Goal: Transaction & Acquisition: Obtain resource

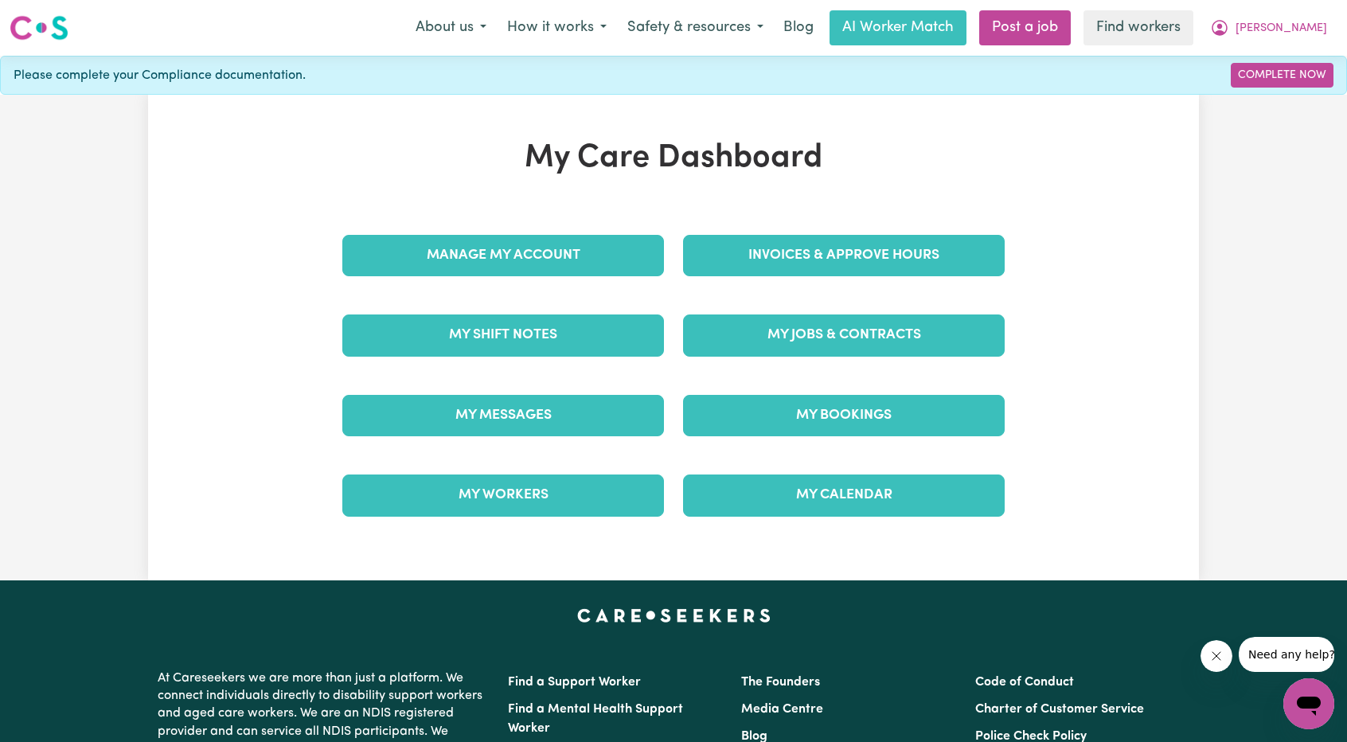
click at [831, 279] on div "Invoices & Approve Hours" at bounding box center [843, 256] width 341 height 80
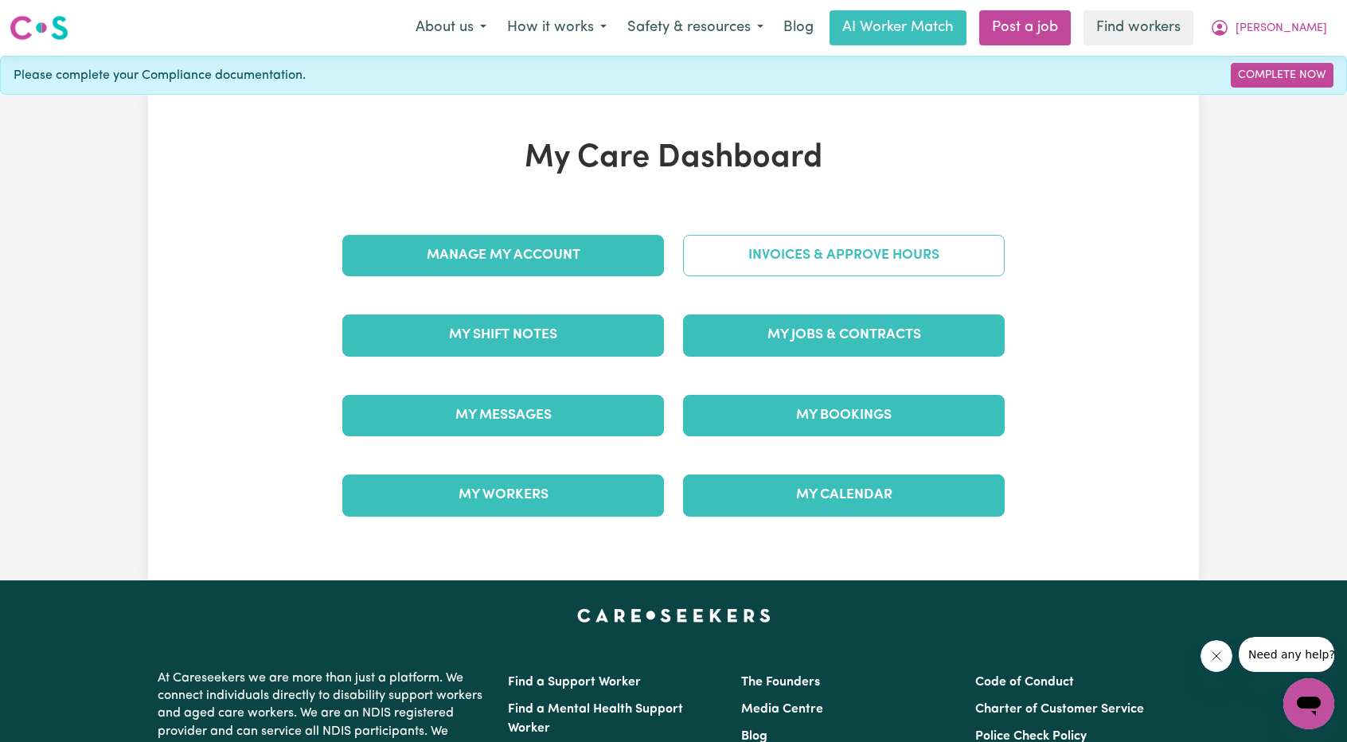
click at [825, 271] on link "Invoices & Approve Hours" at bounding box center [844, 255] width 322 height 41
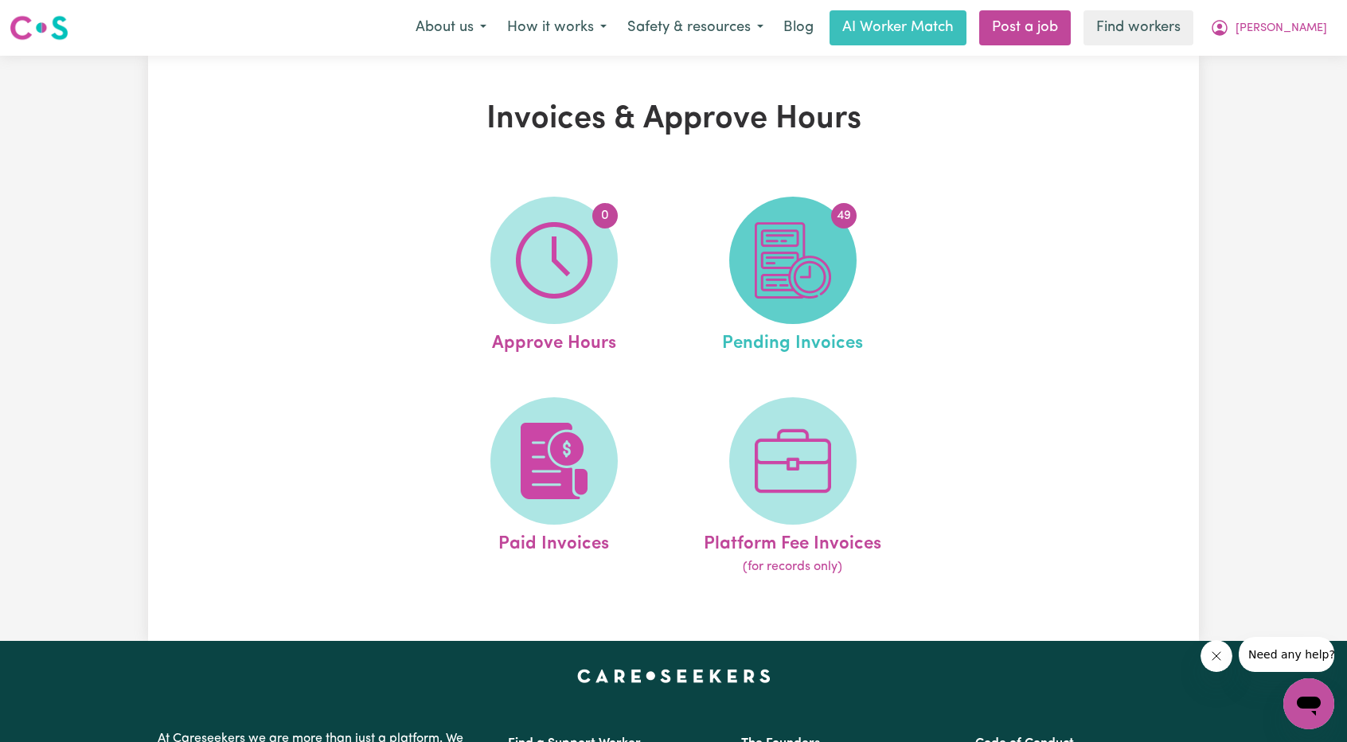
click at [769, 265] on img at bounding box center [792, 260] width 76 height 76
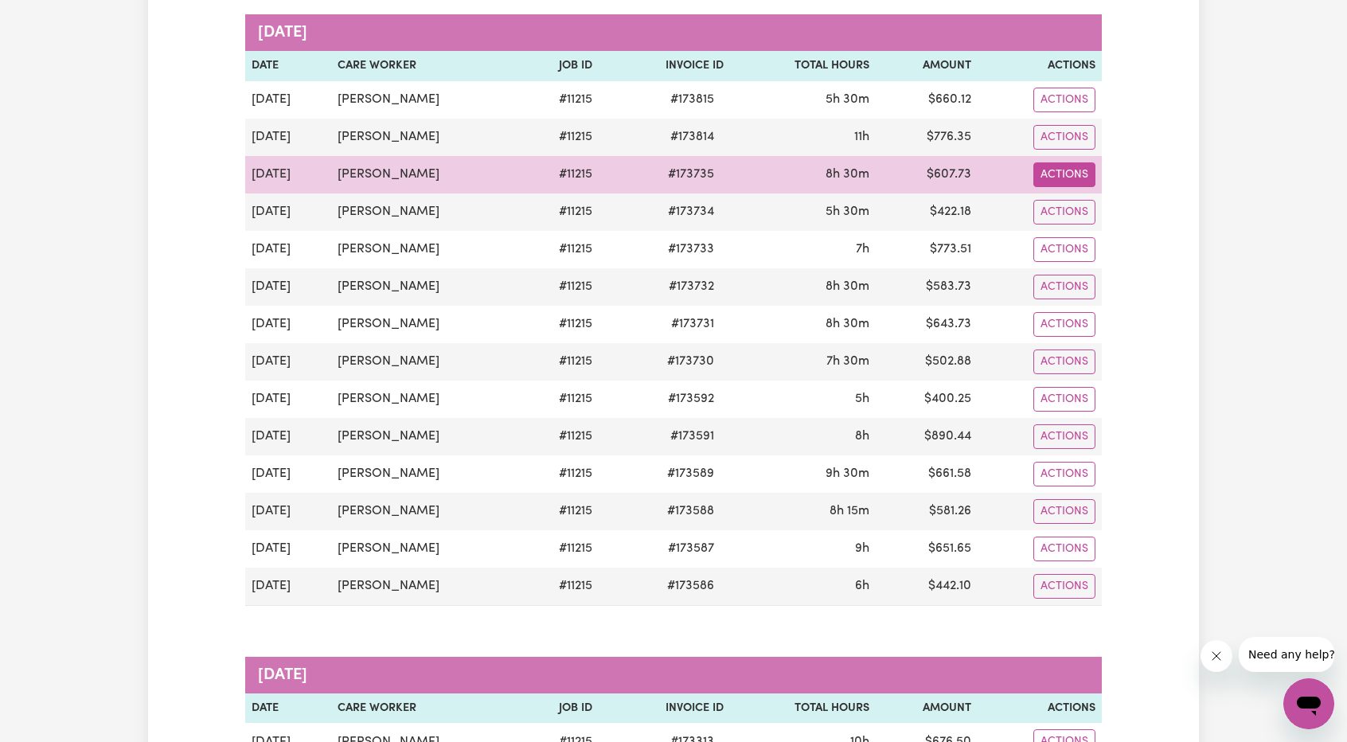
scroll to position [239, 0]
click at [1071, 168] on button "Actions" at bounding box center [1064, 174] width 62 height 25
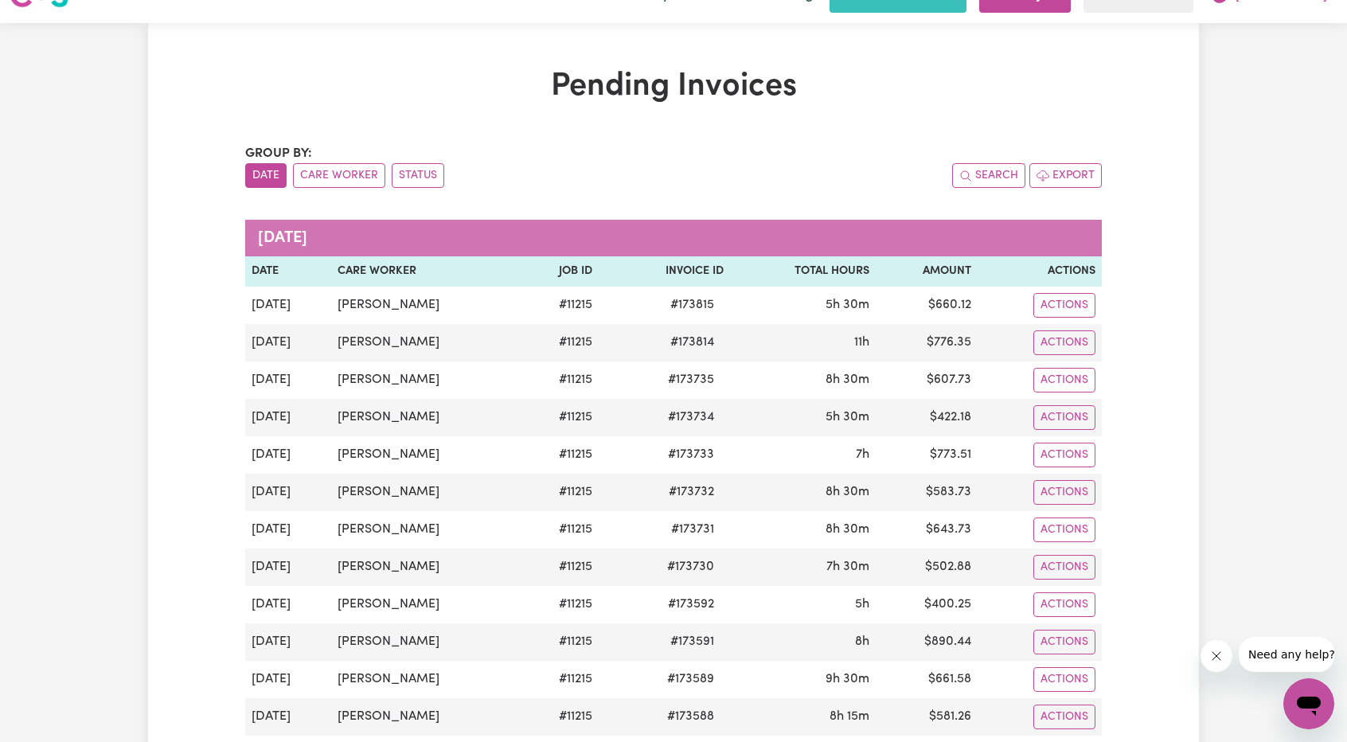
scroll to position [0, 0]
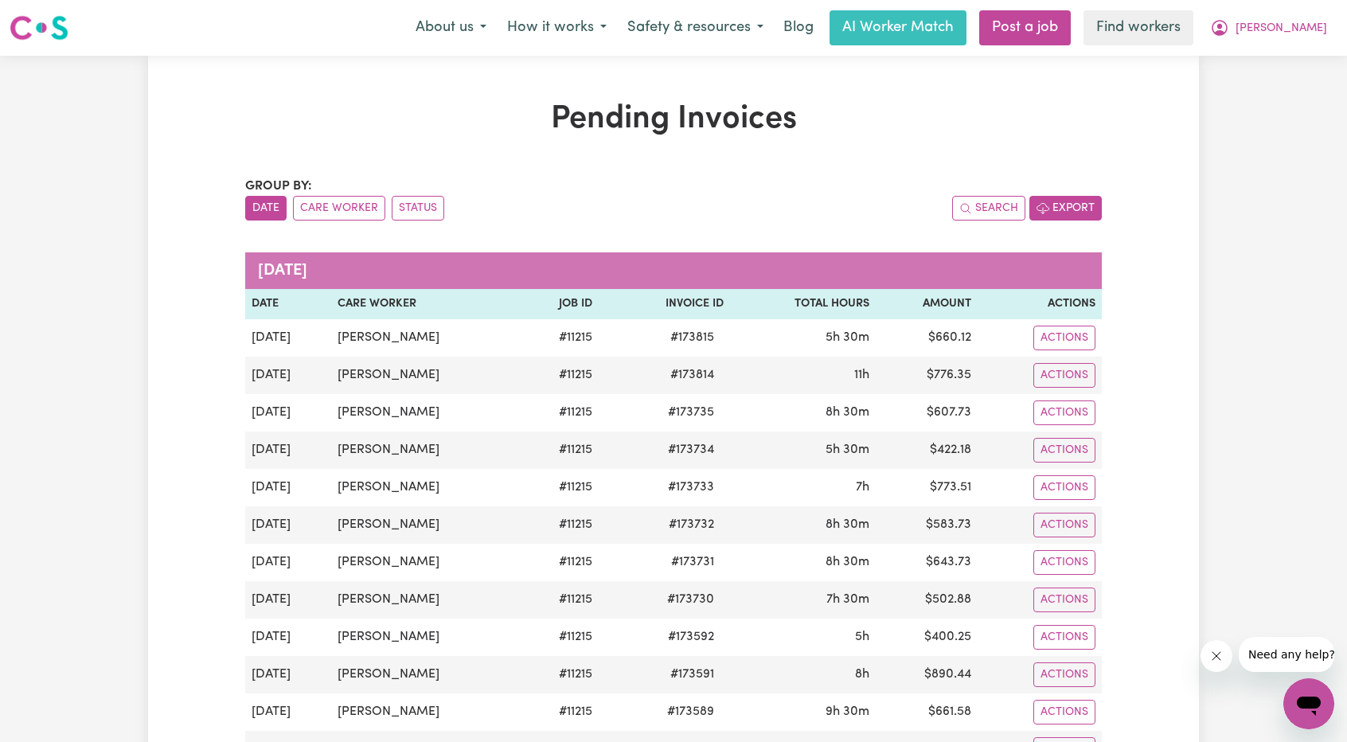
click at [1065, 205] on button "Export" at bounding box center [1065, 208] width 72 height 25
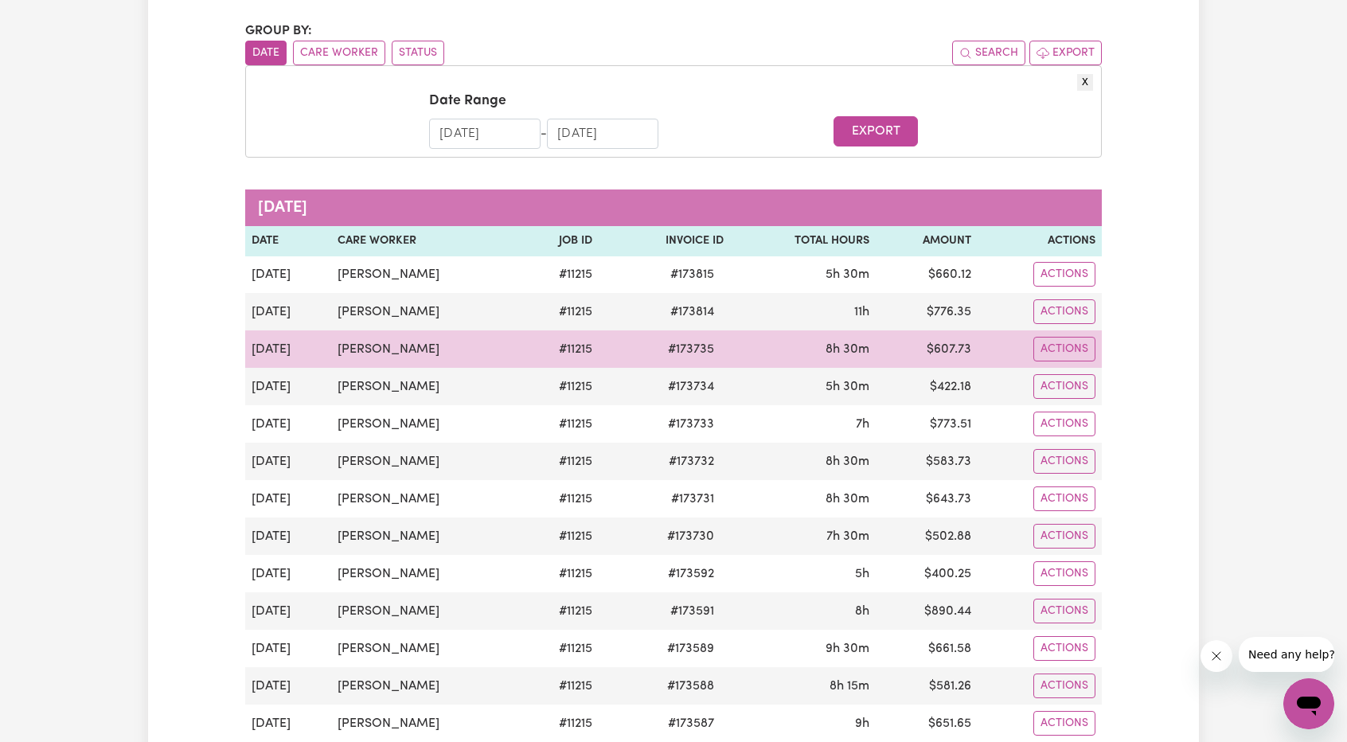
scroll to position [159, 0]
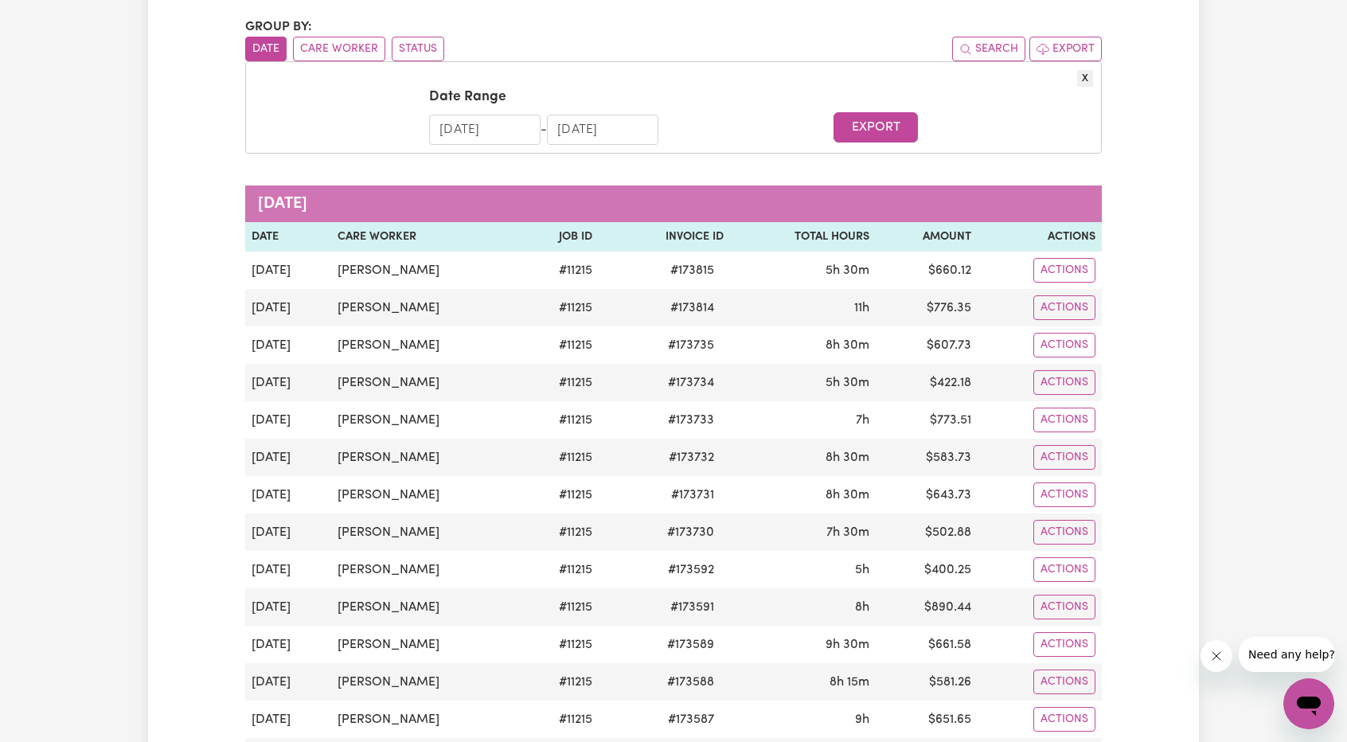
click at [474, 123] on input "26/08/2025" at bounding box center [484, 130] width 111 height 30
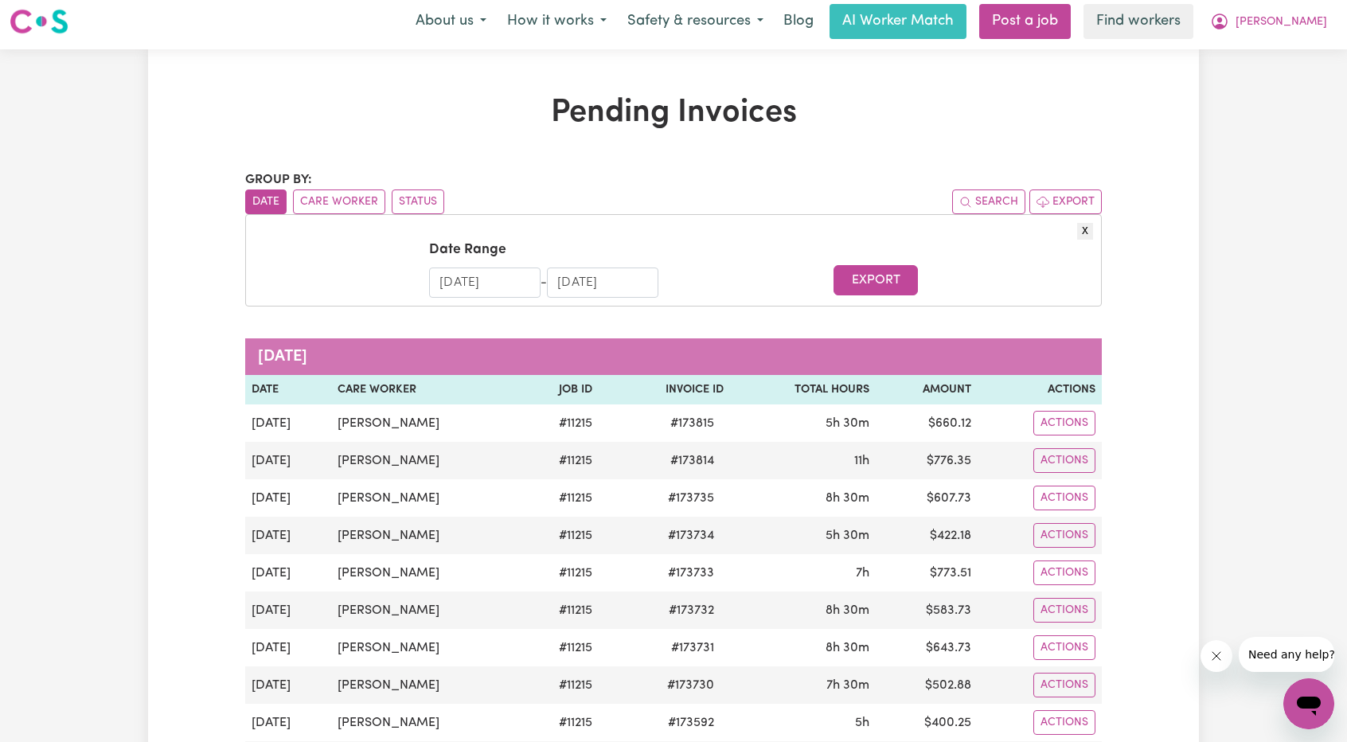
scroll to position [0, 0]
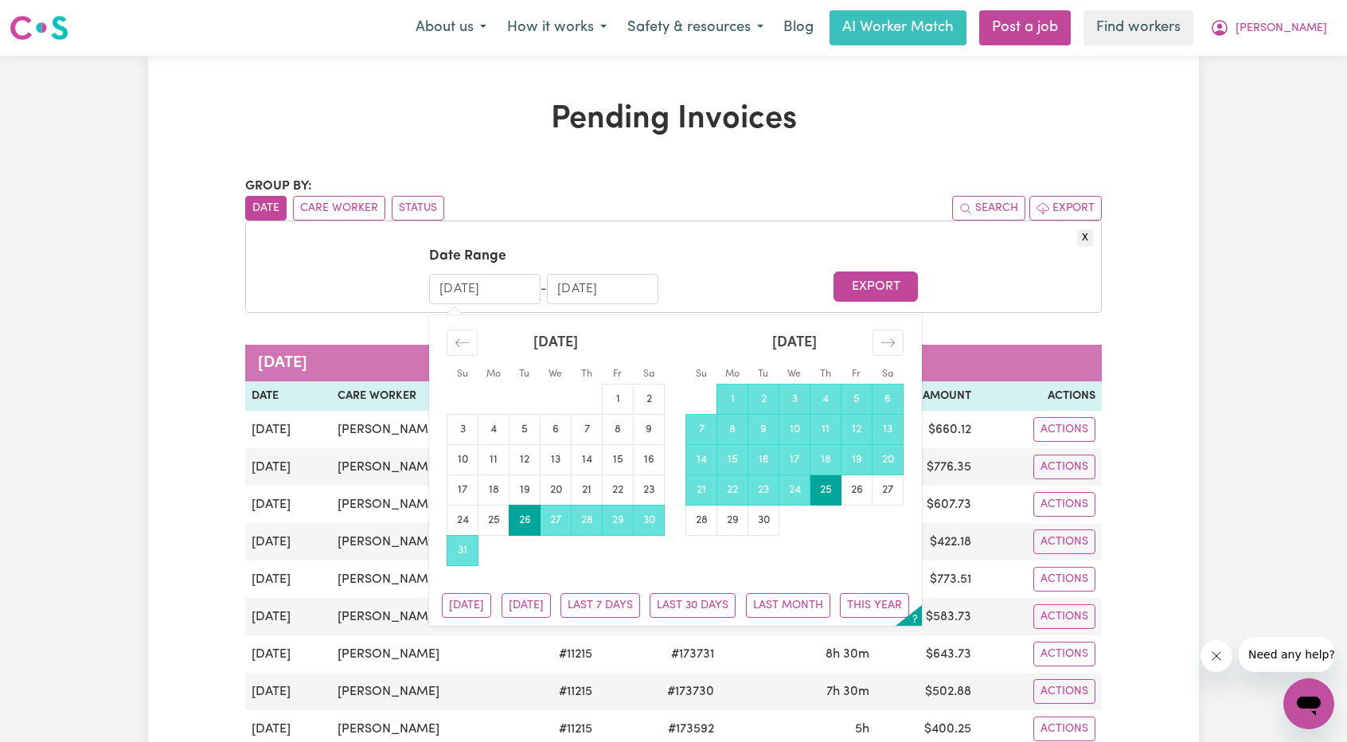
click at [446, 290] on input "26/08/2025" at bounding box center [484, 289] width 111 height 30
click at [436, 337] on div "August 2025 1 2 3 4 5 6 7 8 9 10 11 12 13 14 15 16 17 18 19 20 21 22 23 24 25 2…" at bounding box center [555, 440] width 239 height 251
click at [447, 340] on div "Move backward to switch to the previous month." at bounding box center [461, 342] width 31 height 26
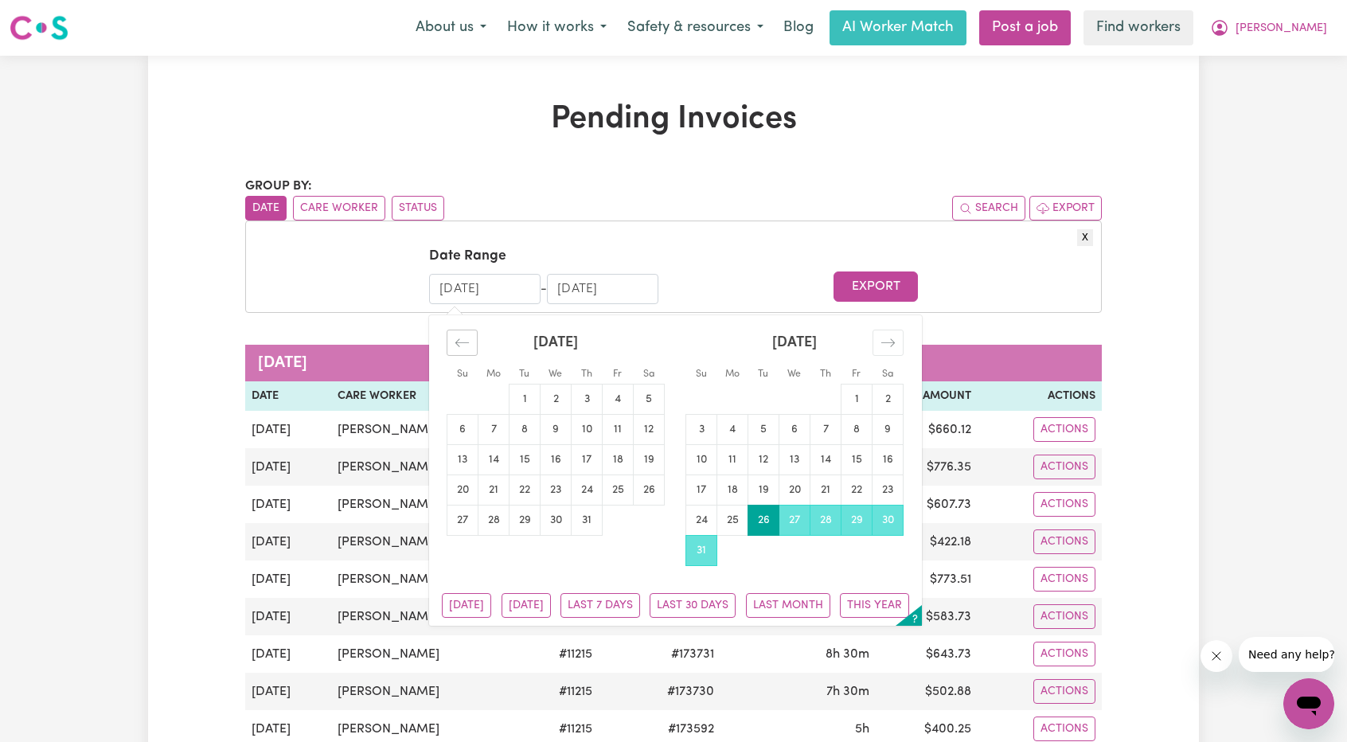
click at [470, 344] on div "Move backward to switch to the previous month." at bounding box center [461, 342] width 31 height 26
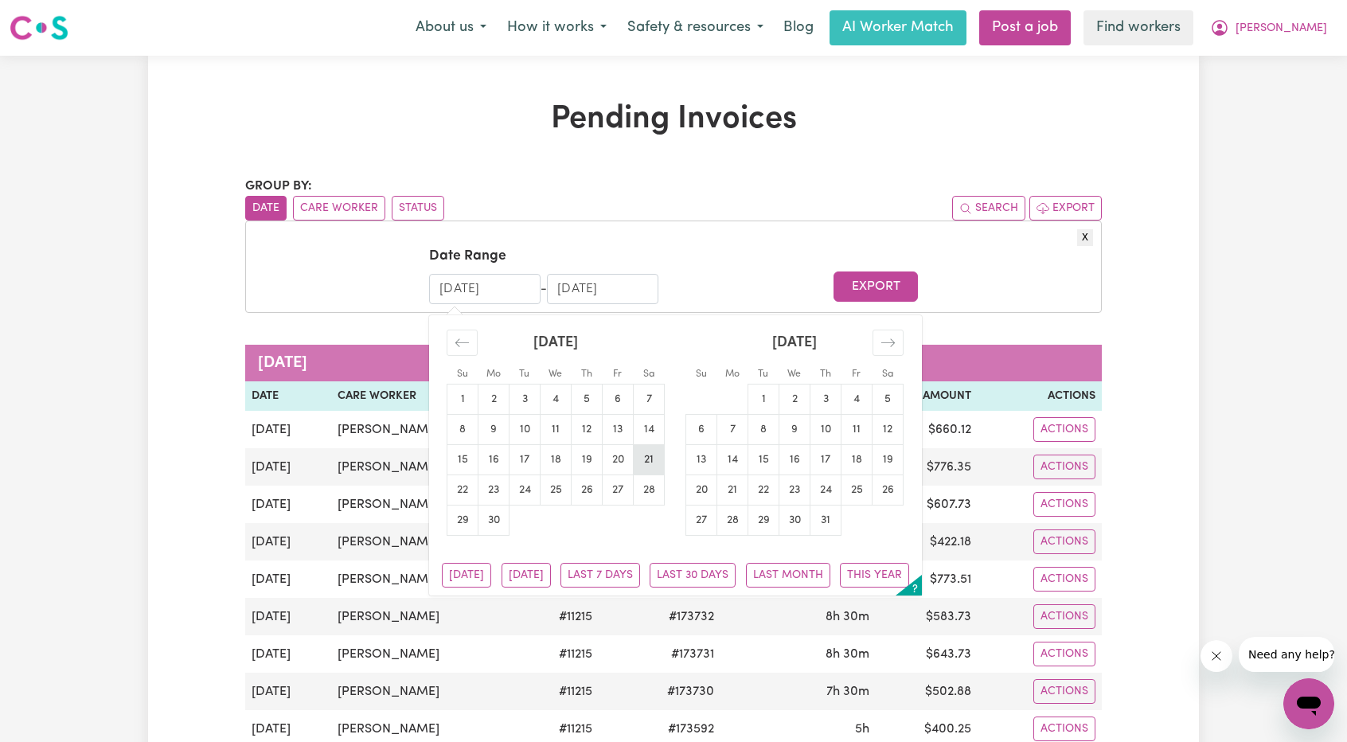
click at [643, 459] on td "21" at bounding box center [649, 459] width 31 height 30
type input "21/06/2025"
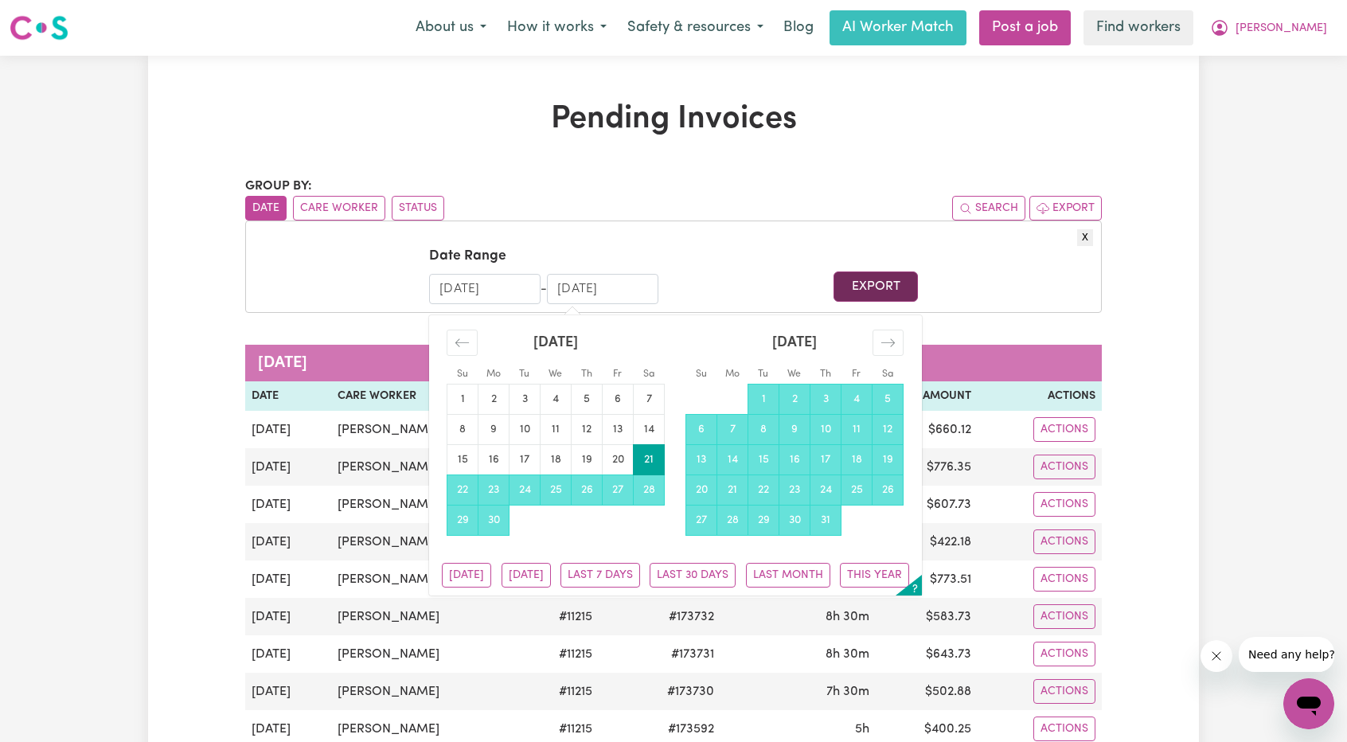
click at [896, 284] on button "Export" at bounding box center [875, 286] width 84 height 30
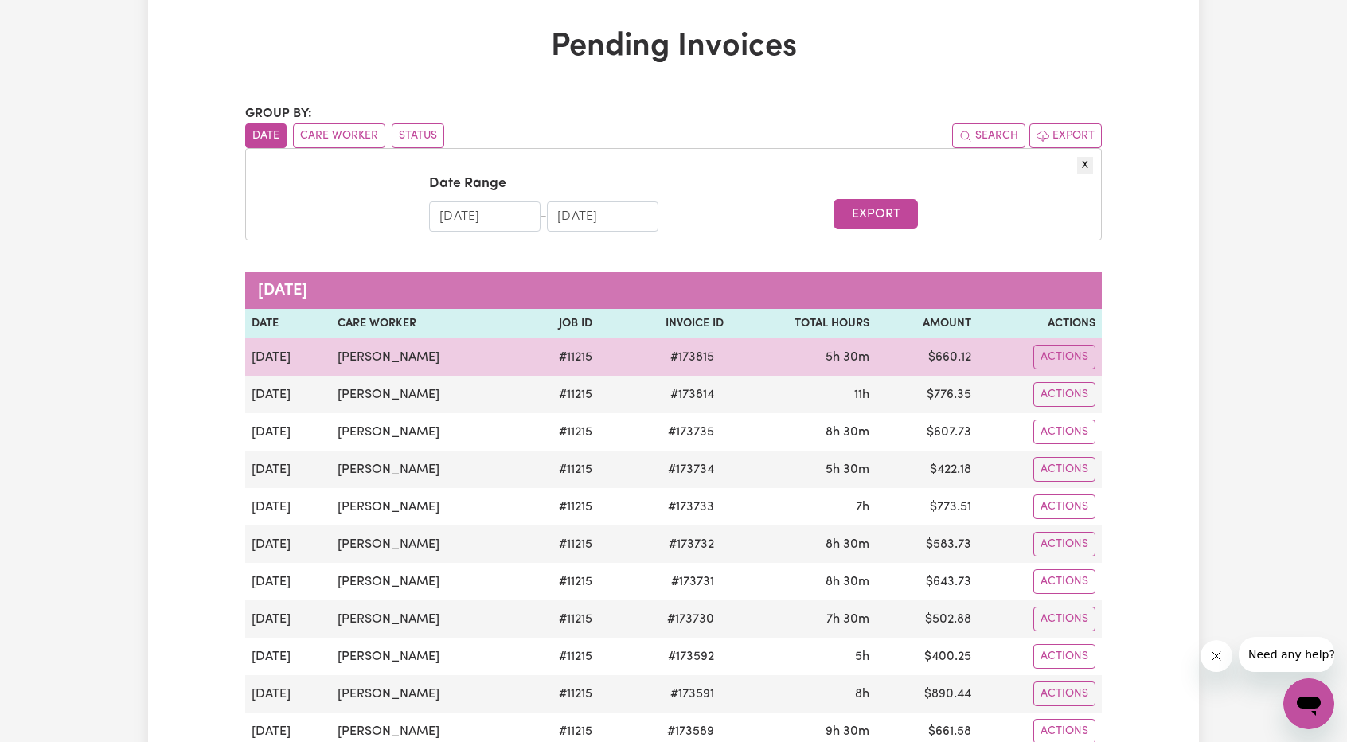
scroll to position [80, 0]
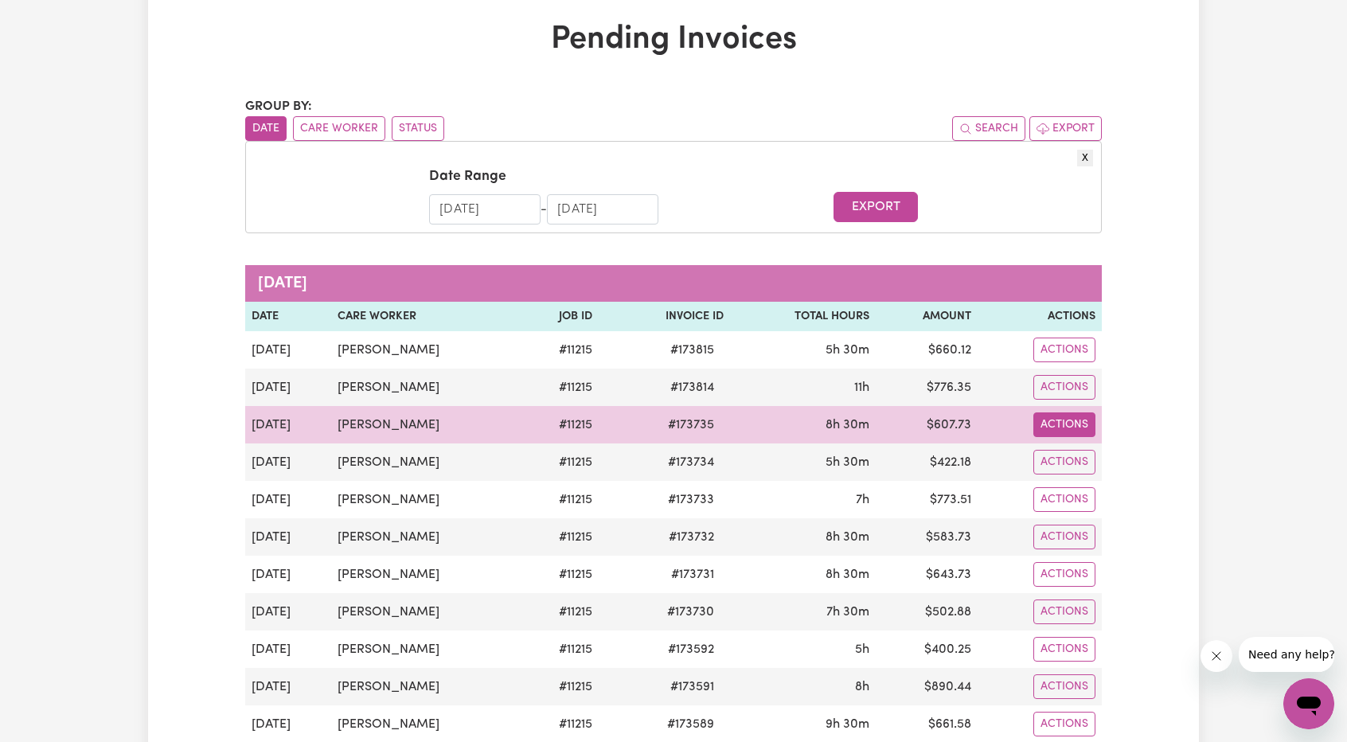
click at [1071, 421] on button "Actions" at bounding box center [1064, 424] width 62 height 25
click at [1100, 459] on link "Download Invoice" at bounding box center [1107, 462] width 146 height 32
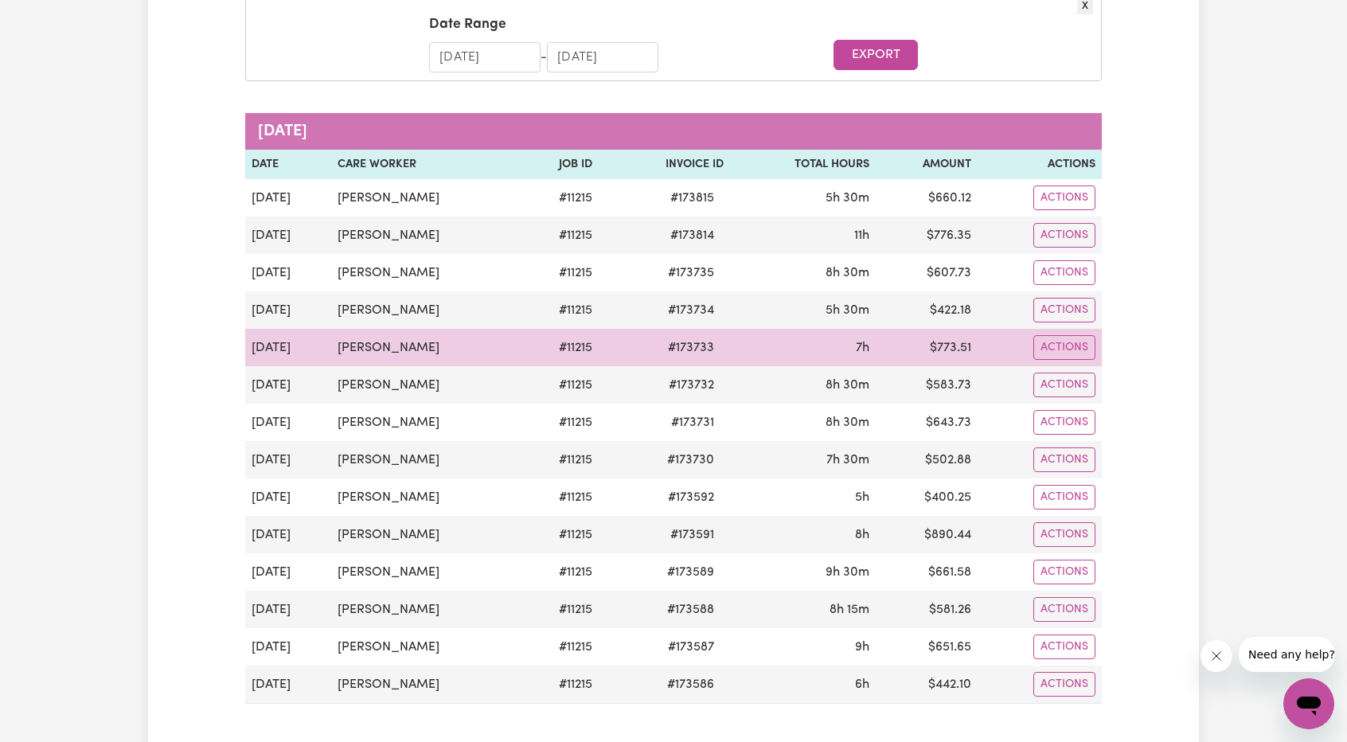
scroll to position [239, 0]
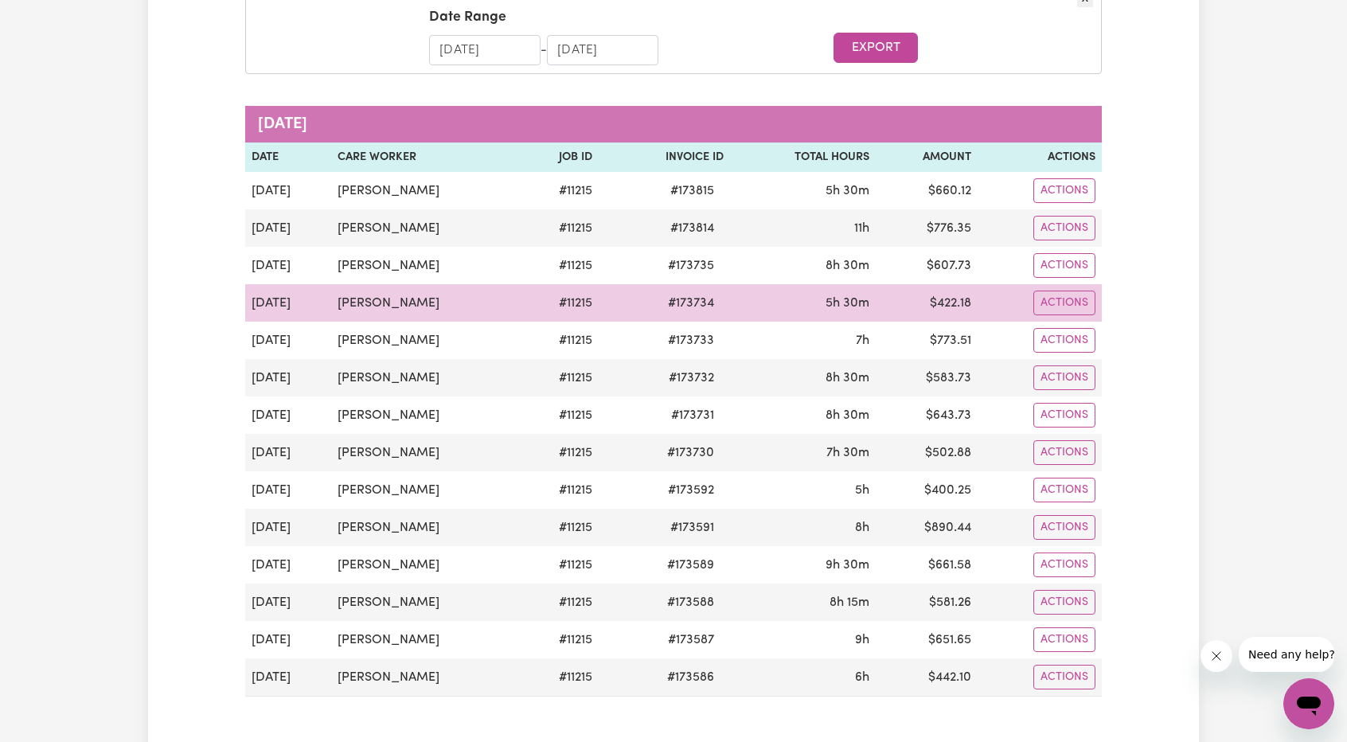
click at [1058, 316] on td "Actions" at bounding box center [1039, 302] width 124 height 37
click at [1063, 308] on button "Actions" at bounding box center [1064, 302] width 62 height 25
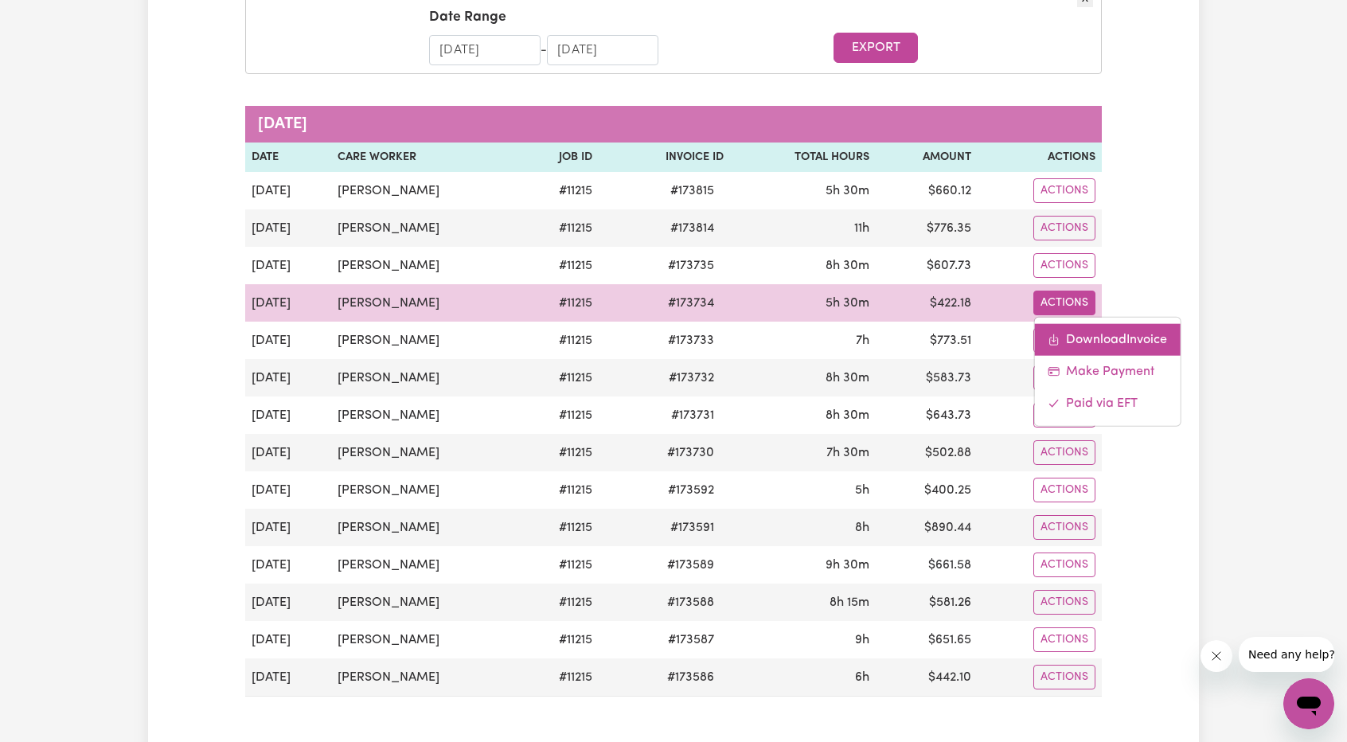
click at [1091, 338] on link "Download Invoice" at bounding box center [1107, 340] width 146 height 32
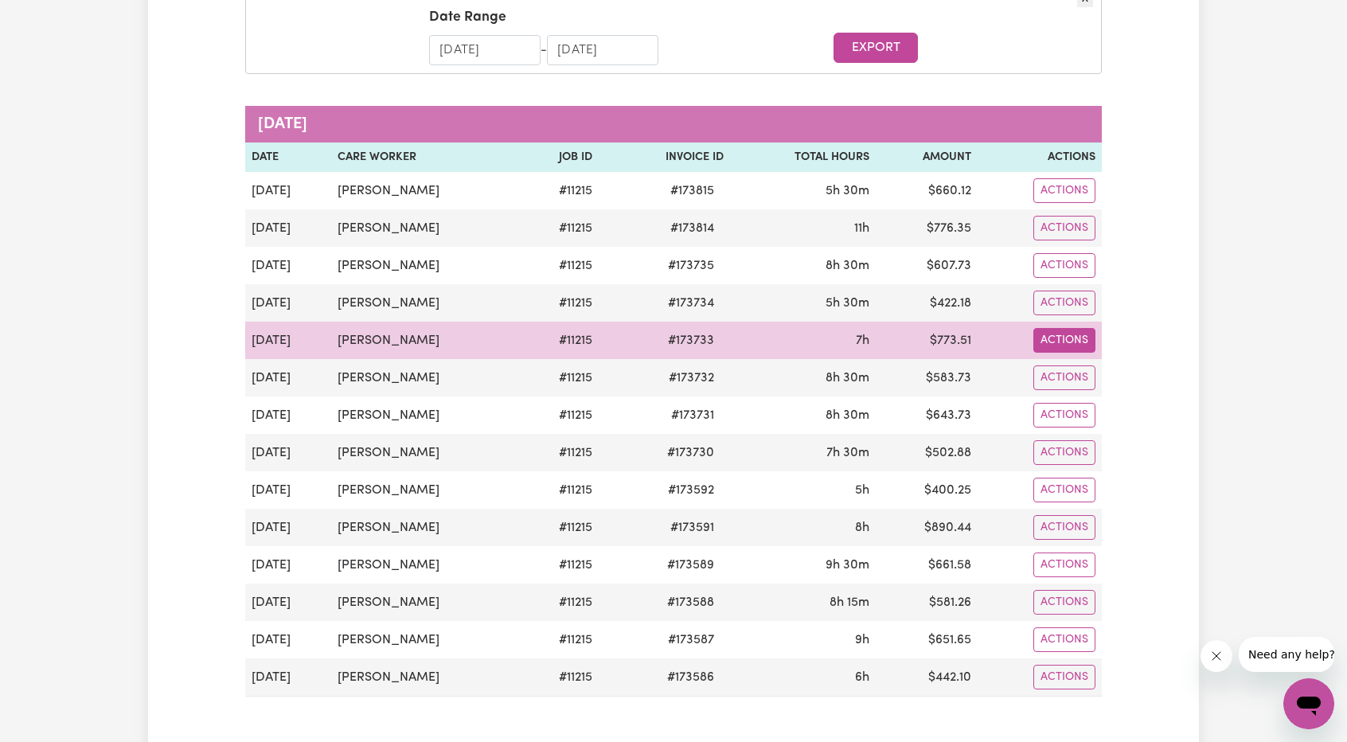
click at [1093, 342] on button "Actions" at bounding box center [1064, 340] width 62 height 25
click at [1079, 368] on link "Download Invoice" at bounding box center [1107, 377] width 146 height 32
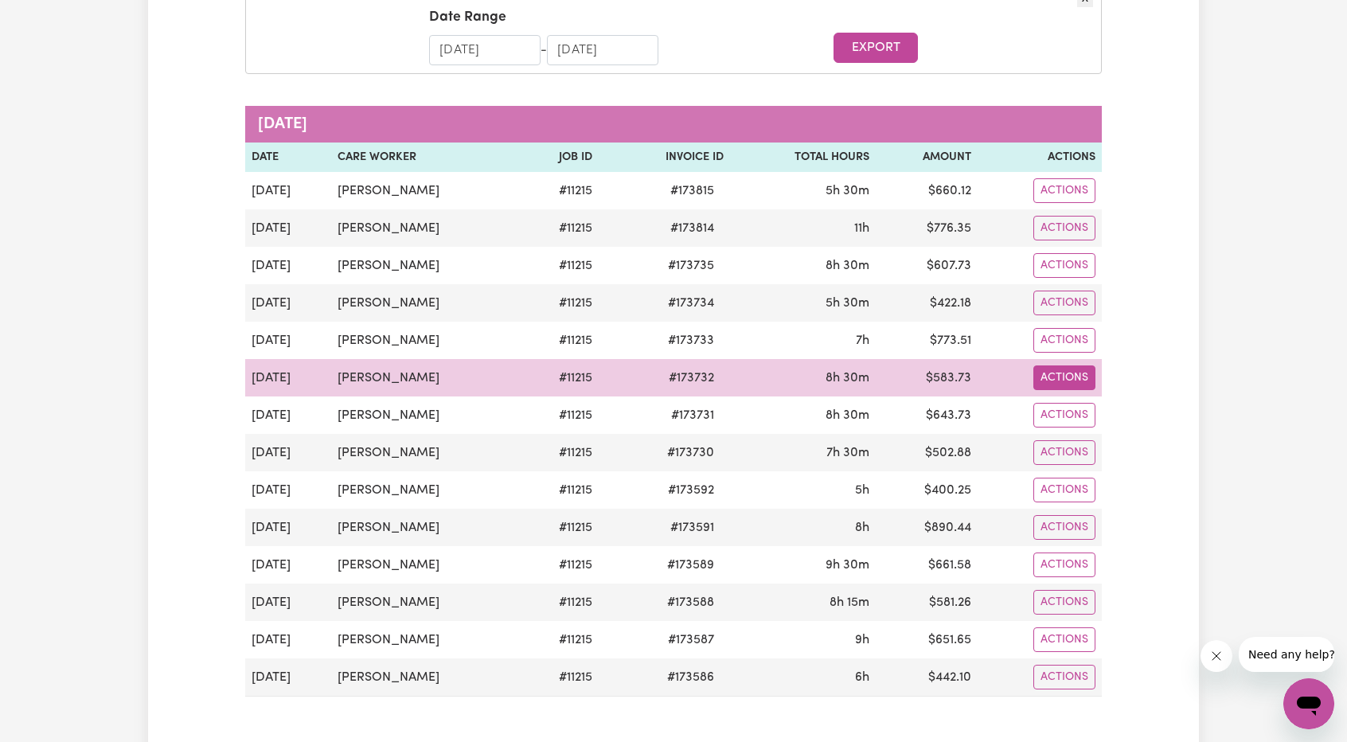
click at [1068, 377] on button "Actions" at bounding box center [1064, 377] width 62 height 25
click at [1073, 410] on link "Download Invoice" at bounding box center [1107, 415] width 146 height 32
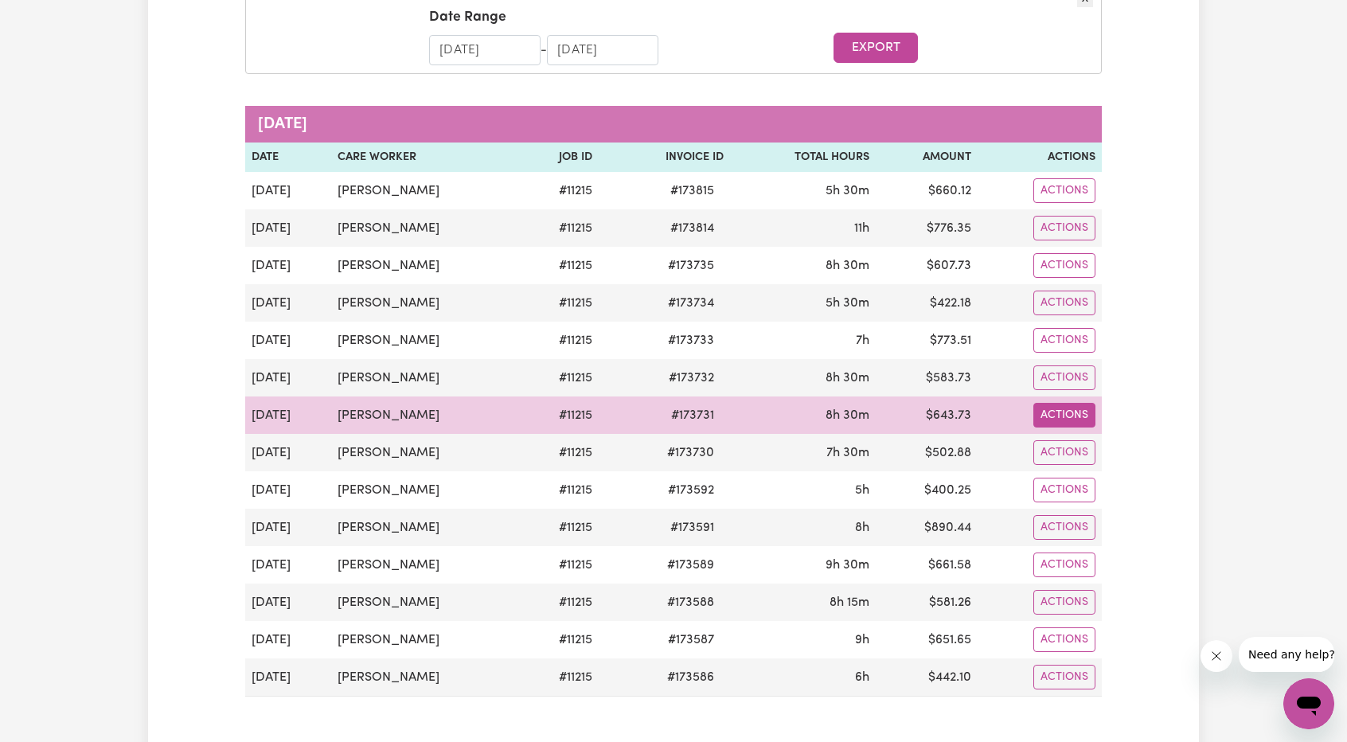
click at [1072, 415] on button "Actions" at bounding box center [1064, 415] width 62 height 25
click at [1073, 448] on link "Download Invoice" at bounding box center [1107, 452] width 146 height 32
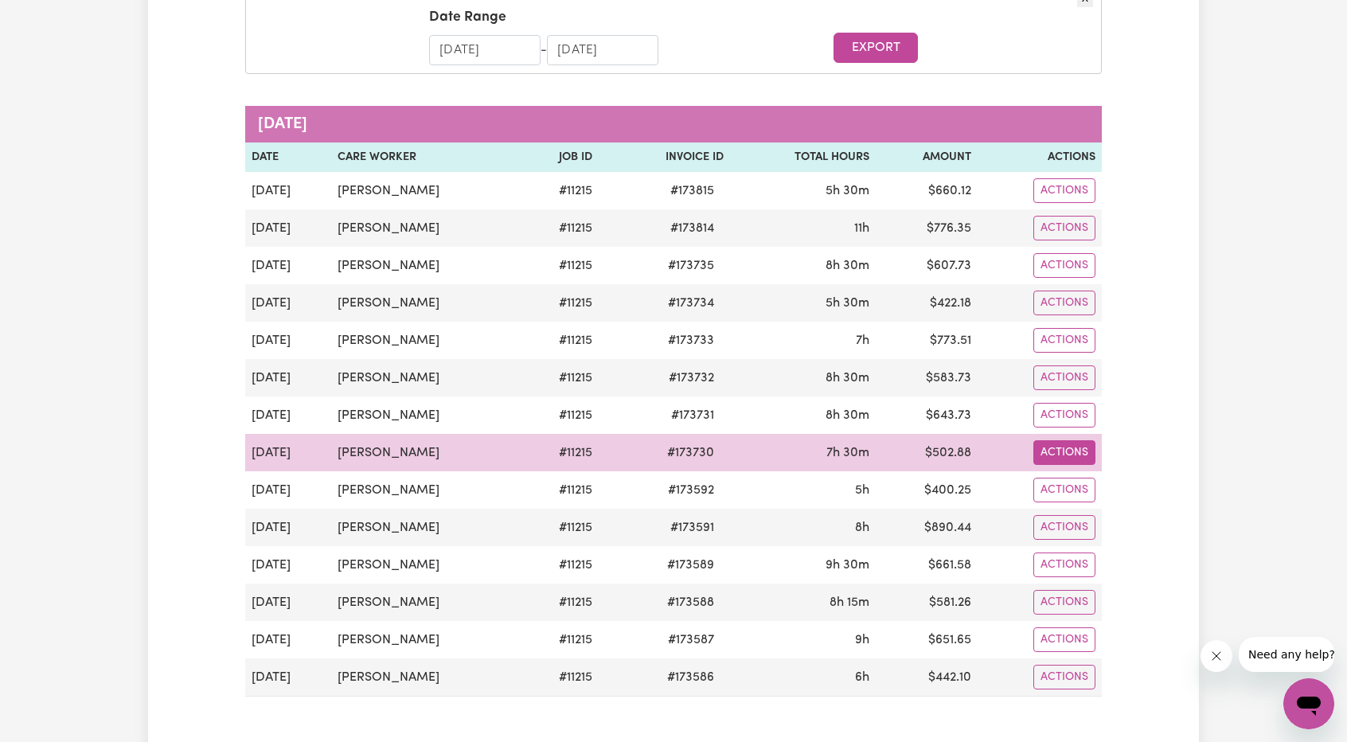
click at [1075, 456] on button "Actions" at bounding box center [1064, 452] width 62 height 25
click at [1086, 480] on link "Download Invoice" at bounding box center [1107, 490] width 146 height 32
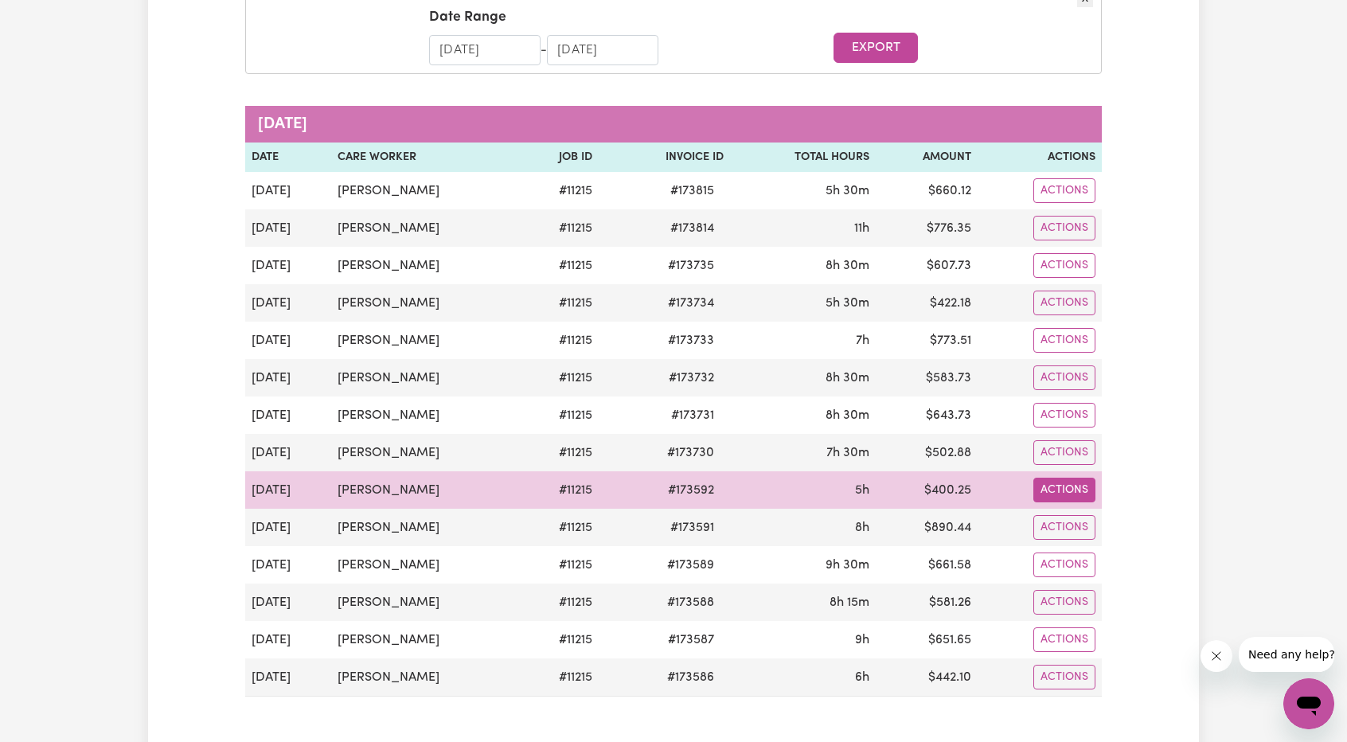
click at [1055, 487] on button "Actions" at bounding box center [1064, 490] width 62 height 25
click at [1068, 512] on link "Download Invoice" at bounding box center [1107, 527] width 146 height 32
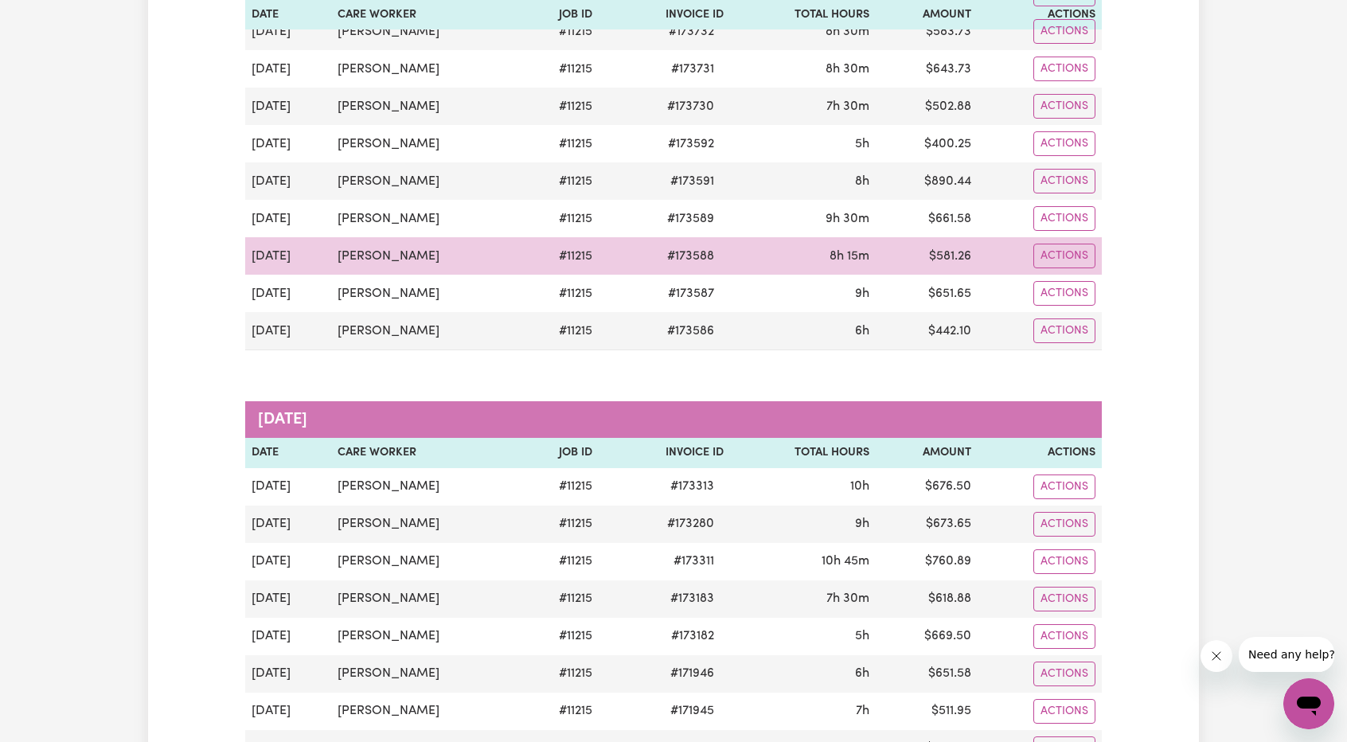
scroll to position [637, 0]
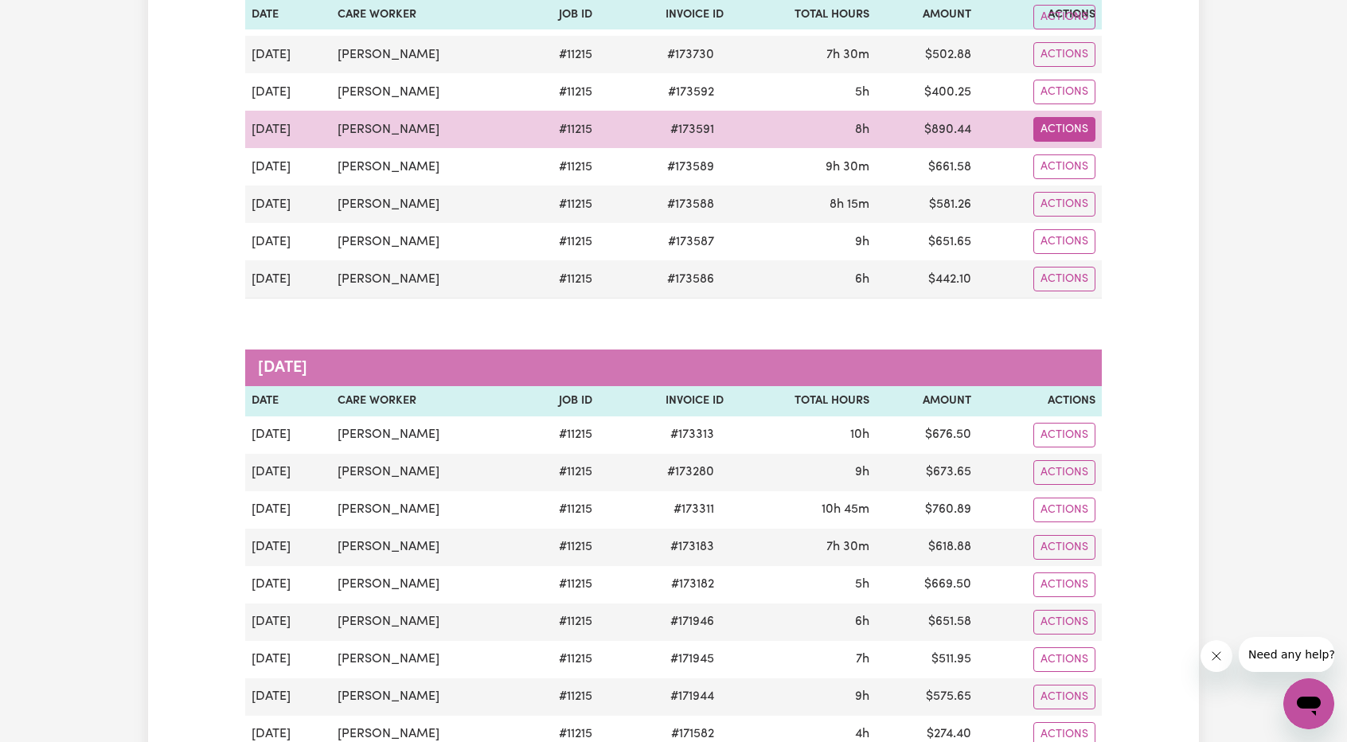
click at [1044, 130] on button "Actions" at bounding box center [1064, 129] width 62 height 25
click at [1059, 162] on icon "Download invoice #173591" at bounding box center [1053, 166] width 13 height 13
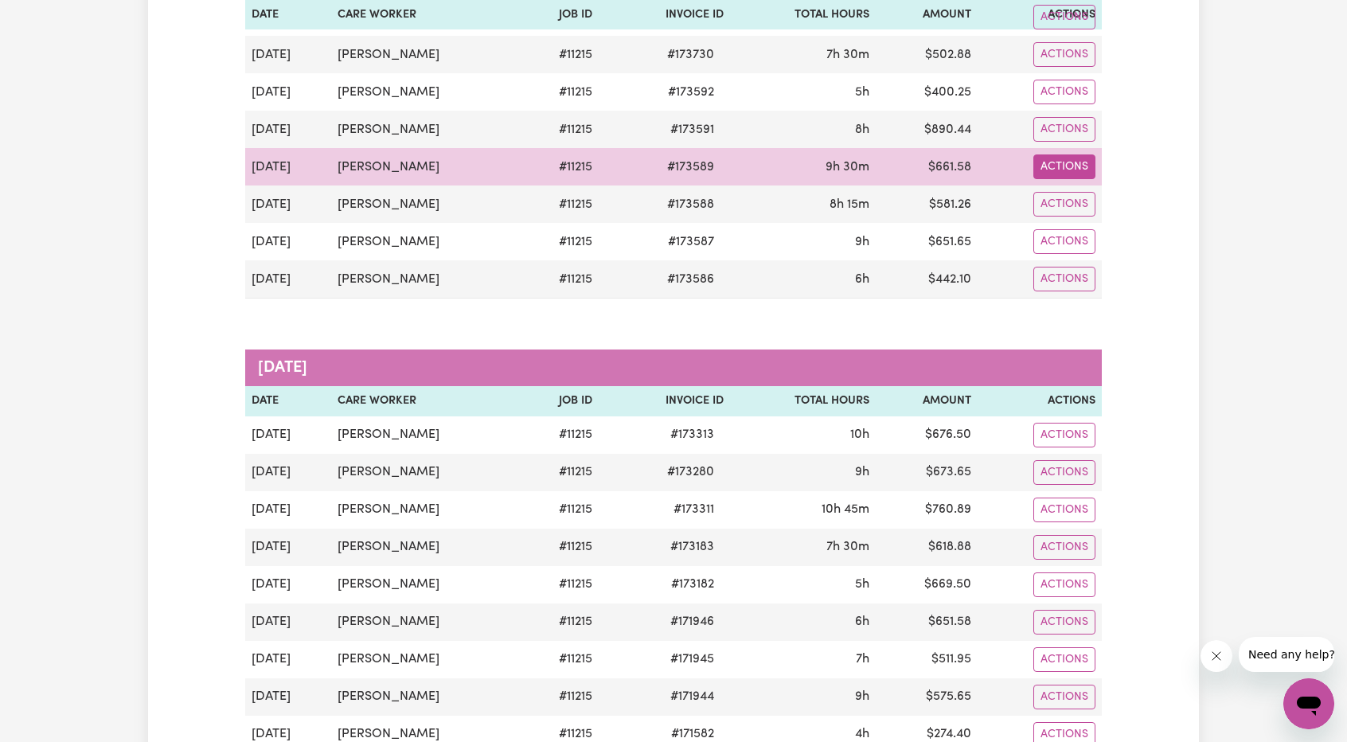
click at [1055, 162] on button "Actions" at bounding box center [1064, 166] width 62 height 25
click at [1086, 209] on link "Download Invoice" at bounding box center [1107, 204] width 146 height 32
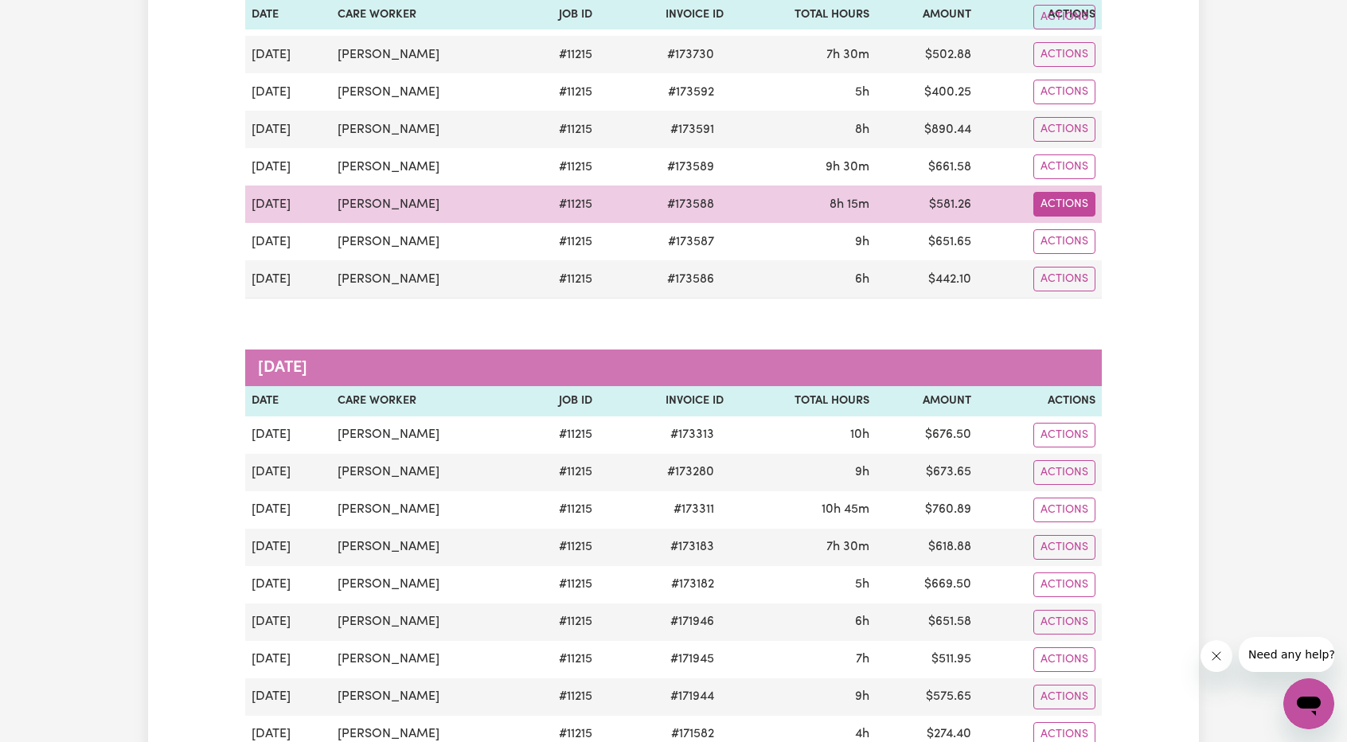
click at [1055, 192] on button "Actions" at bounding box center [1064, 204] width 62 height 25
click at [1081, 228] on link "Download Invoice" at bounding box center [1107, 241] width 146 height 32
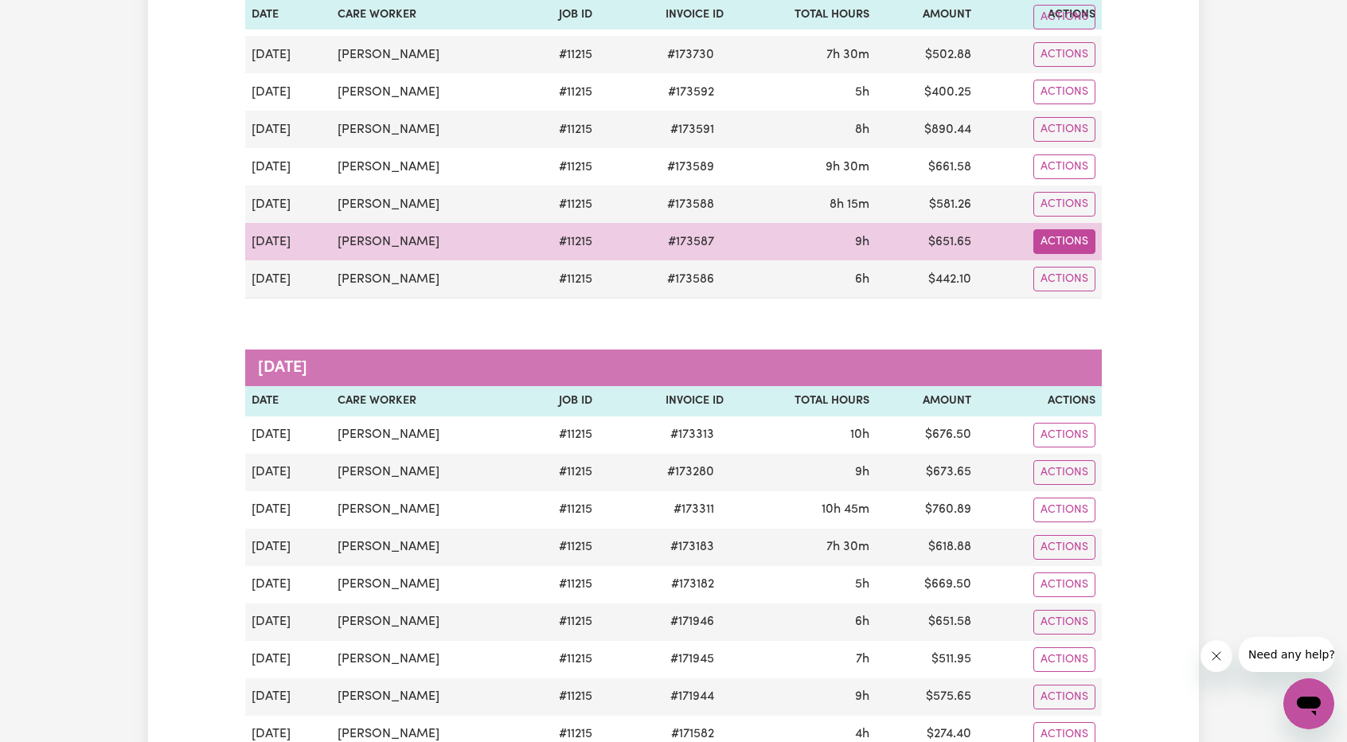
click at [1052, 235] on button "Actions" at bounding box center [1064, 241] width 62 height 25
click at [1082, 276] on link "Download Invoice" at bounding box center [1107, 279] width 146 height 32
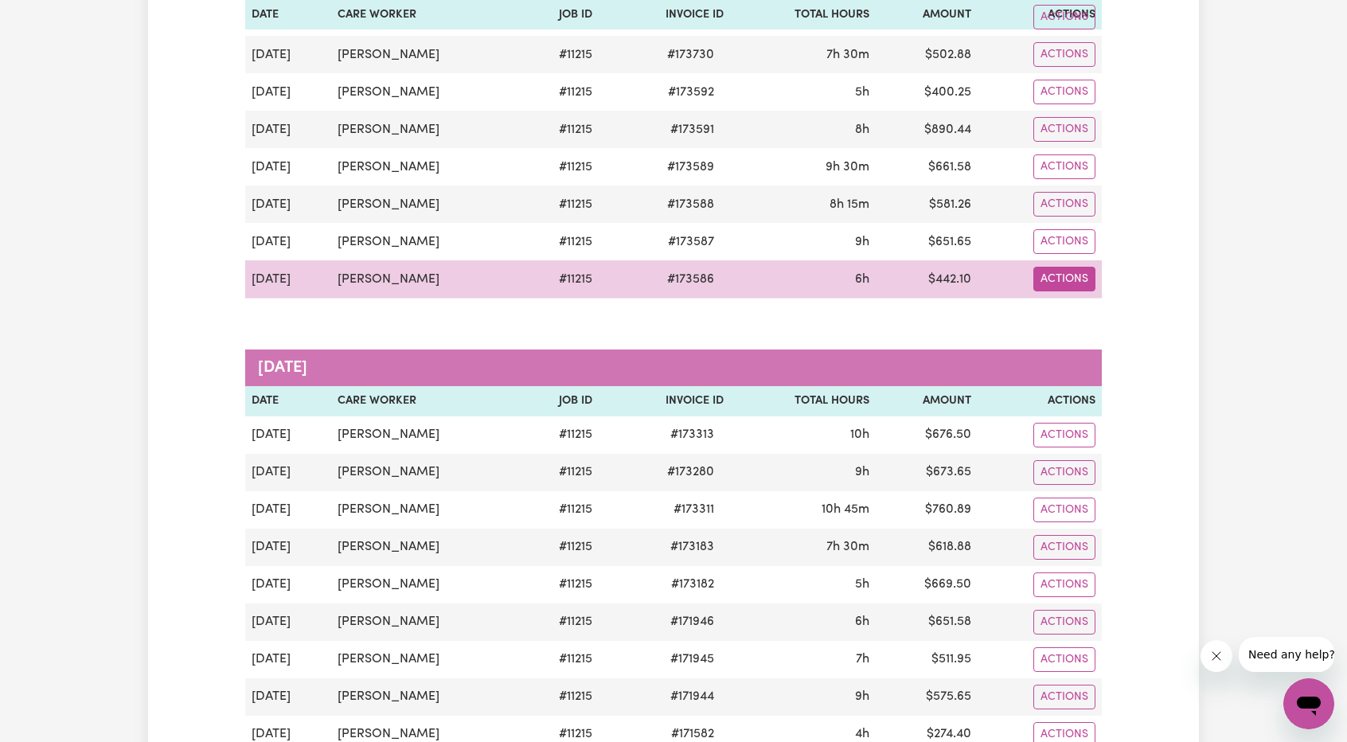
click at [1080, 275] on button "Actions" at bounding box center [1064, 279] width 62 height 25
click at [1093, 310] on link "Download Invoice" at bounding box center [1107, 316] width 146 height 32
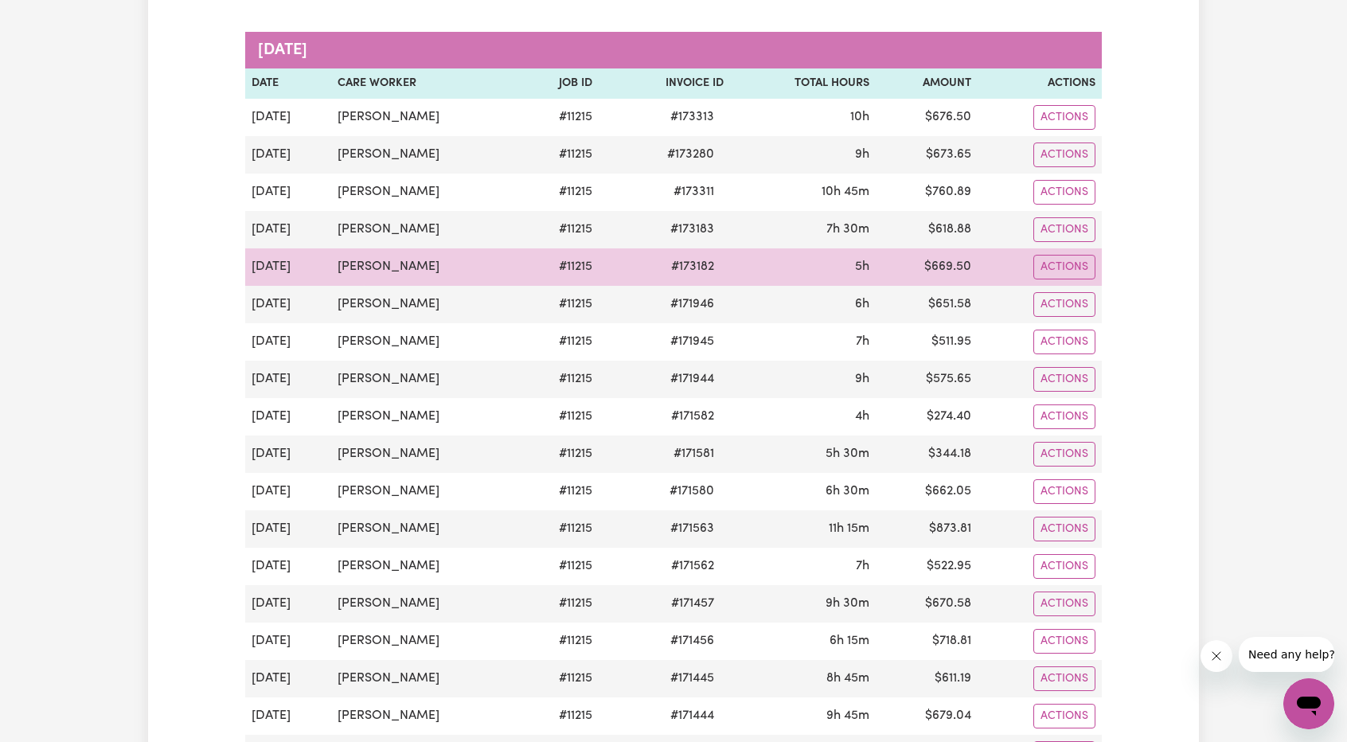
scroll to position [955, 0]
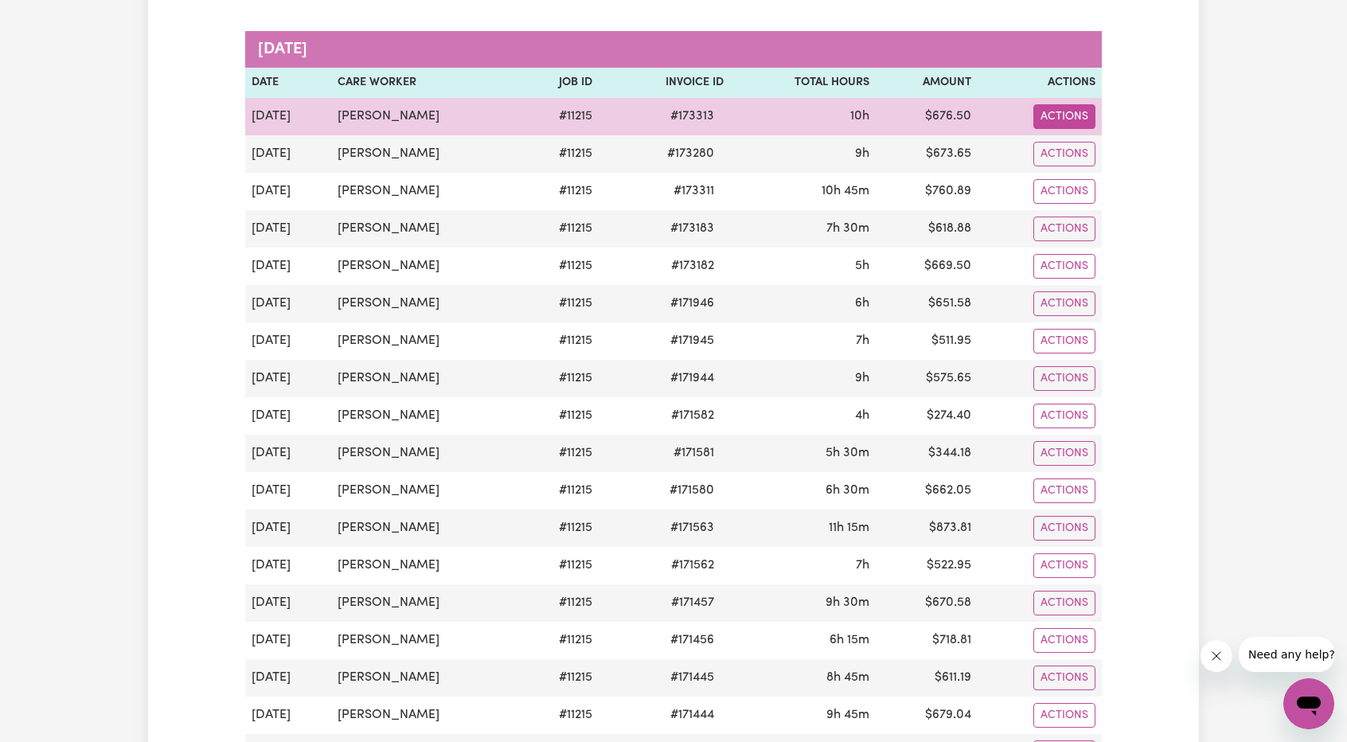
click at [1066, 106] on button "Actions" at bounding box center [1064, 116] width 62 height 25
click at [1081, 137] on link "Download Invoice" at bounding box center [1107, 153] width 146 height 32
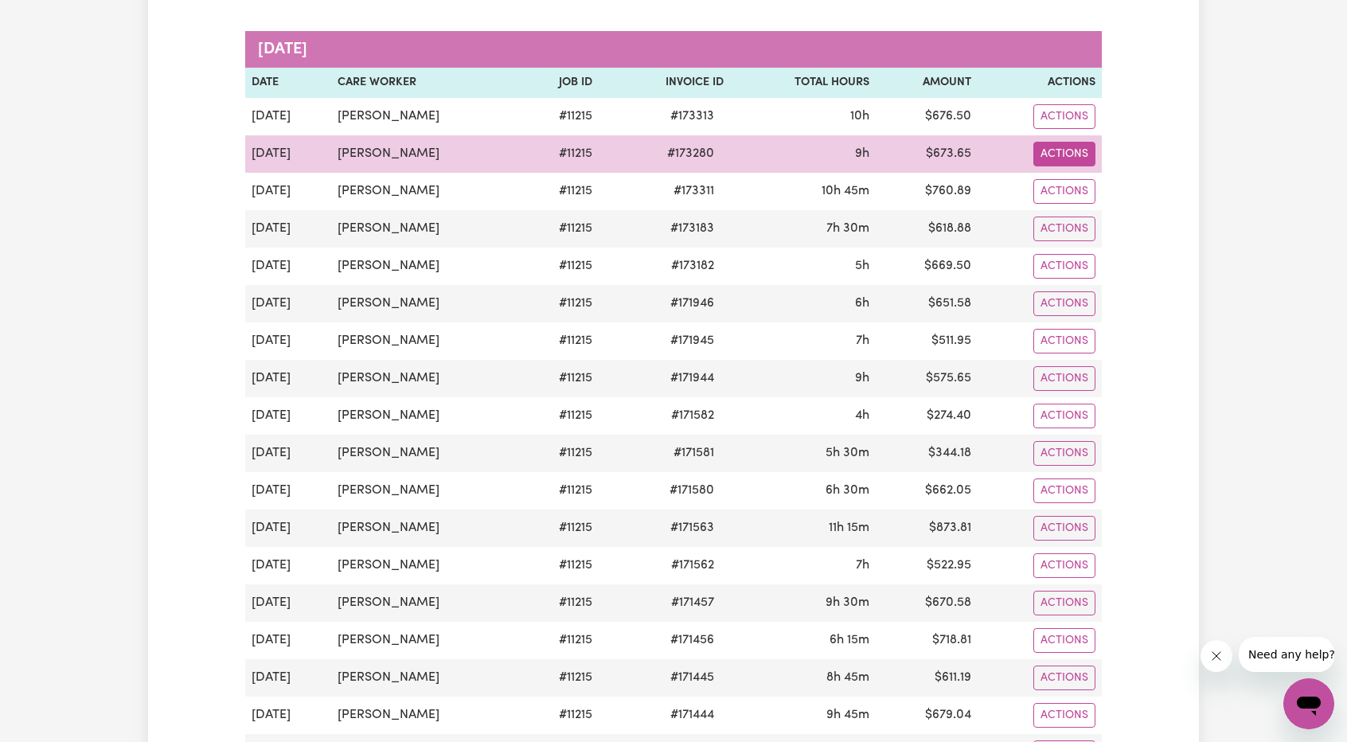
click at [1068, 146] on button "Actions" at bounding box center [1064, 154] width 62 height 25
click at [1078, 181] on link "Download Invoice" at bounding box center [1107, 190] width 146 height 32
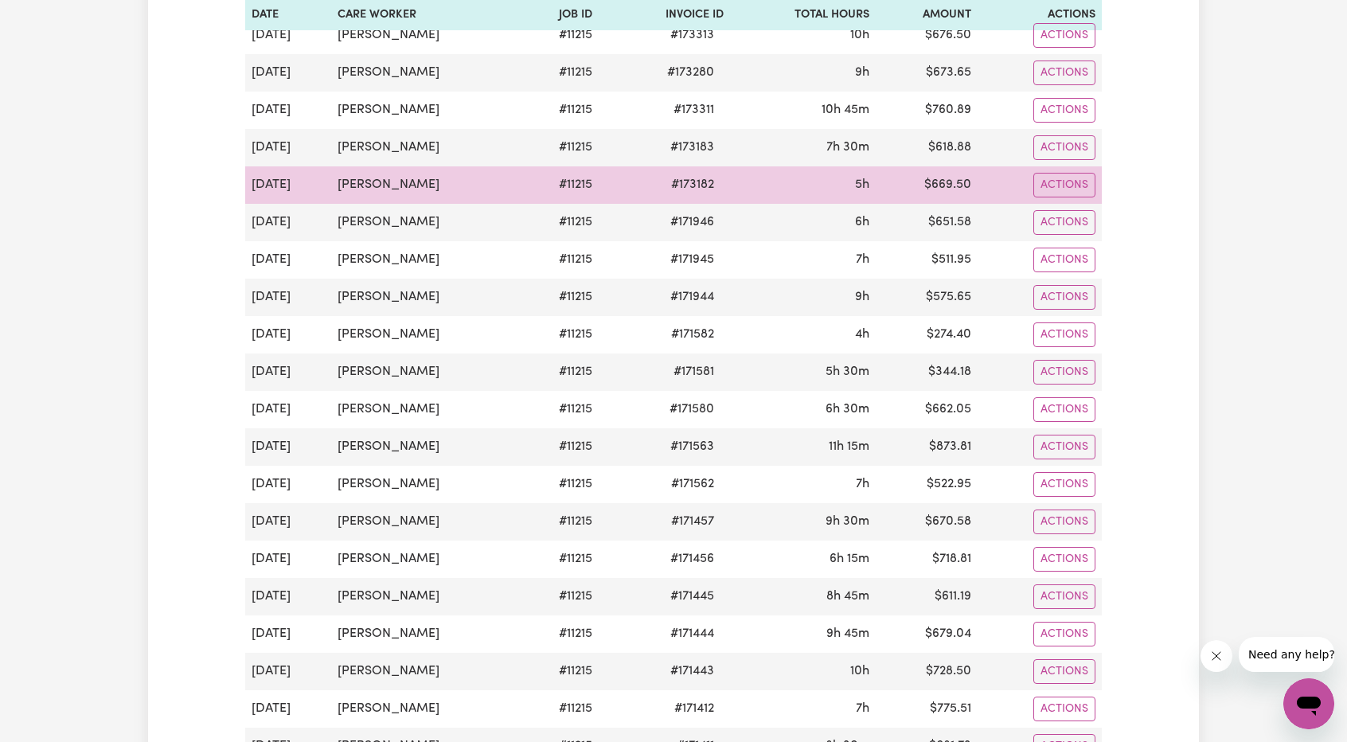
scroll to position [1035, 0]
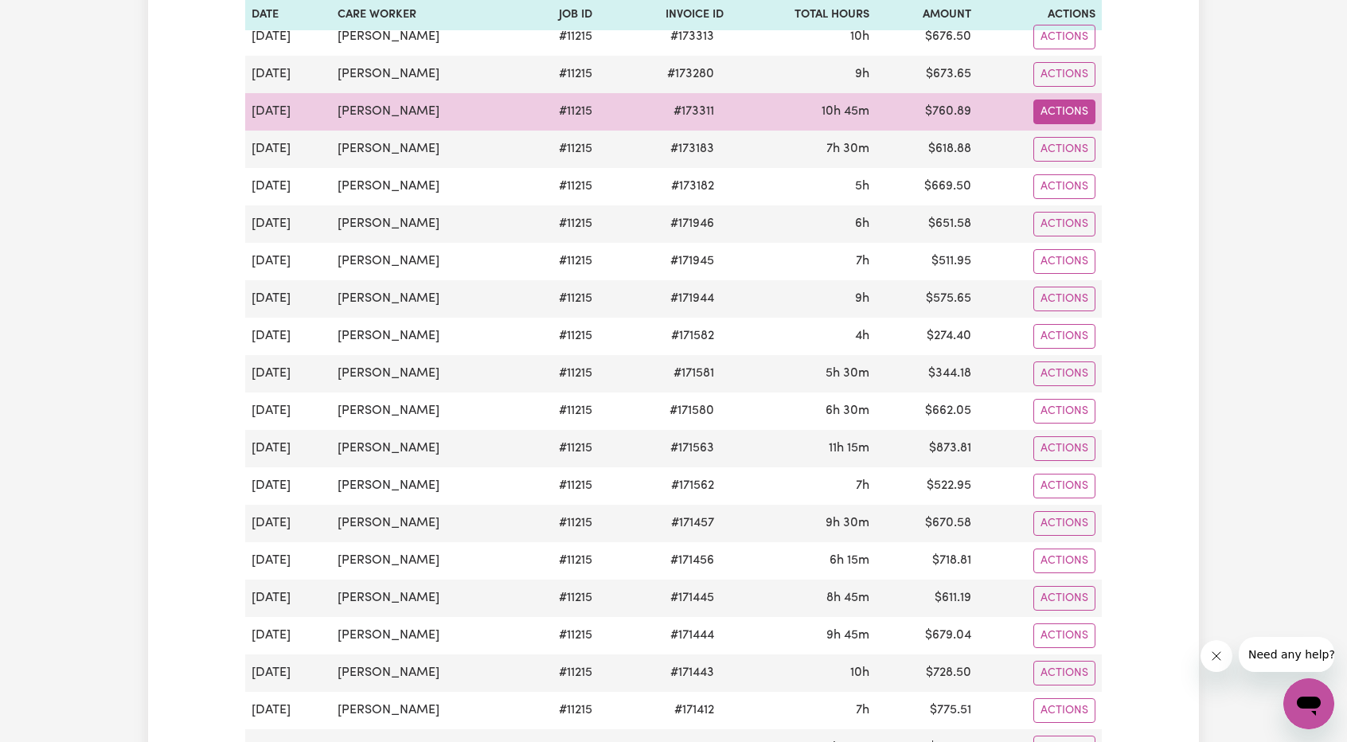
click at [1051, 101] on button "Actions" at bounding box center [1064, 111] width 62 height 25
click at [1074, 132] on link "Download Invoice" at bounding box center [1107, 148] width 146 height 32
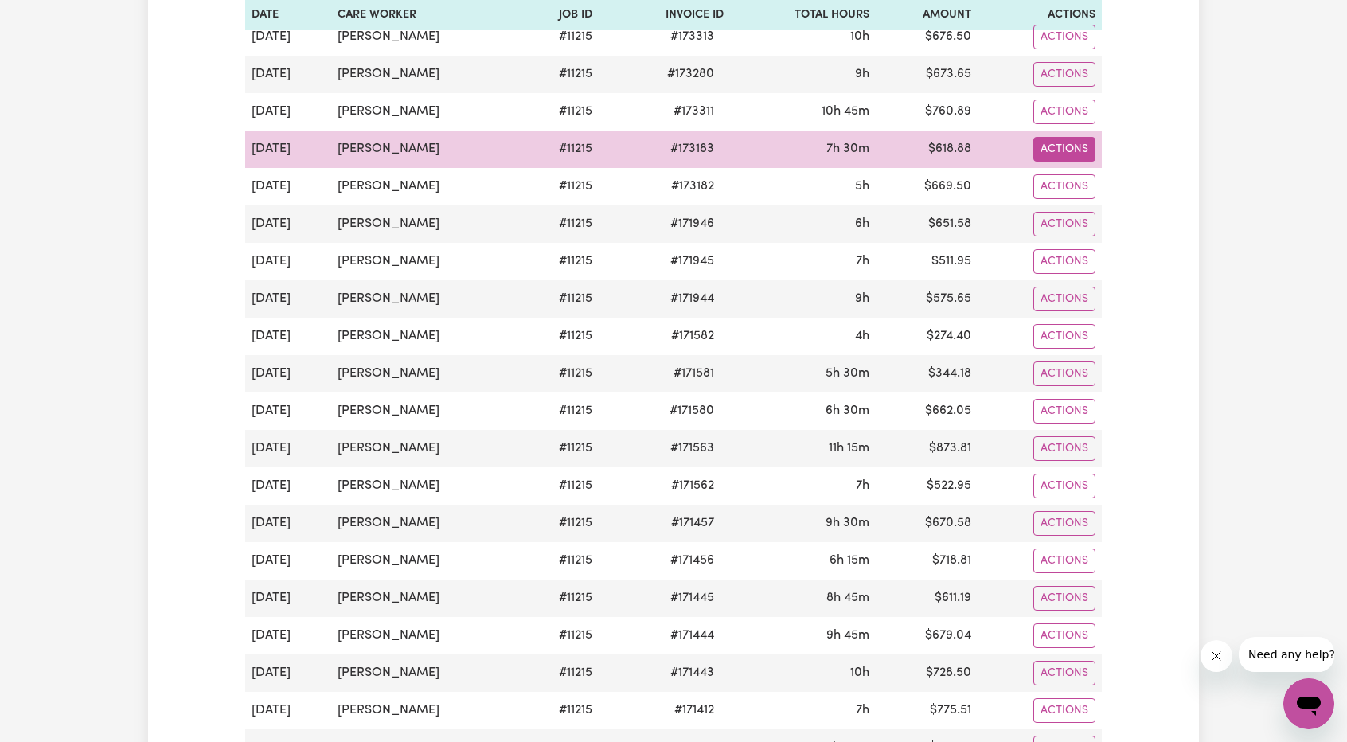
click at [1066, 138] on button "Actions" at bounding box center [1064, 149] width 62 height 25
click at [1071, 174] on link "Download Invoice" at bounding box center [1107, 186] width 146 height 32
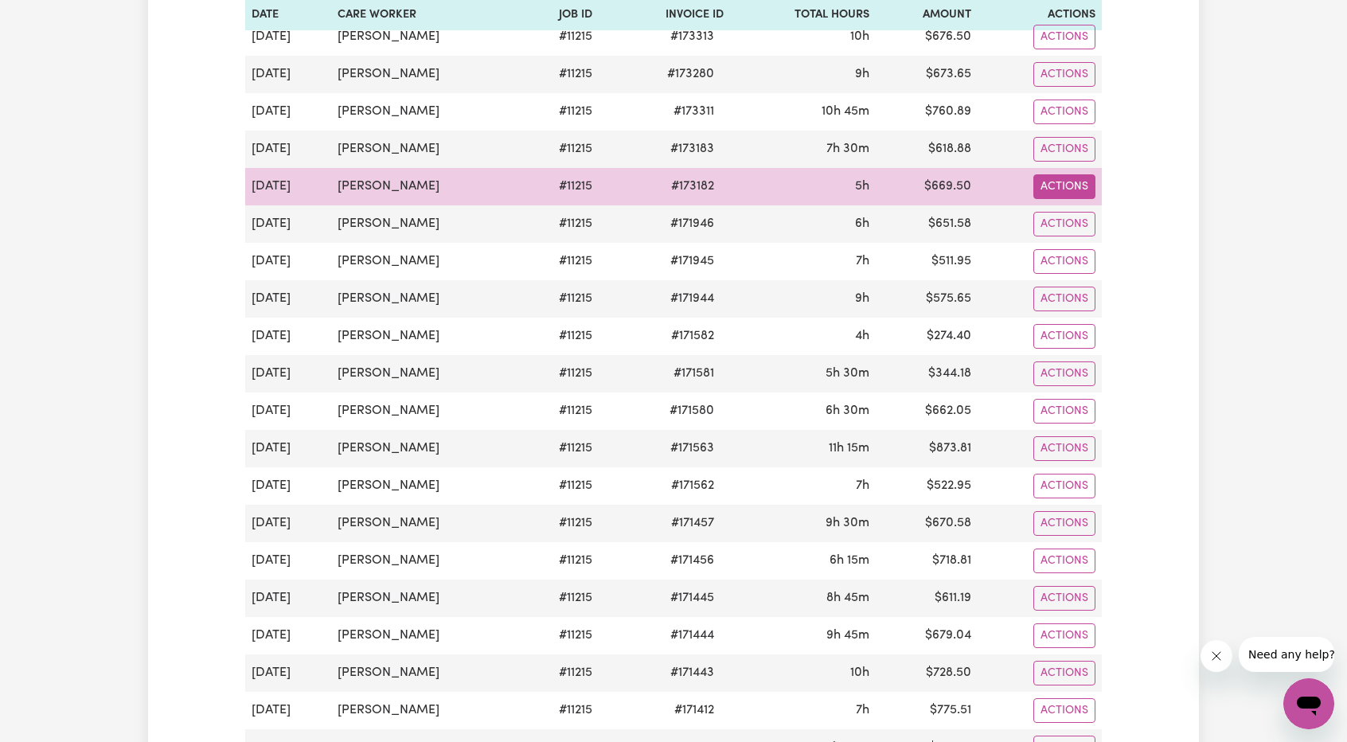
click at [1060, 174] on button "Actions" at bounding box center [1064, 186] width 62 height 25
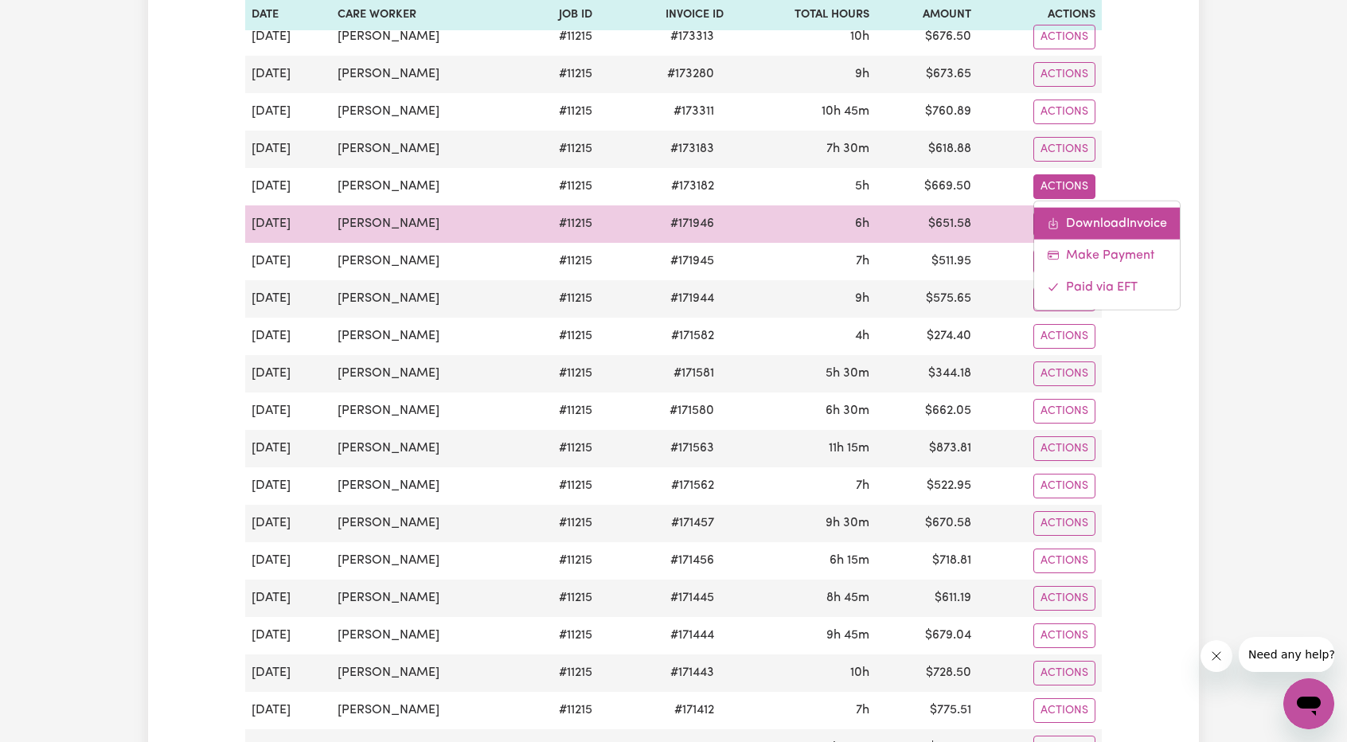
click at [1084, 207] on link "Download Invoice" at bounding box center [1107, 223] width 146 height 32
click at [1078, 219] on button "Actions" at bounding box center [1064, 224] width 62 height 25
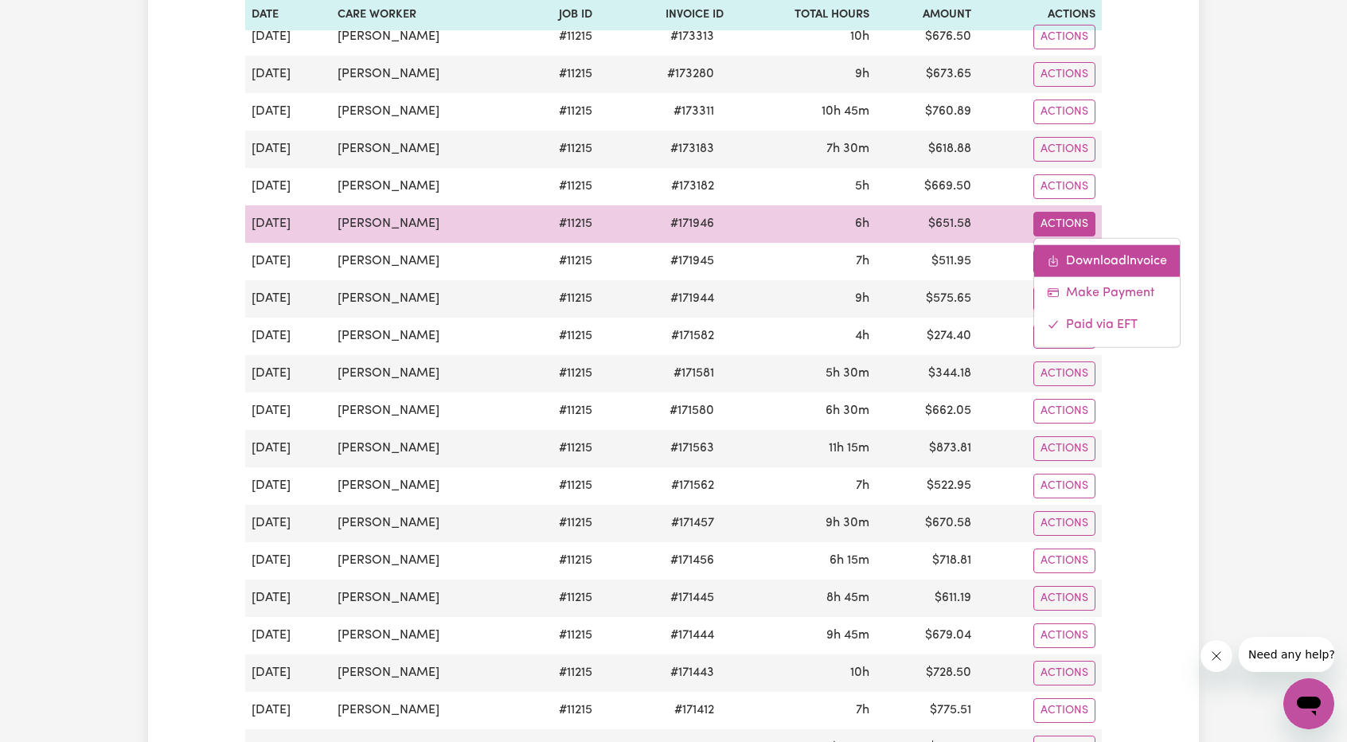
drag, startPoint x: 1078, startPoint y: 224, endPoint x: 1086, endPoint y: 252, distance: 29.7
click at [1086, 252] on link "Download Invoice" at bounding box center [1107, 260] width 146 height 32
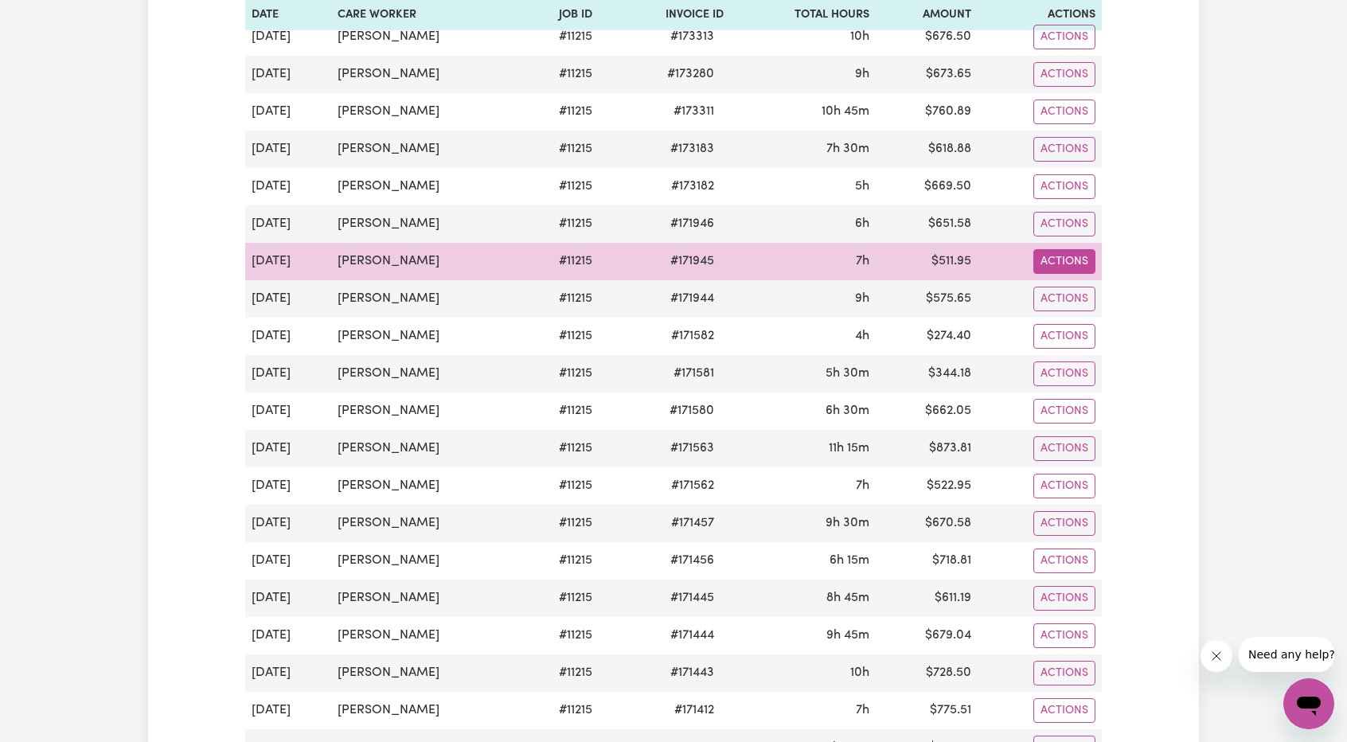
click at [1068, 254] on button "Actions" at bounding box center [1064, 261] width 62 height 25
click at [1078, 282] on link "Download Invoice" at bounding box center [1107, 298] width 146 height 32
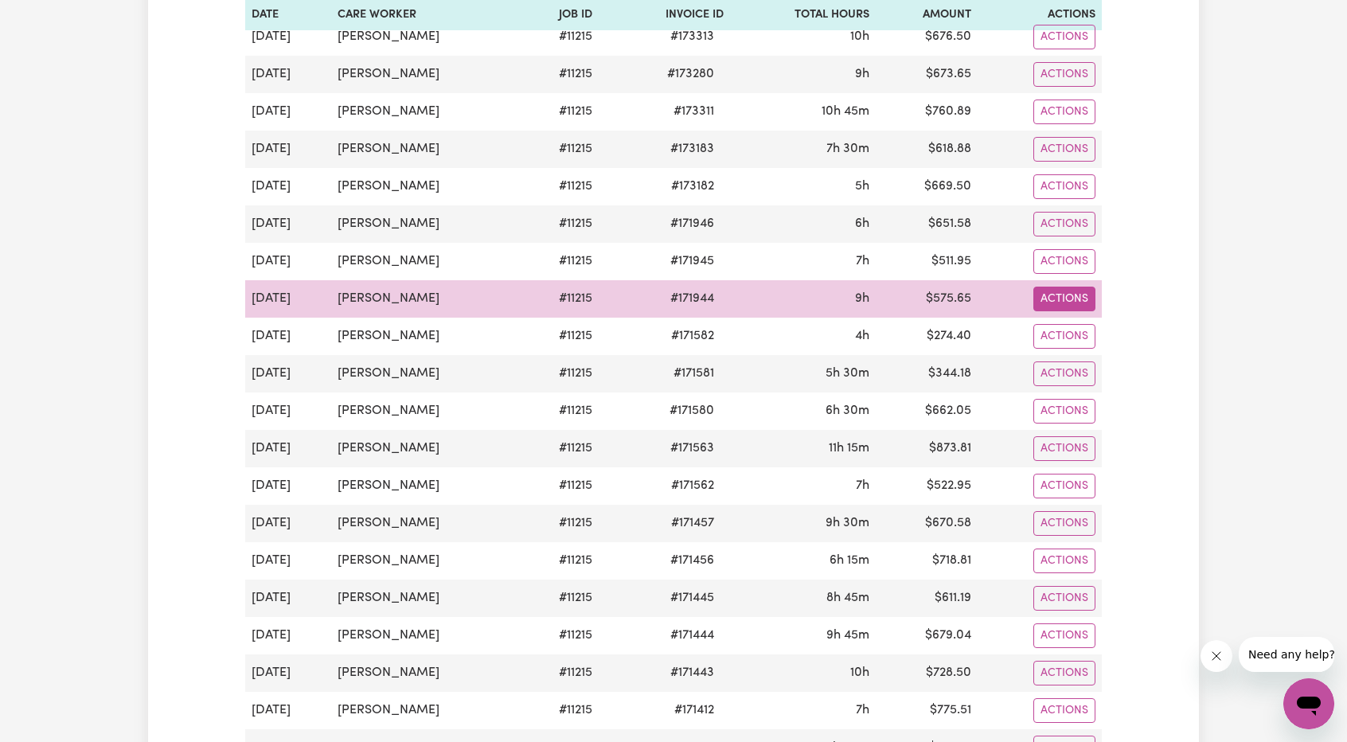
click at [1053, 294] on button "Actions" at bounding box center [1064, 299] width 62 height 25
click at [1074, 326] on link "Download Invoice" at bounding box center [1107, 335] width 146 height 32
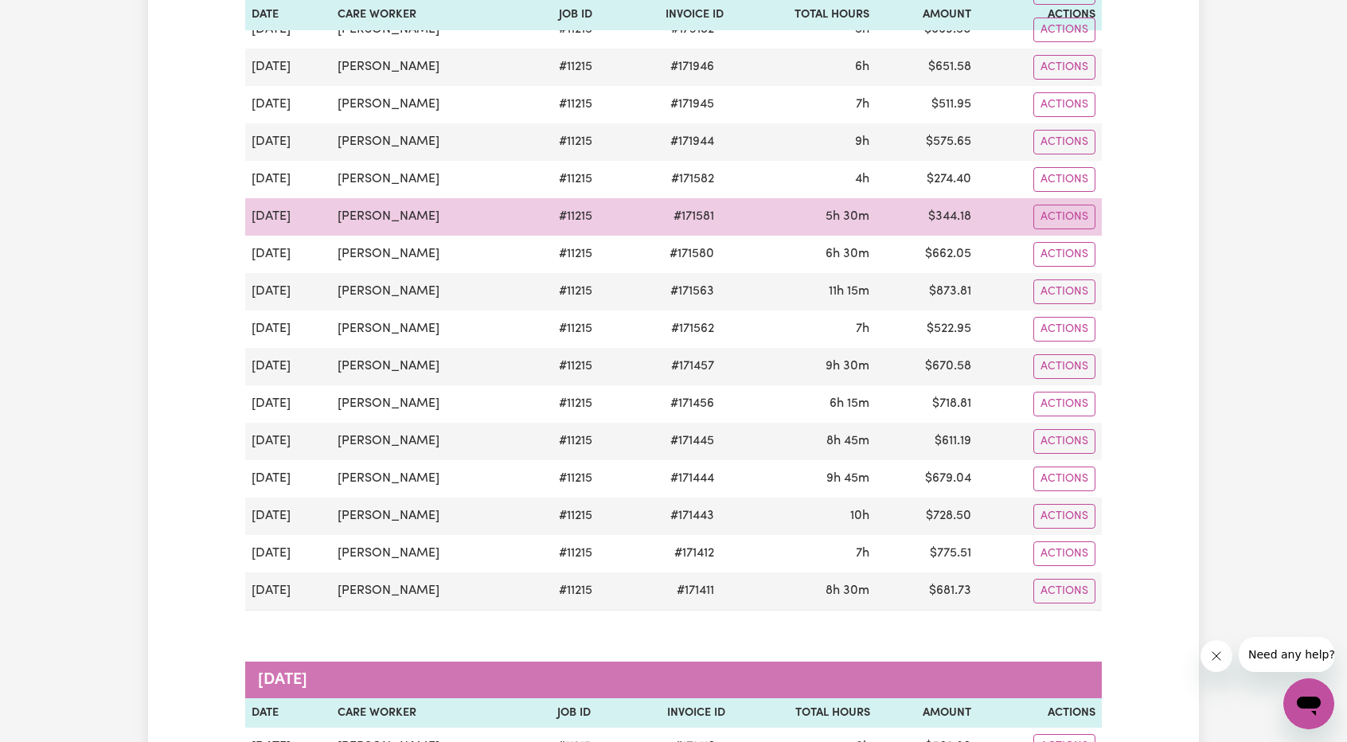
scroll to position [1194, 0]
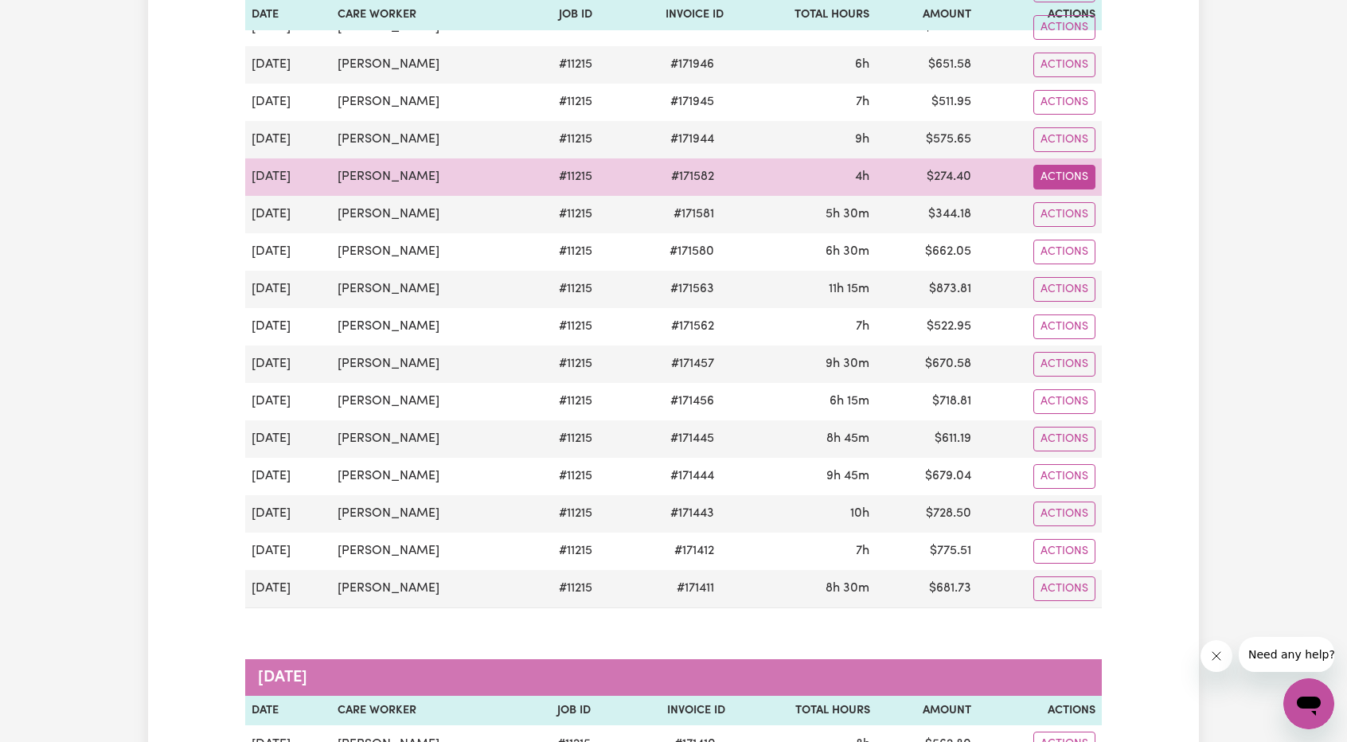
click at [1043, 171] on button "Actions" at bounding box center [1064, 177] width 62 height 25
click at [1084, 197] on link "Download Invoice" at bounding box center [1107, 213] width 146 height 32
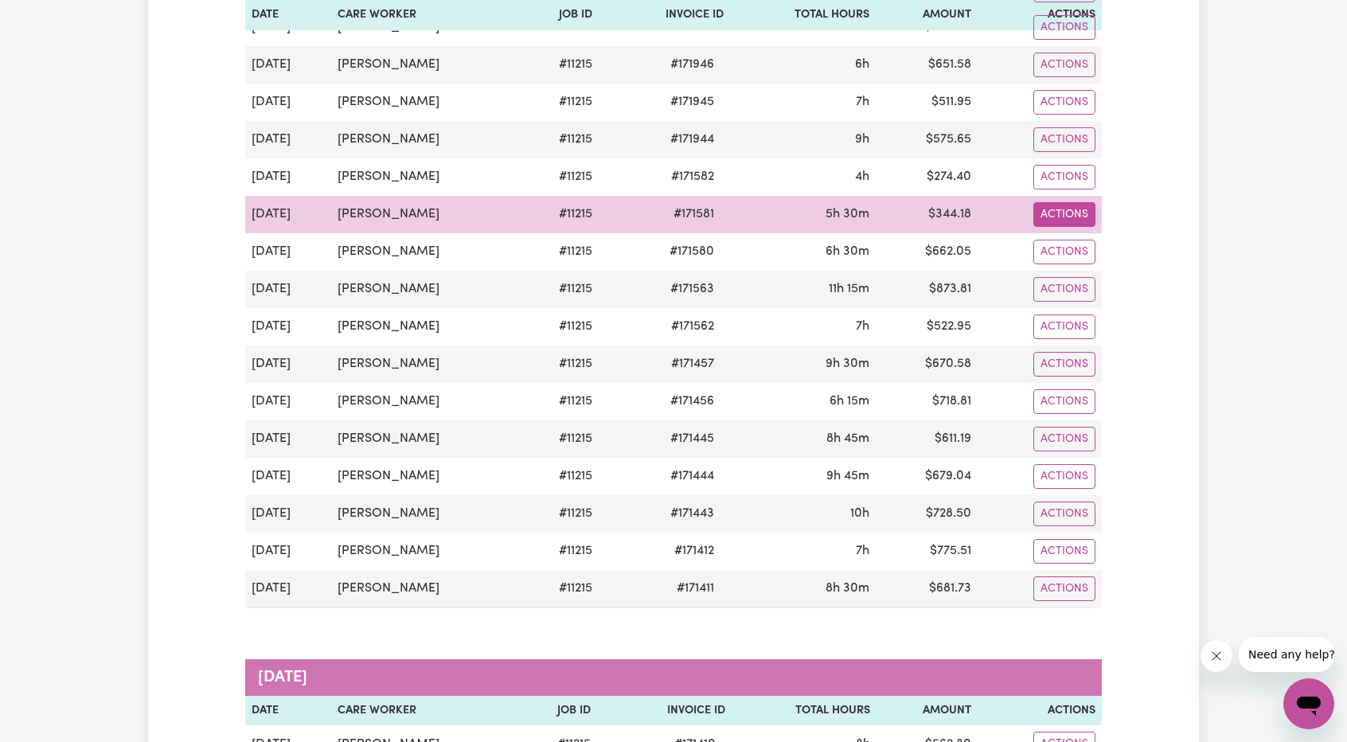
click at [1075, 202] on button "Actions" at bounding box center [1064, 214] width 62 height 25
drag, startPoint x: 1071, startPoint y: 211, endPoint x: 1065, endPoint y: 232, distance: 21.6
click at [1065, 235] on link "Download Invoice" at bounding box center [1107, 251] width 146 height 32
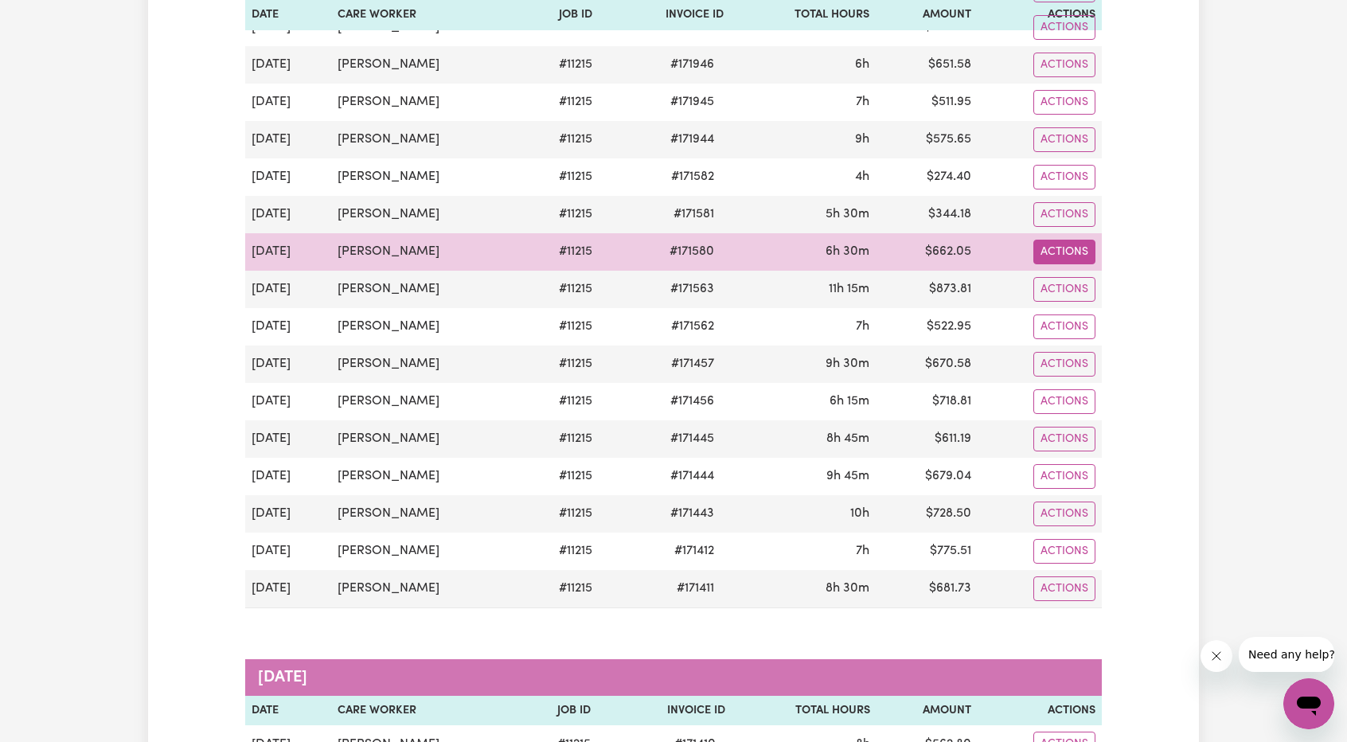
click at [1071, 240] on button "Actions" at bounding box center [1064, 252] width 62 height 25
click at [1077, 276] on link "Download Invoice" at bounding box center [1107, 288] width 146 height 32
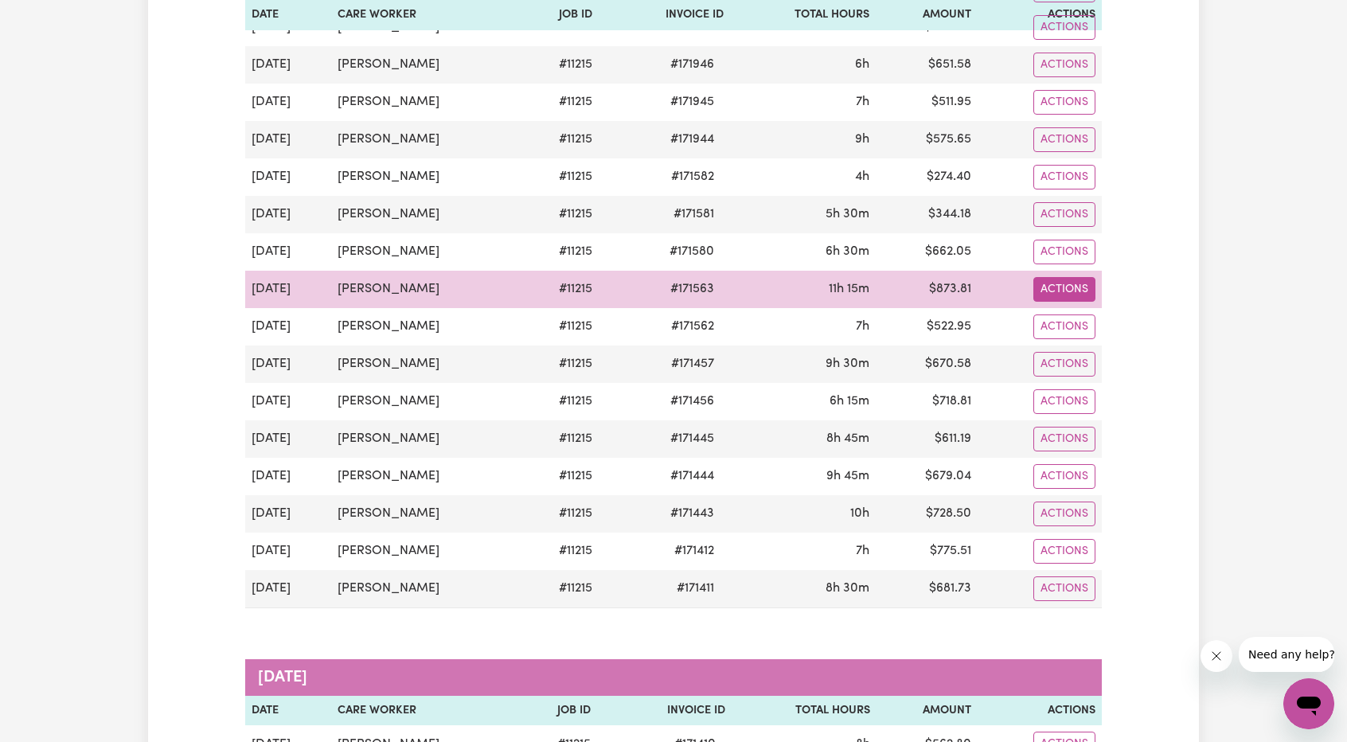
click at [1057, 279] on button "Actions" at bounding box center [1064, 289] width 62 height 25
click at [1062, 310] on link "Download Invoice" at bounding box center [1107, 326] width 146 height 32
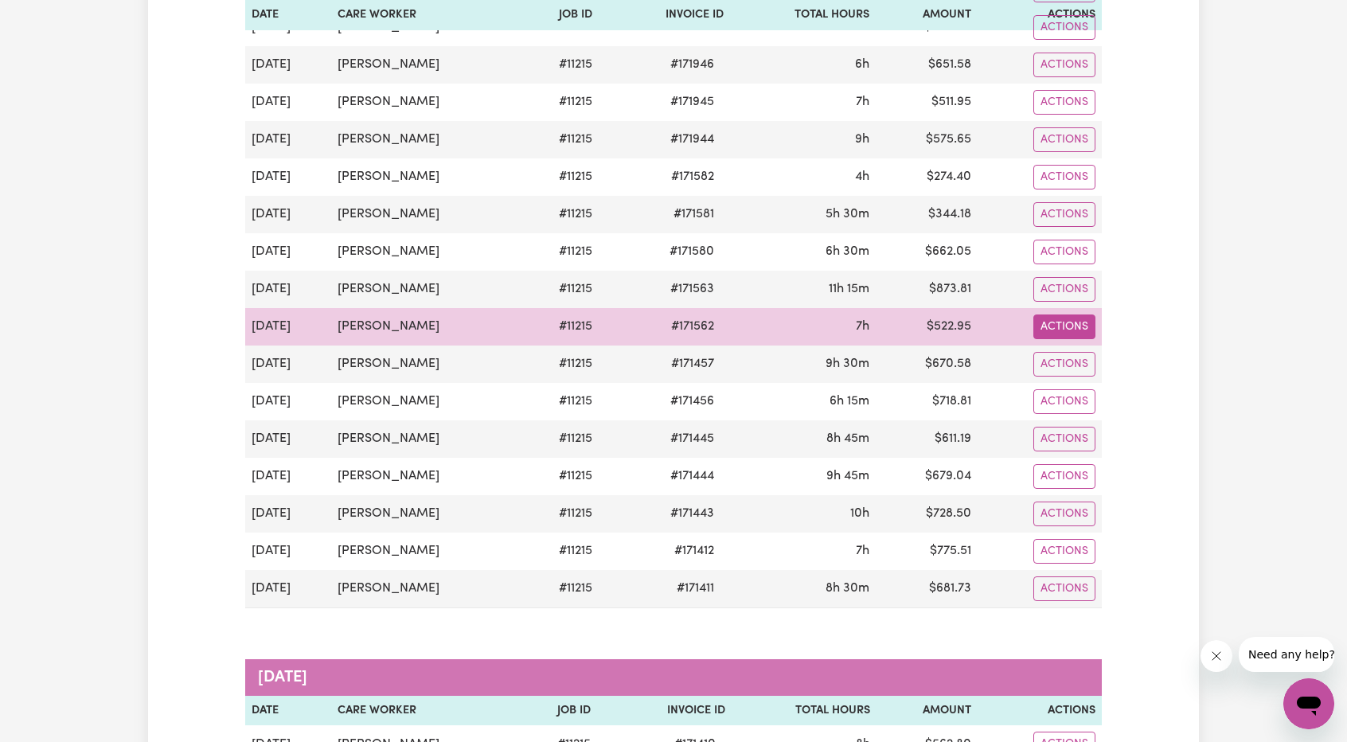
click at [1078, 320] on button "Actions" at bounding box center [1064, 326] width 62 height 25
click at [1086, 353] on link "Download Invoice" at bounding box center [1107, 363] width 146 height 32
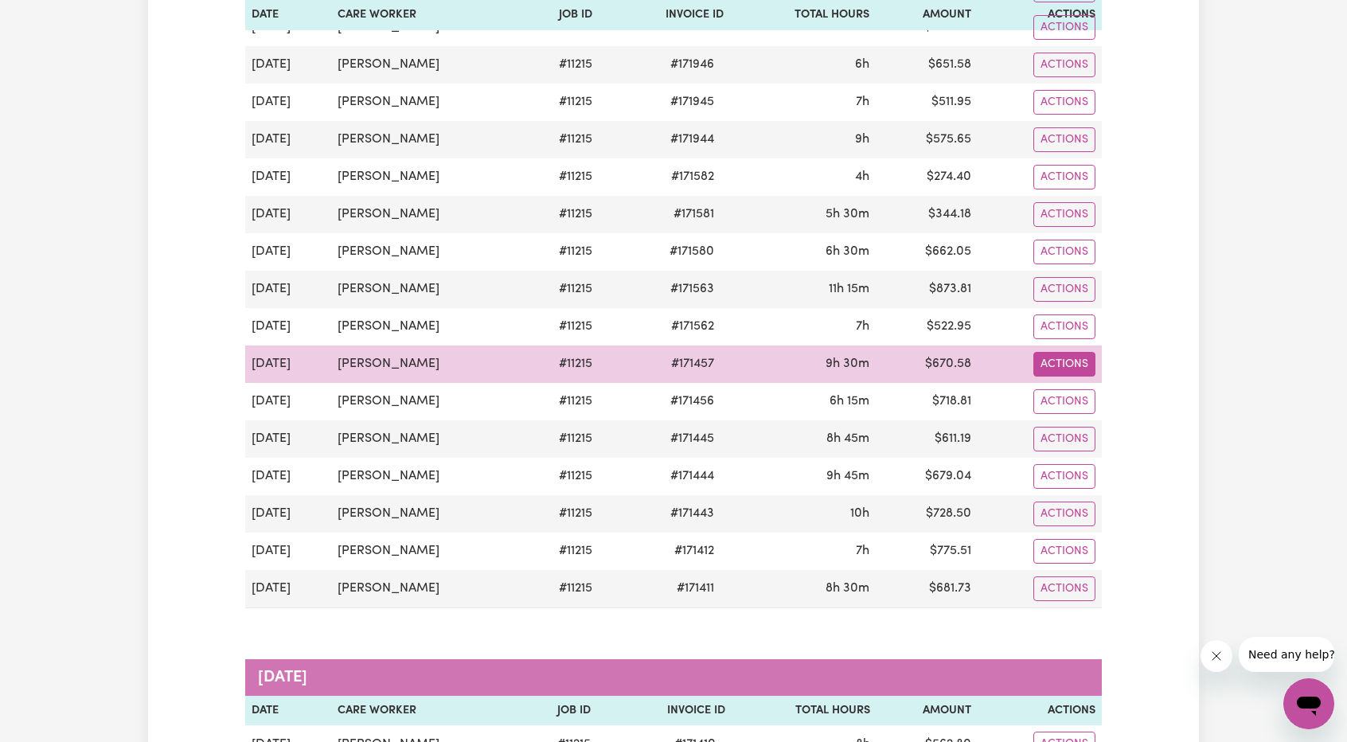
click at [1086, 352] on button "Actions" at bounding box center [1064, 364] width 62 height 25
click at [1097, 384] on link "Download Invoice" at bounding box center [1107, 400] width 146 height 32
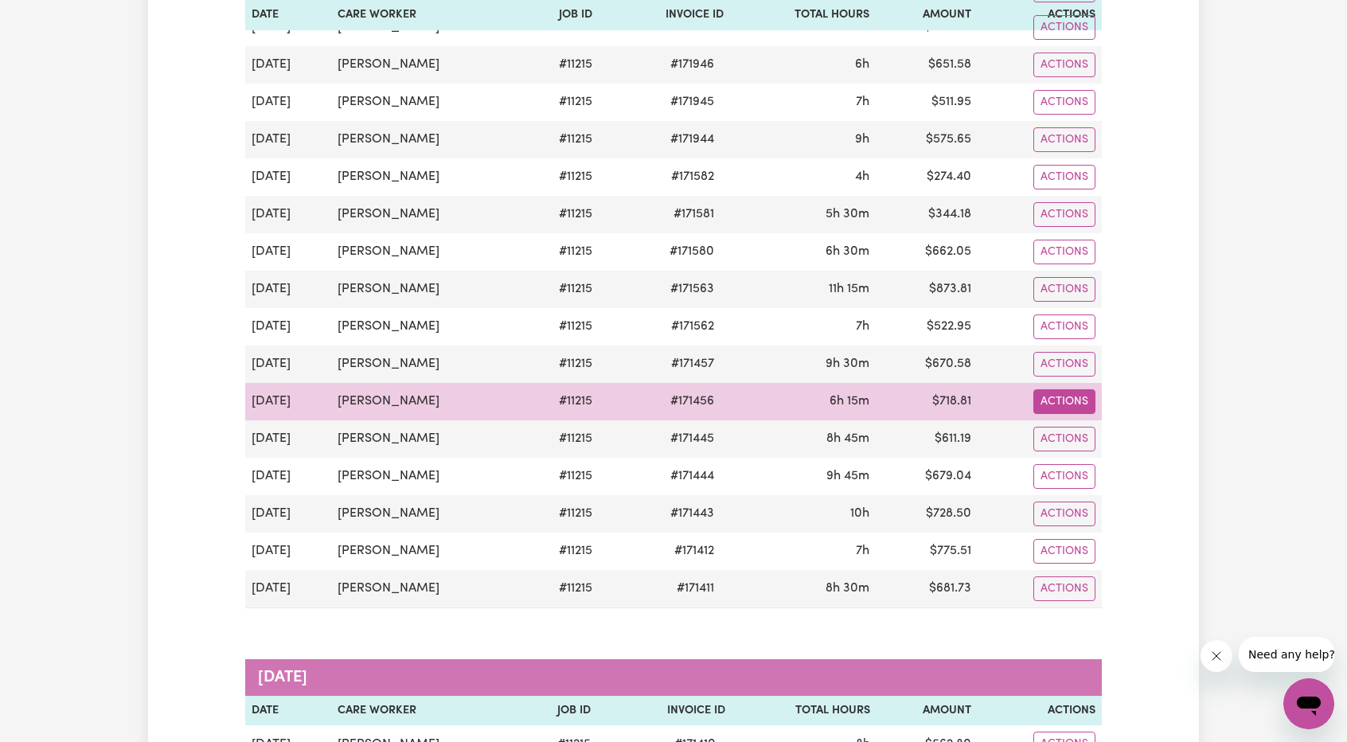
click at [1066, 392] on button "Actions" at bounding box center [1064, 401] width 62 height 25
click at [1073, 422] on link "Download Invoice" at bounding box center [1107, 438] width 146 height 32
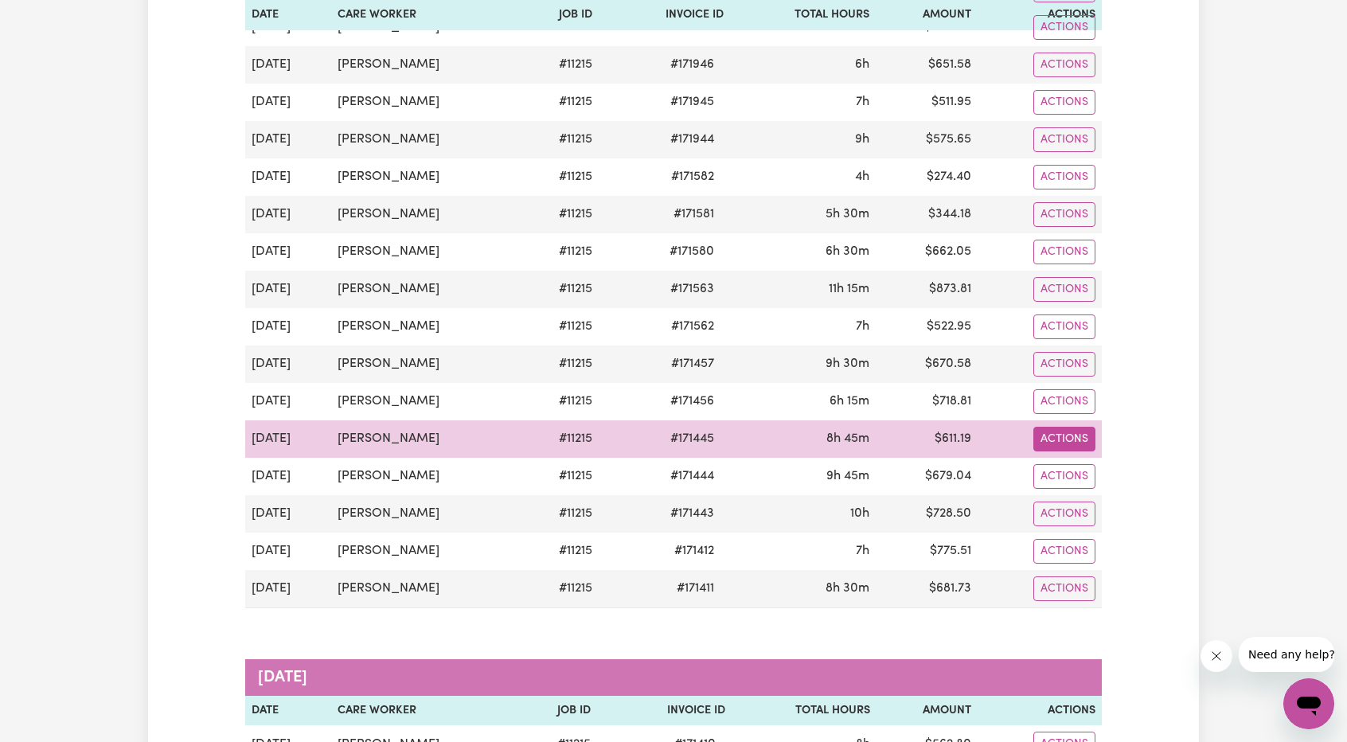
click at [1074, 427] on button "Actions" at bounding box center [1064, 439] width 62 height 25
drag, startPoint x: 1078, startPoint y: 435, endPoint x: 1081, endPoint y: 448, distance: 13.9
click at [1081, 459] on link "Download Invoice" at bounding box center [1107, 475] width 146 height 32
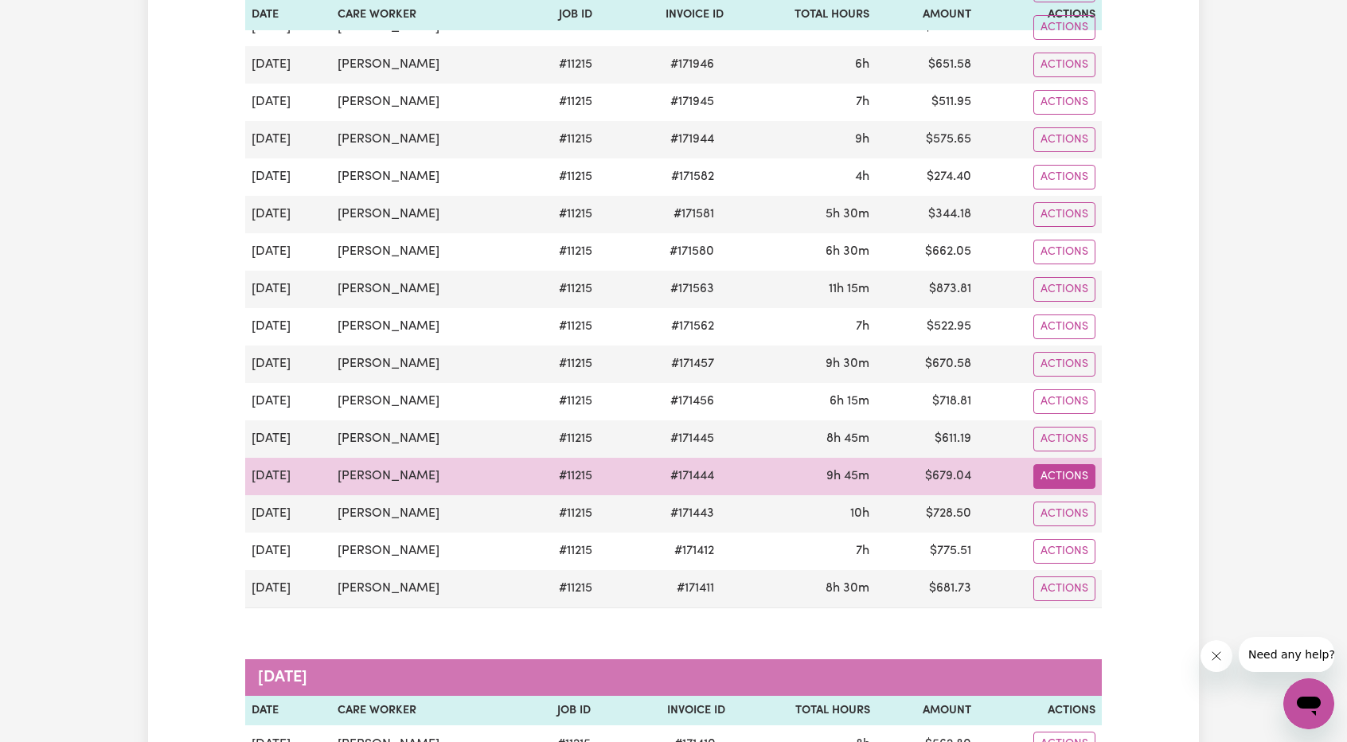
click at [1070, 464] on button "Actions" at bounding box center [1064, 476] width 62 height 25
click at [1092, 497] on link "Download Invoice" at bounding box center [1107, 513] width 146 height 32
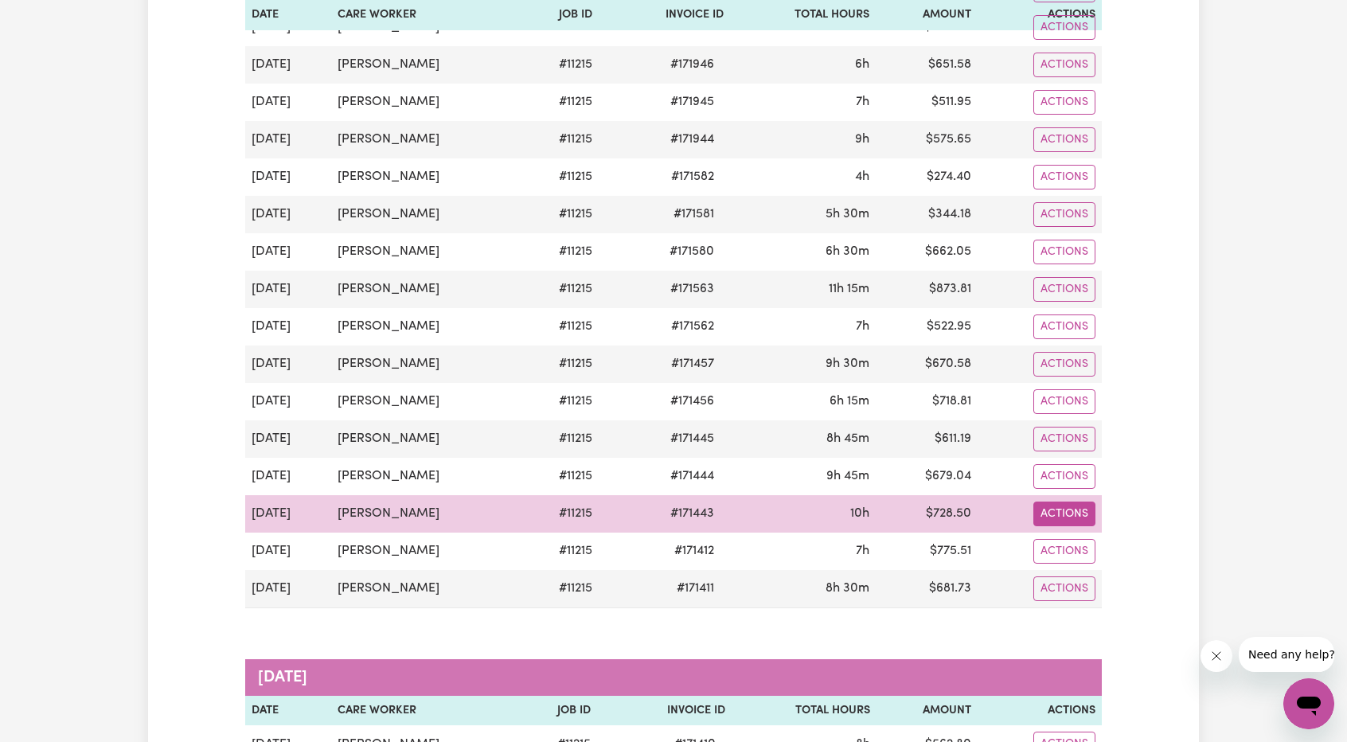
click at [1083, 501] on button "Actions" at bounding box center [1064, 513] width 62 height 25
click at [1096, 534] on link "Download Invoice" at bounding box center [1107, 550] width 146 height 32
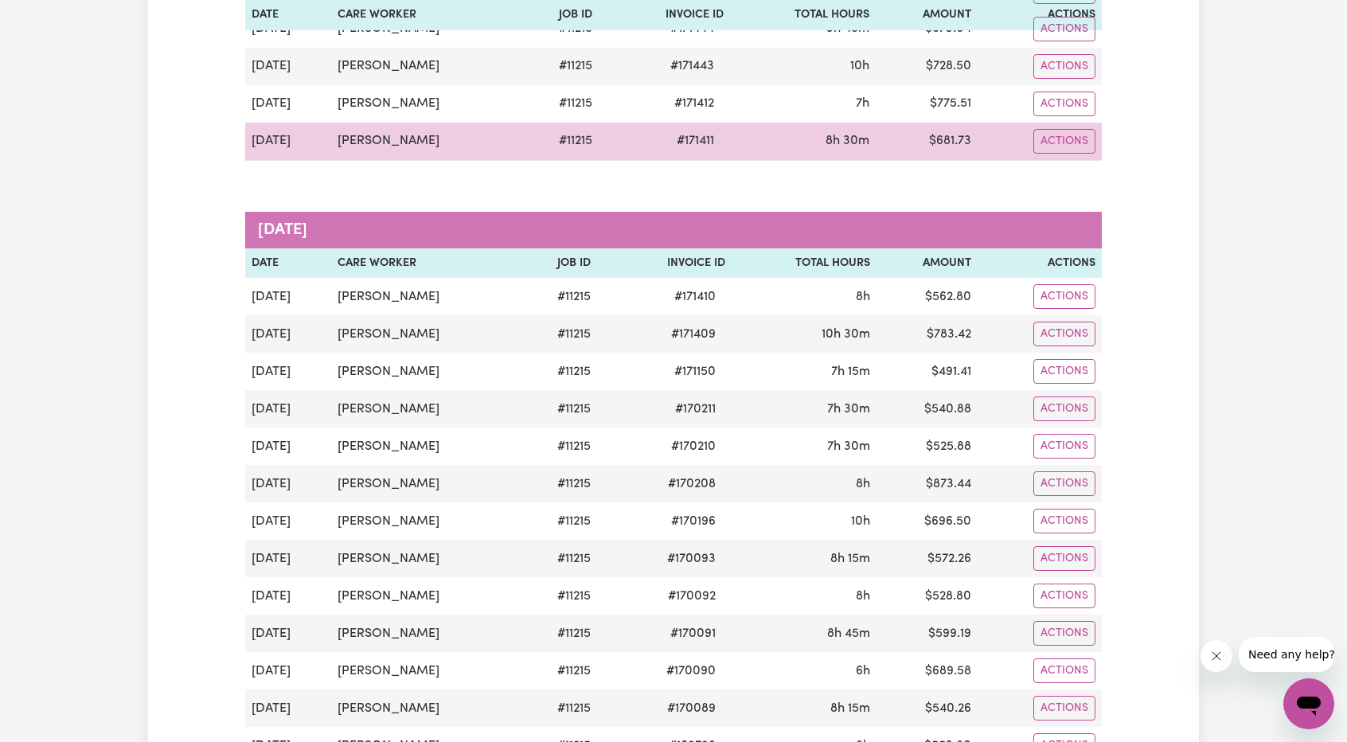
scroll to position [1671, 0]
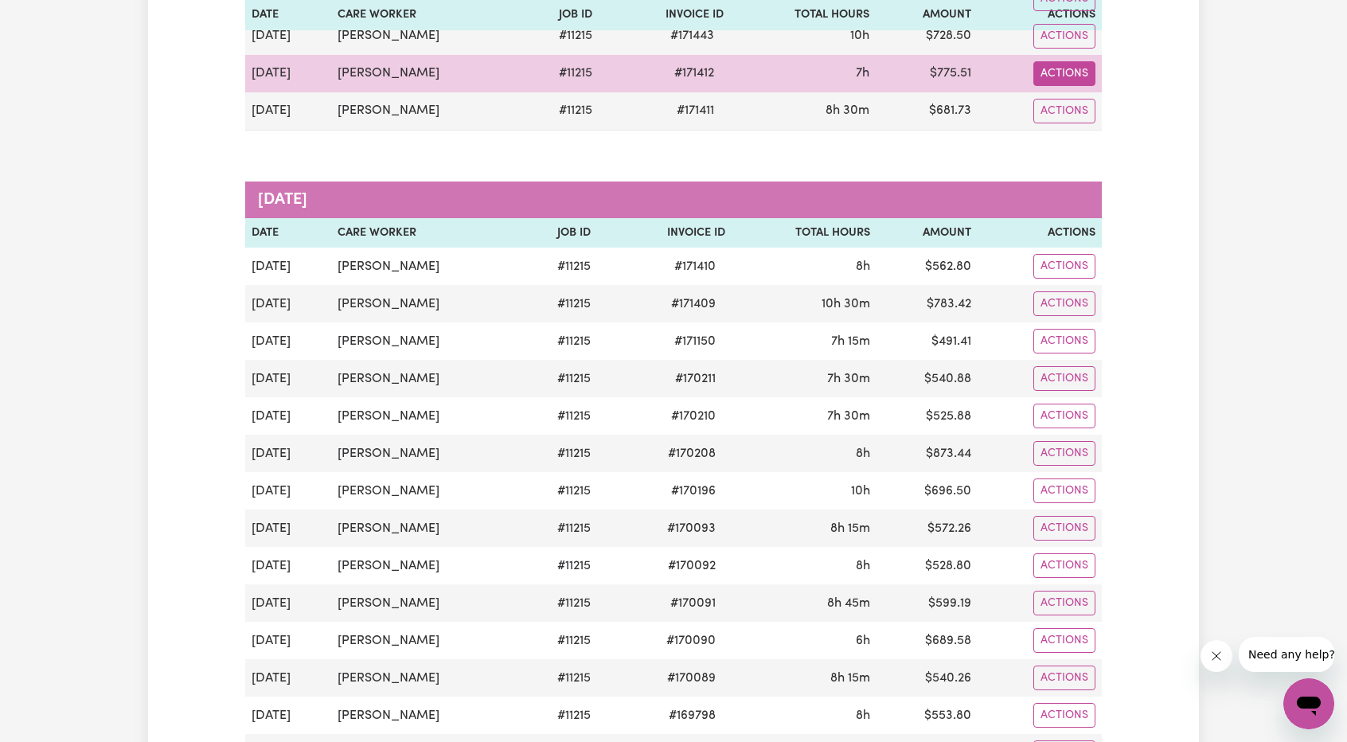
click at [1065, 61] on button "Actions" at bounding box center [1064, 73] width 62 height 25
drag, startPoint x: 1062, startPoint y: 68, endPoint x: 1062, endPoint y: 85, distance: 17.5
click at [1062, 94] on link "Download Invoice" at bounding box center [1107, 110] width 146 height 32
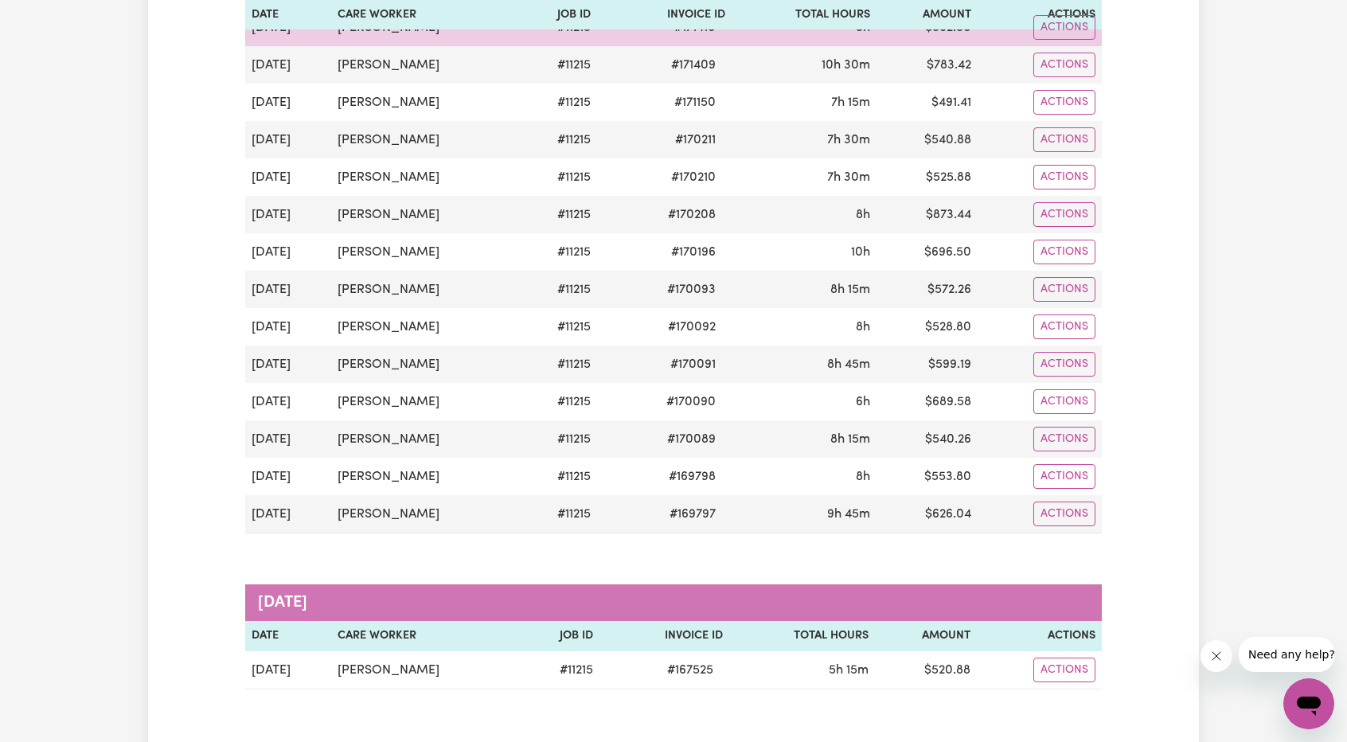
scroll to position [1592, 0]
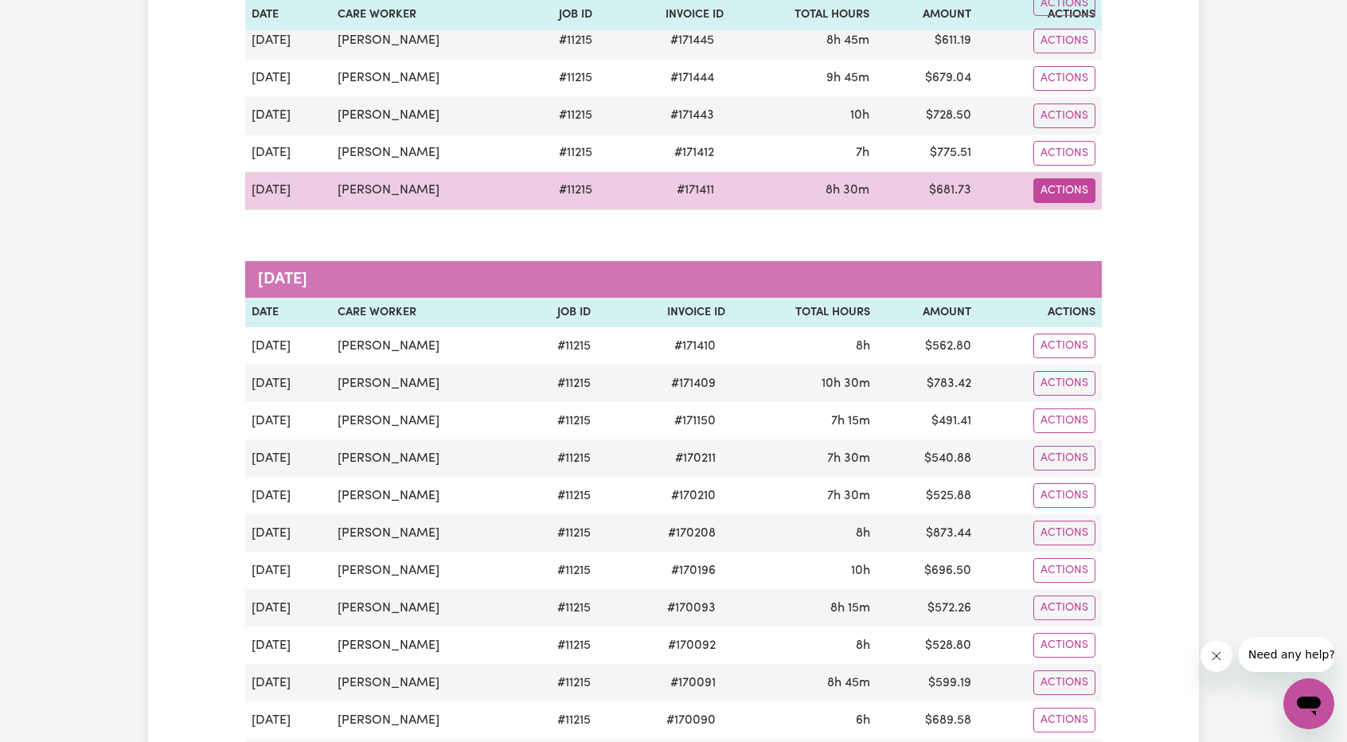
click at [1086, 178] on button "Actions" at bounding box center [1064, 190] width 62 height 25
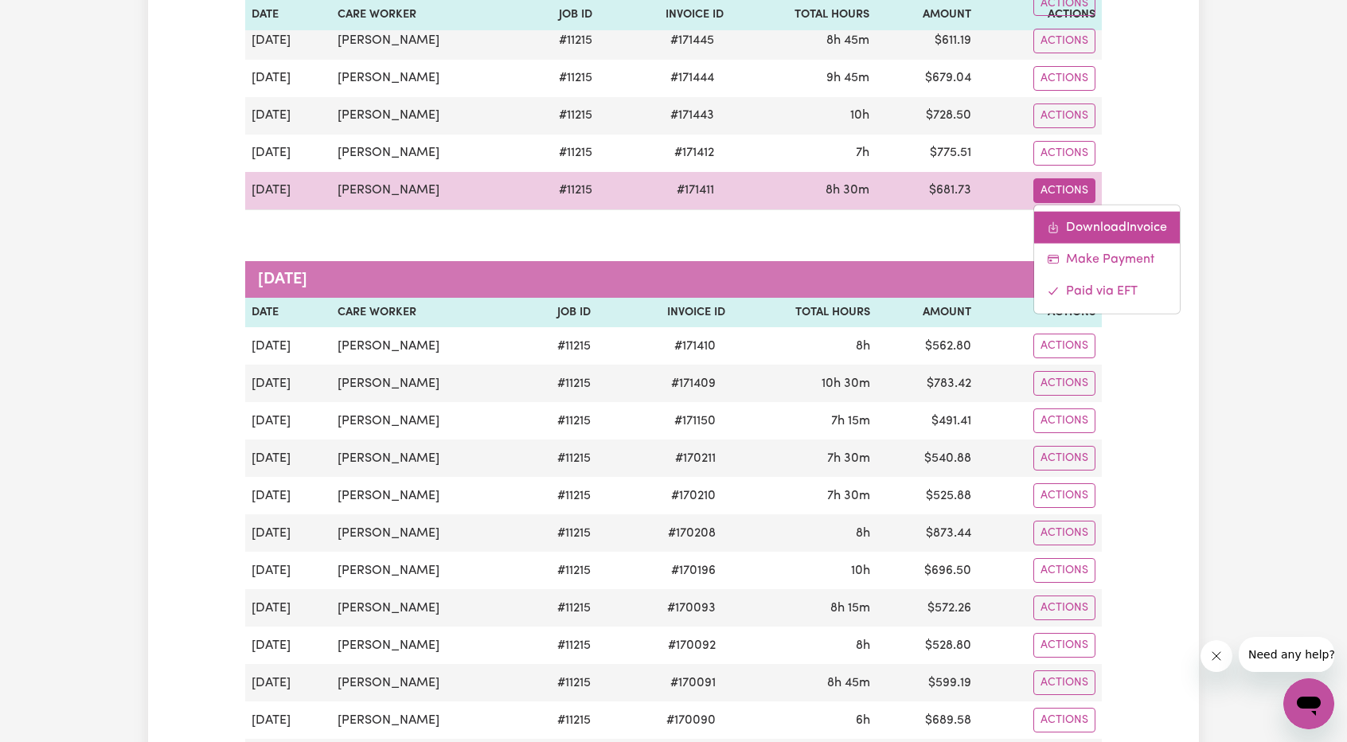
click at [1064, 216] on link "Download Invoice" at bounding box center [1107, 227] width 146 height 32
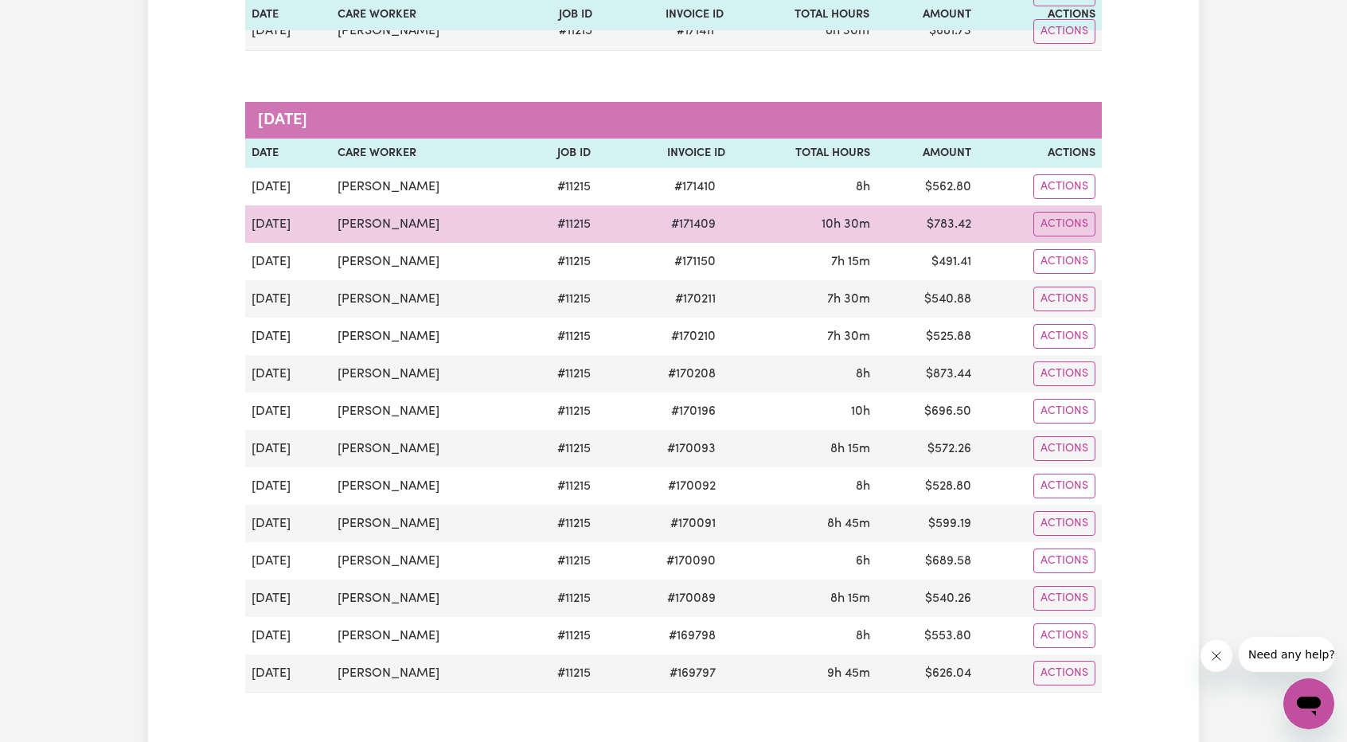
scroll to position [1830, 0]
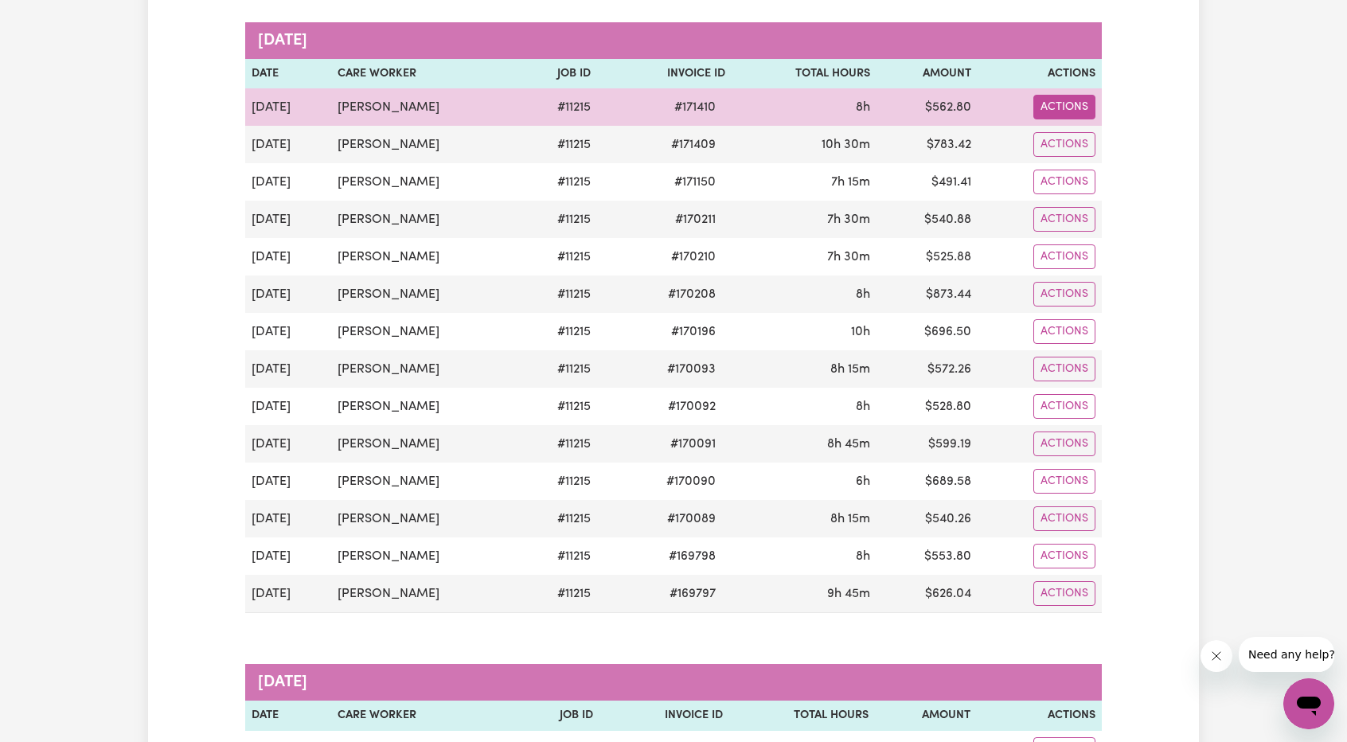
click at [1035, 95] on button "Actions" at bounding box center [1064, 107] width 62 height 25
click at [1063, 128] on link "Download Invoice" at bounding box center [1109, 144] width 146 height 32
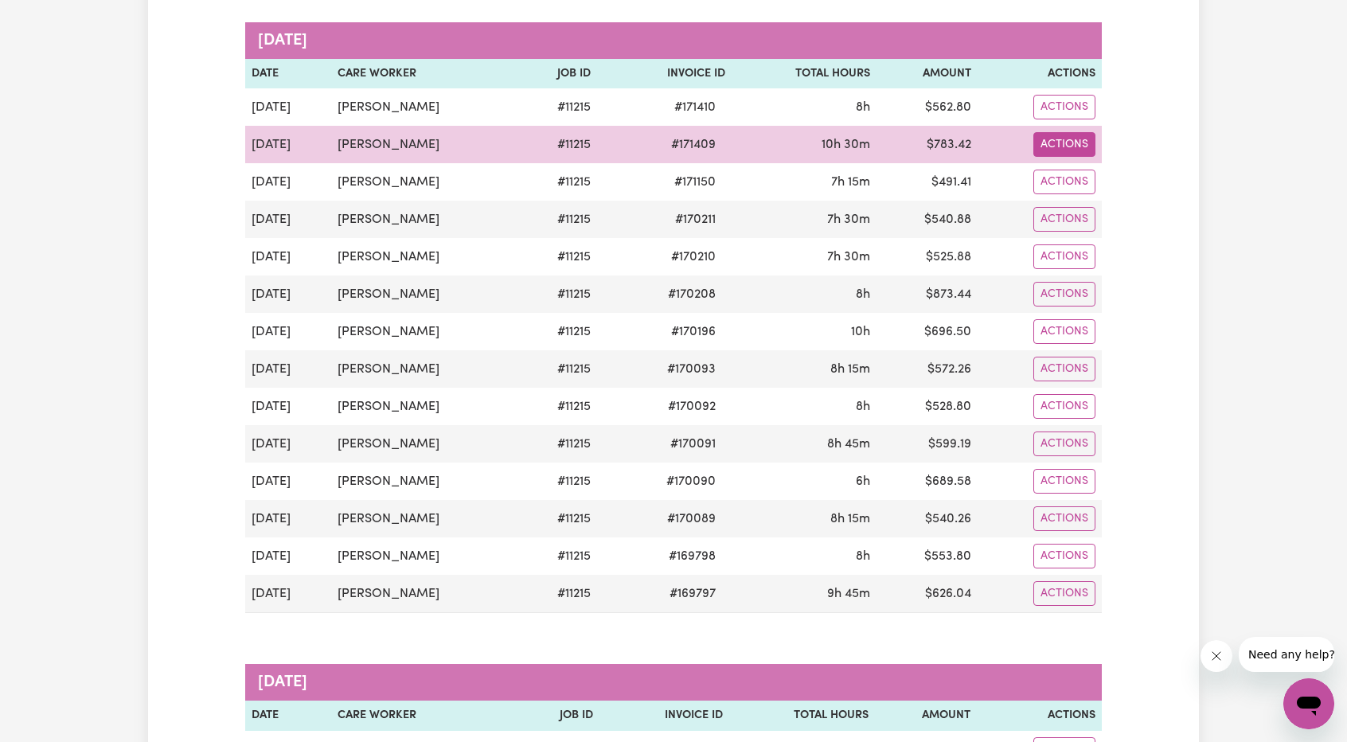
click at [1066, 132] on button "Actions" at bounding box center [1064, 144] width 62 height 25
click at [1089, 166] on link "Download Invoice" at bounding box center [1109, 182] width 146 height 32
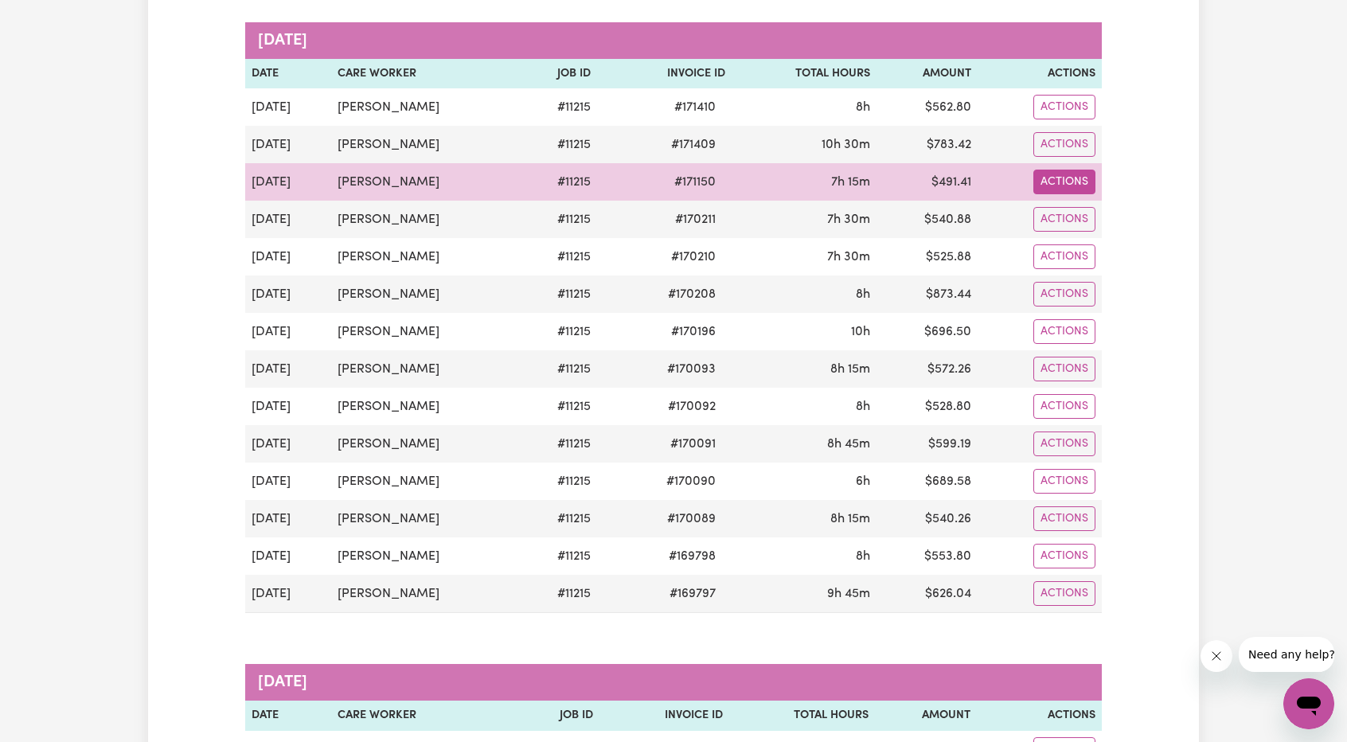
click at [1058, 170] on button "Actions" at bounding box center [1064, 182] width 62 height 25
click at [1081, 203] on link "Download Invoice" at bounding box center [1109, 219] width 146 height 32
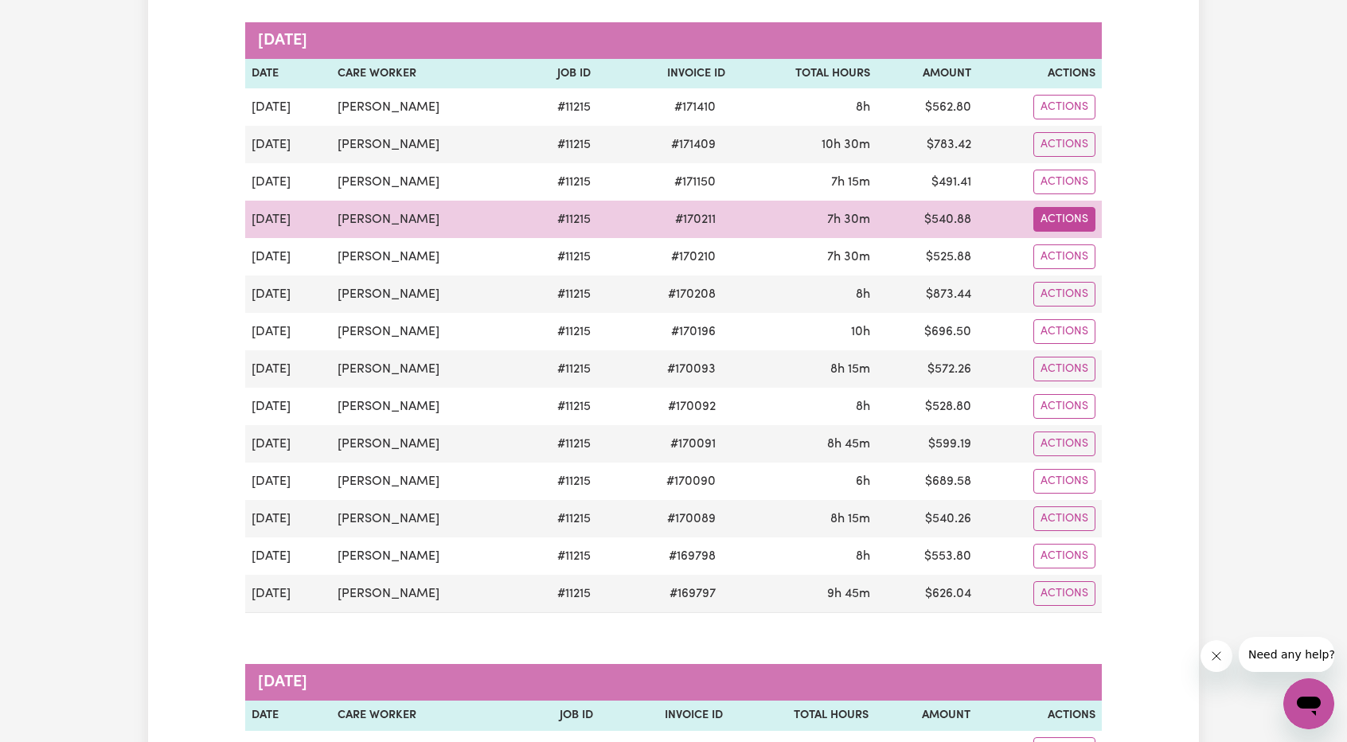
click at [1062, 207] on button "Actions" at bounding box center [1064, 219] width 62 height 25
click at [1074, 240] on link "Download Invoice" at bounding box center [1109, 256] width 146 height 32
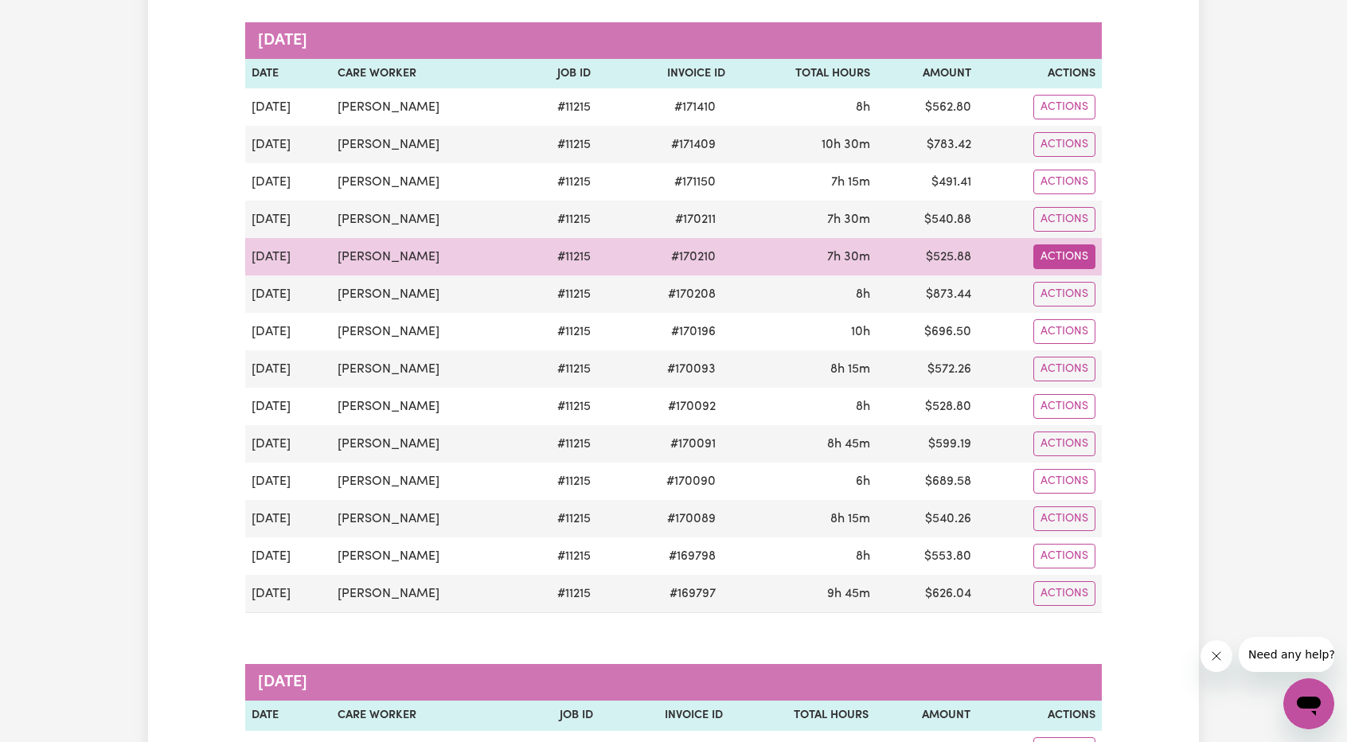
click at [1090, 244] on button "Actions" at bounding box center [1064, 256] width 62 height 25
click at [1082, 278] on link "Download Invoice" at bounding box center [1109, 294] width 146 height 32
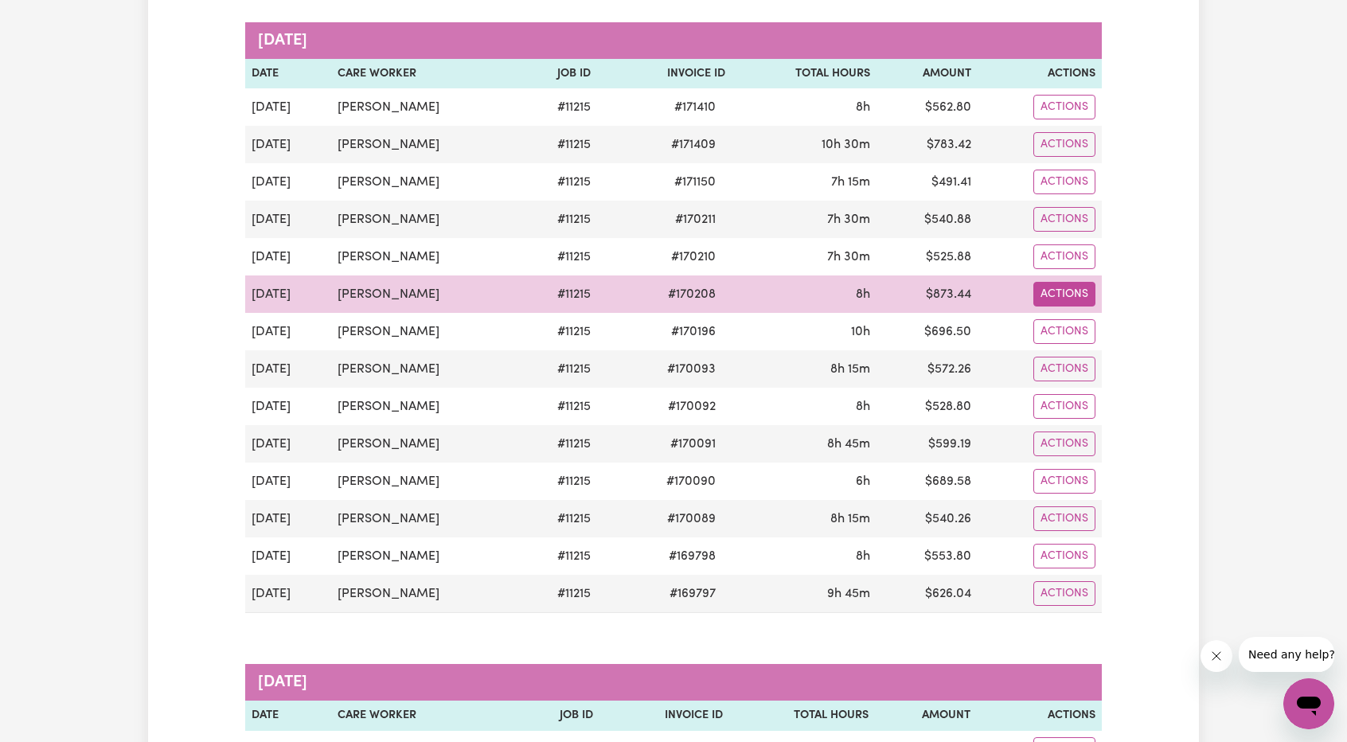
click at [1072, 282] on button "Actions" at bounding box center [1064, 294] width 62 height 25
click at [1074, 315] on link "Download Invoice" at bounding box center [1109, 331] width 146 height 32
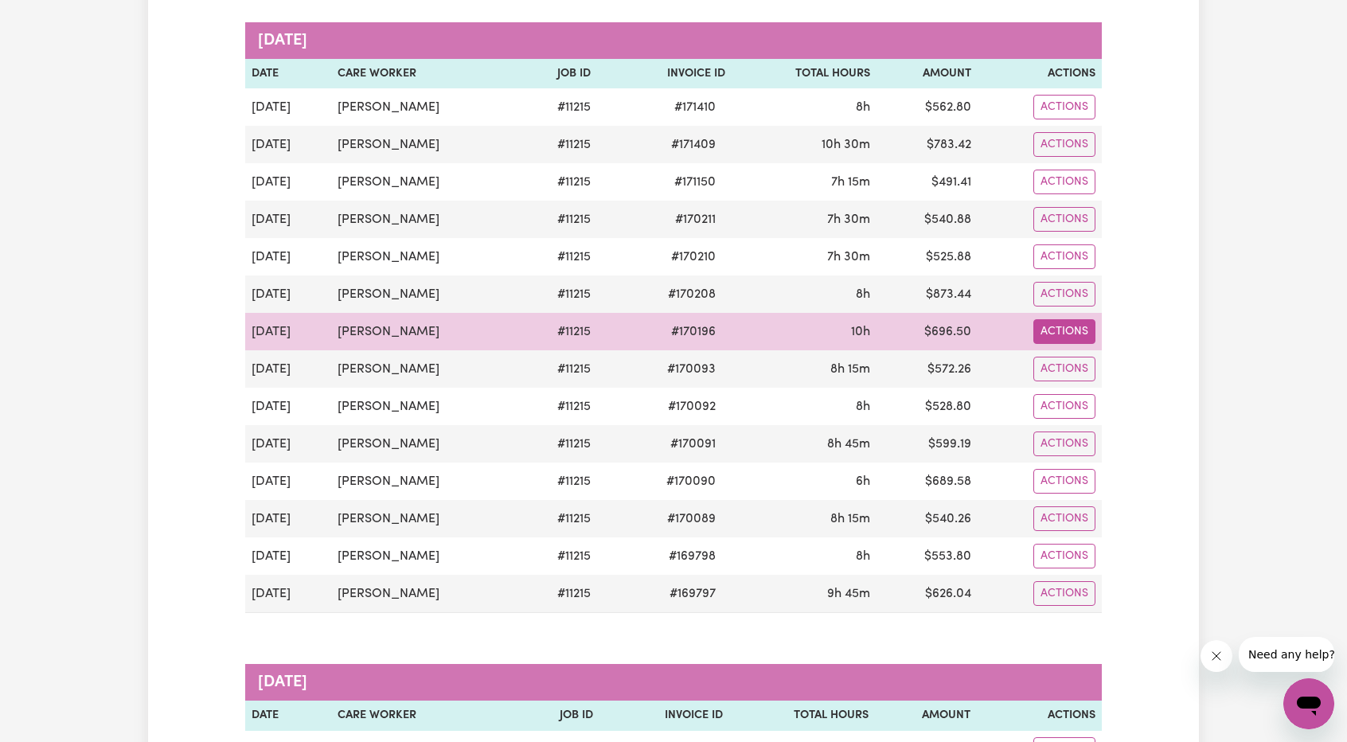
click at [1076, 319] on button "Actions" at bounding box center [1064, 331] width 62 height 25
click at [1086, 353] on link "Download Invoice" at bounding box center [1109, 369] width 146 height 32
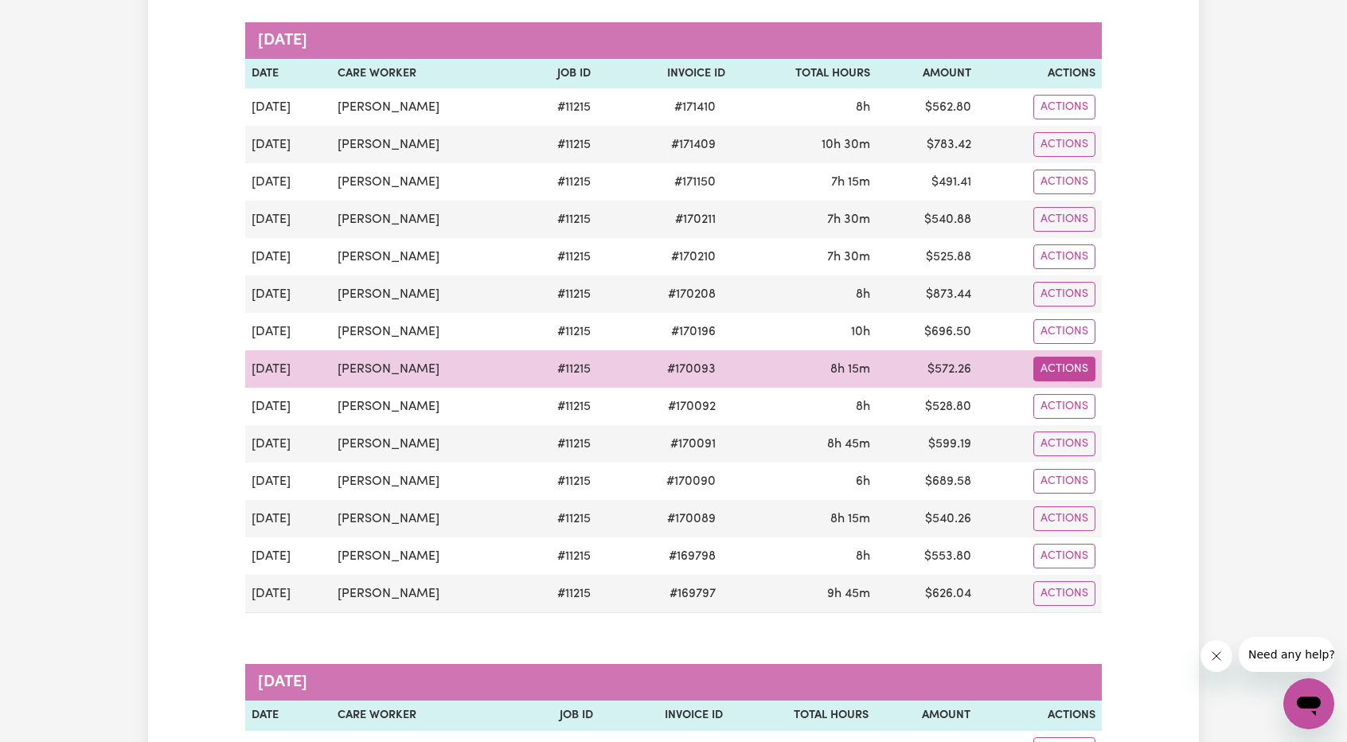
click at [1075, 357] on button "Actions" at bounding box center [1064, 369] width 62 height 25
click at [1081, 390] on link "Download Invoice" at bounding box center [1109, 406] width 146 height 32
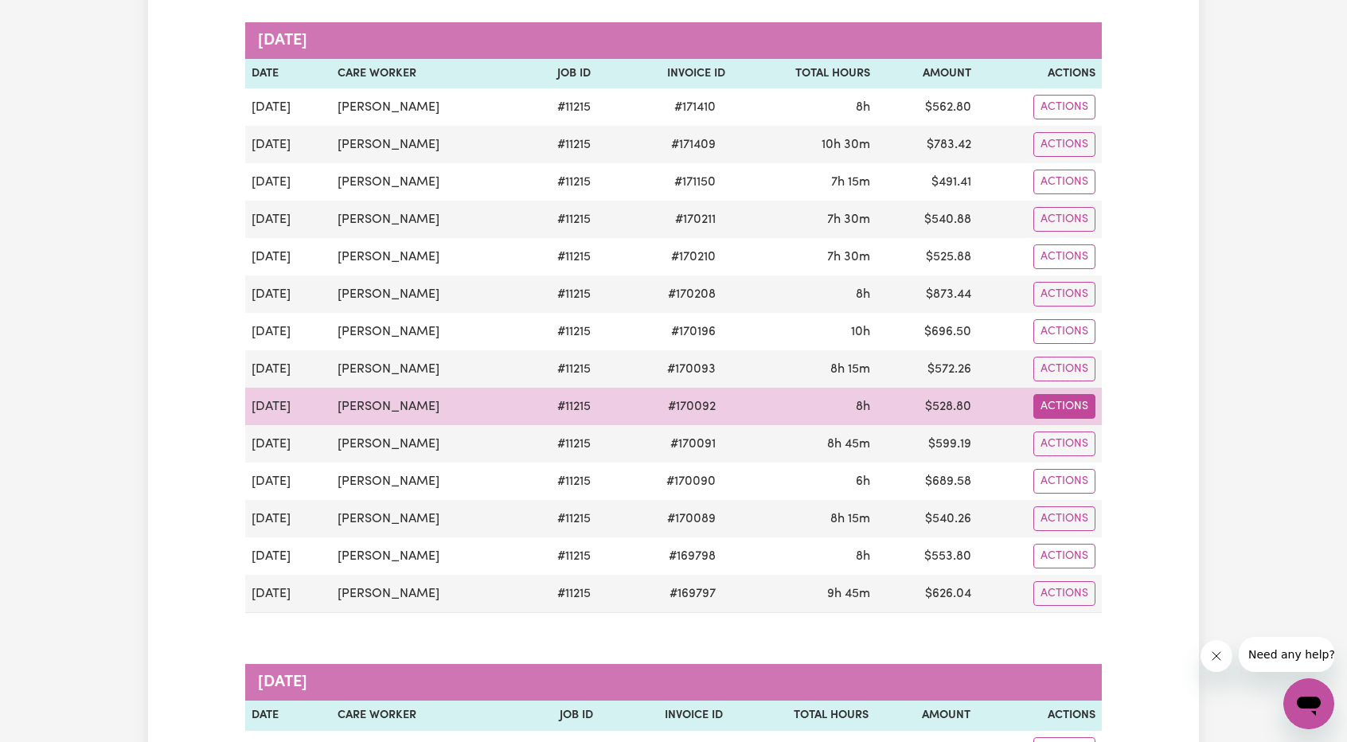
click at [1062, 394] on button "Actions" at bounding box center [1064, 406] width 62 height 25
drag, startPoint x: 1066, startPoint y: 395, endPoint x: 1076, endPoint y: 408, distance: 16.6
click at [1076, 427] on link "Download Invoice" at bounding box center [1109, 443] width 146 height 32
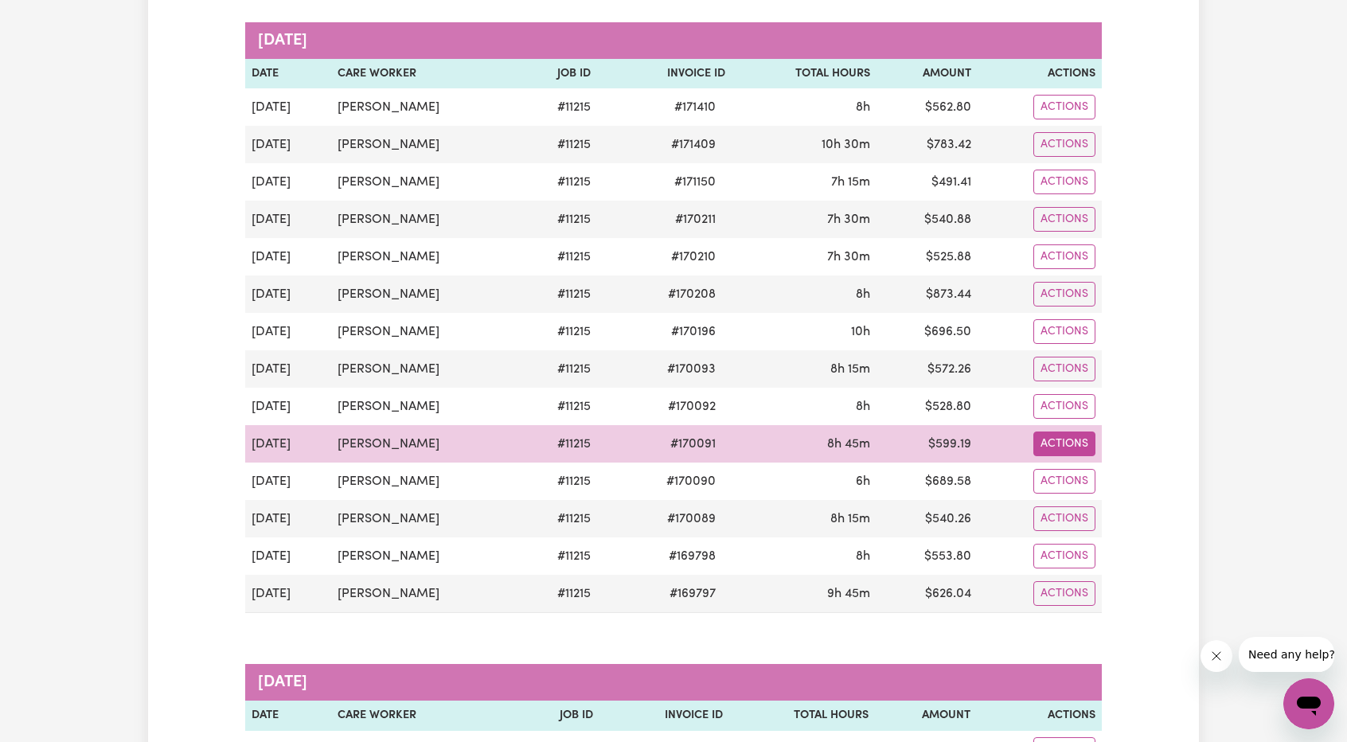
click at [1052, 431] on button "Actions" at bounding box center [1064, 443] width 62 height 25
click at [1064, 465] on link "Download Invoice" at bounding box center [1109, 481] width 146 height 32
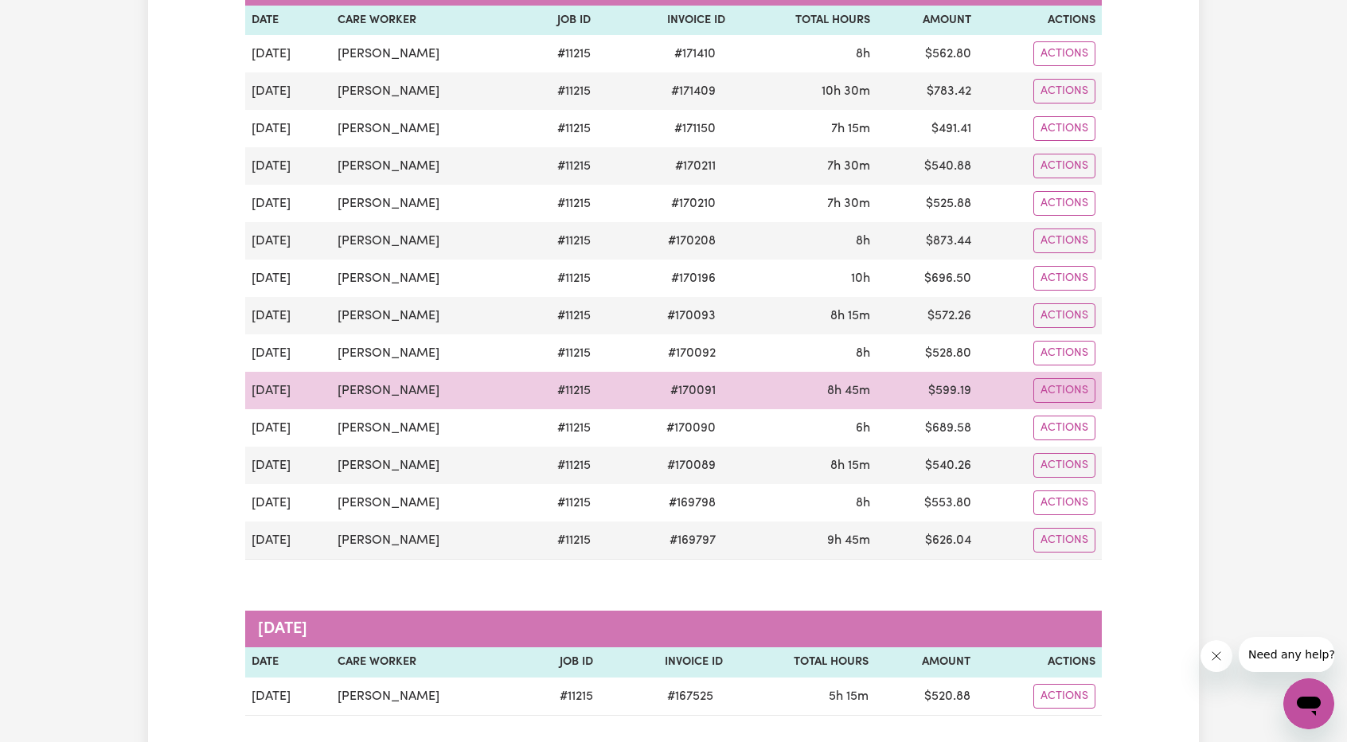
scroll to position [1910, 0]
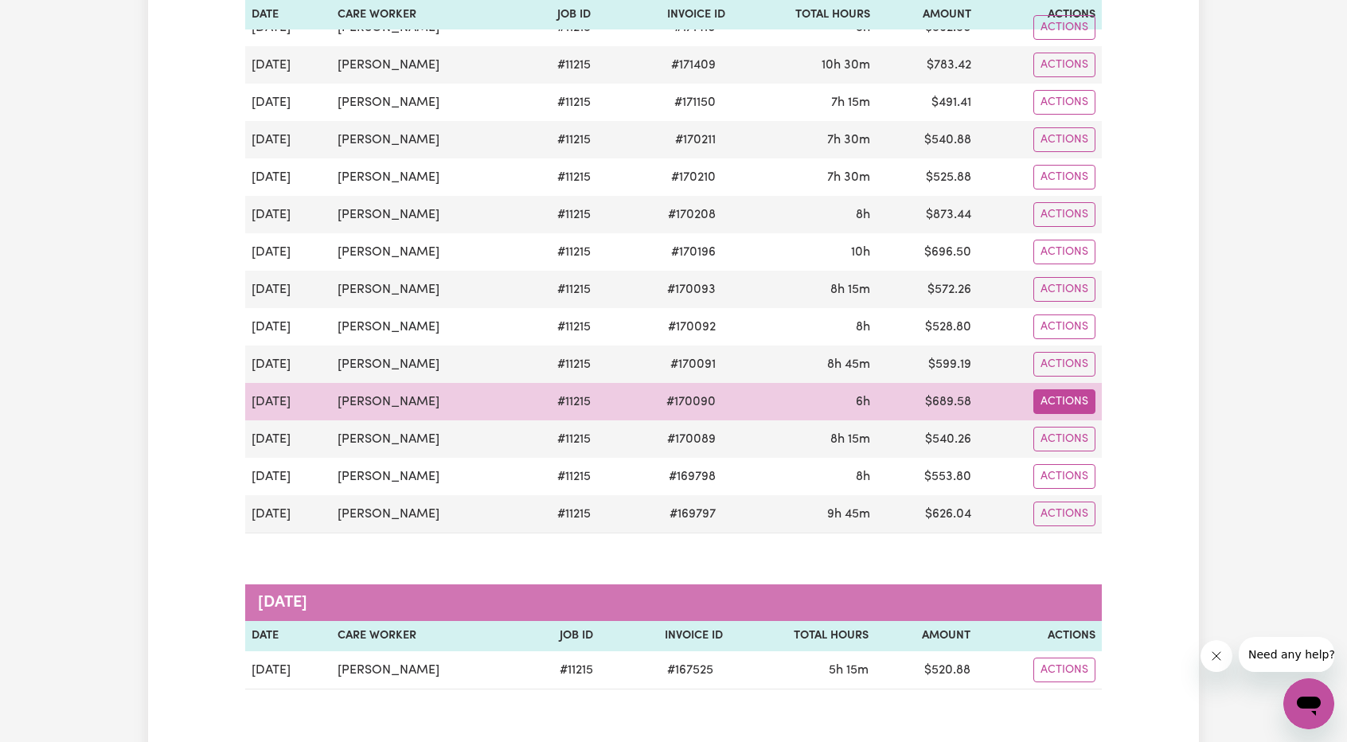
click at [1058, 389] on button "Actions" at bounding box center [1064, 401] width 62 height 25
click at [1069, 423] on link "Download Invoice" at bounding box center [1109, 439] width 146 height 32
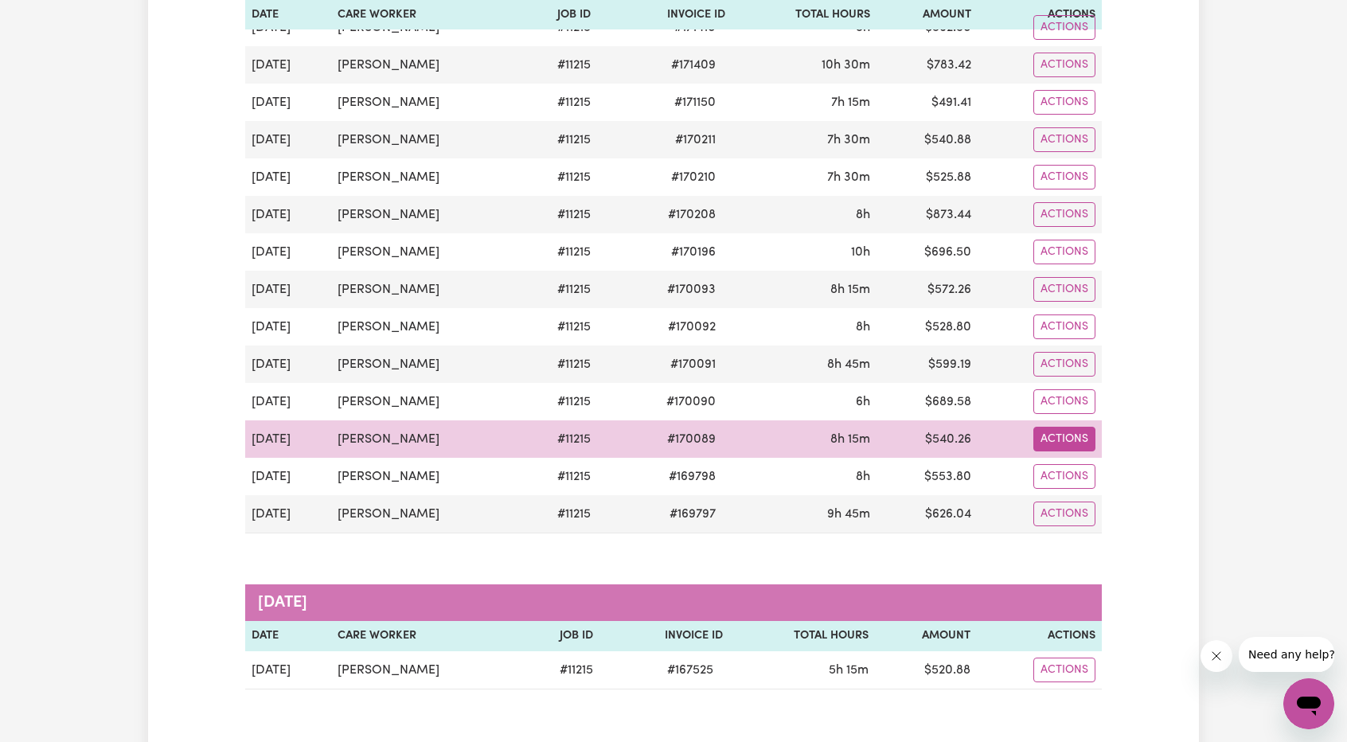
click at [1066, 427] on button "Actions" at bounding box center [1064, 439] width 62 height 25
click at [1078, 460] on link "Download Invoice" at bounding box center [1109, 476] width 146 height 32
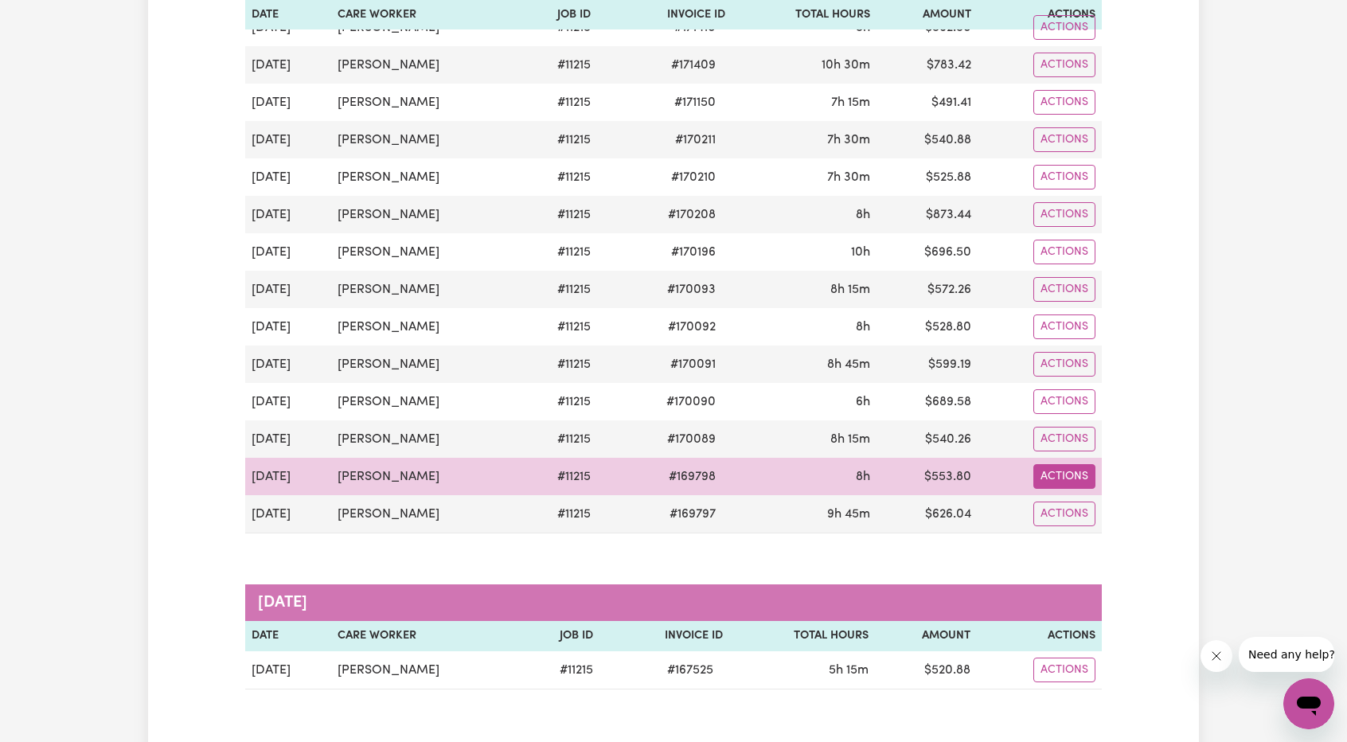
click at [1058, 464] on button "Actions" at bounding box center [1064, 476] width 62 height 25
drag, startPoint x: 1063, startPoint y: 462, endPoint x: 1075, endPoint y: 476, distance: 18.6
click at [1075, 497] on link "Download Invoice" at bounding box center [1109, 513] width 146 height 32
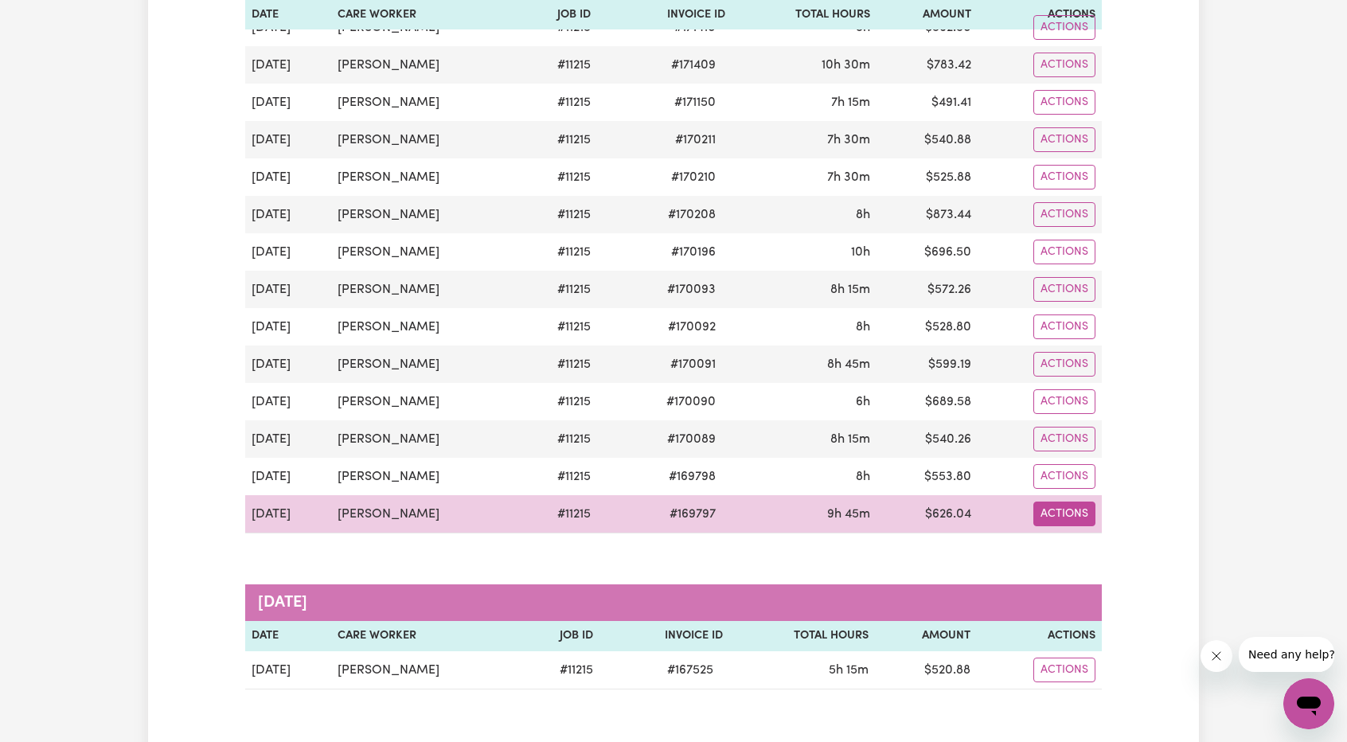
click at [1060, 501] on button "Actions" at bounding box center [1064, 513] width 62 height 25
click at [1086, 535] on link "Download Invoice" at bounding box center [1109, 551] width 146 height 32
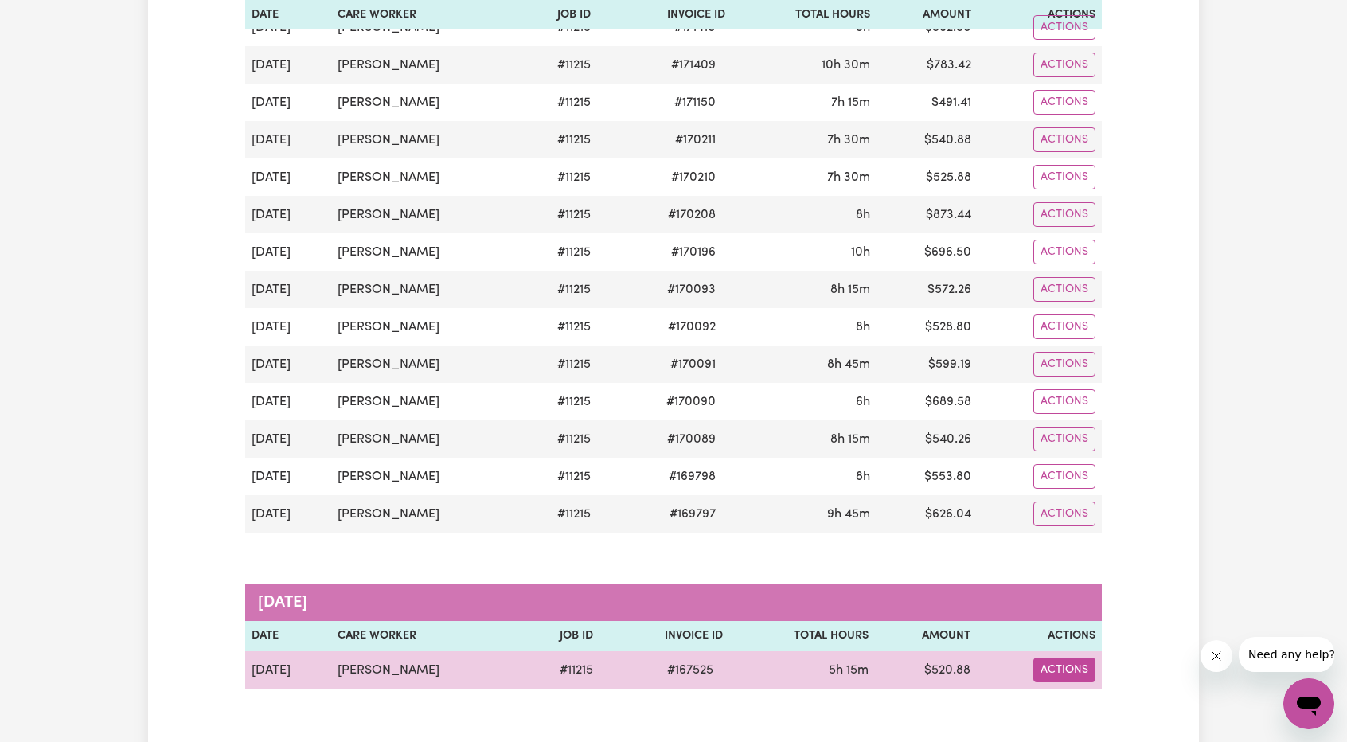
click at [1058, 657] on button "Actions" at bounding box center [1064, 669] width 62 height 25
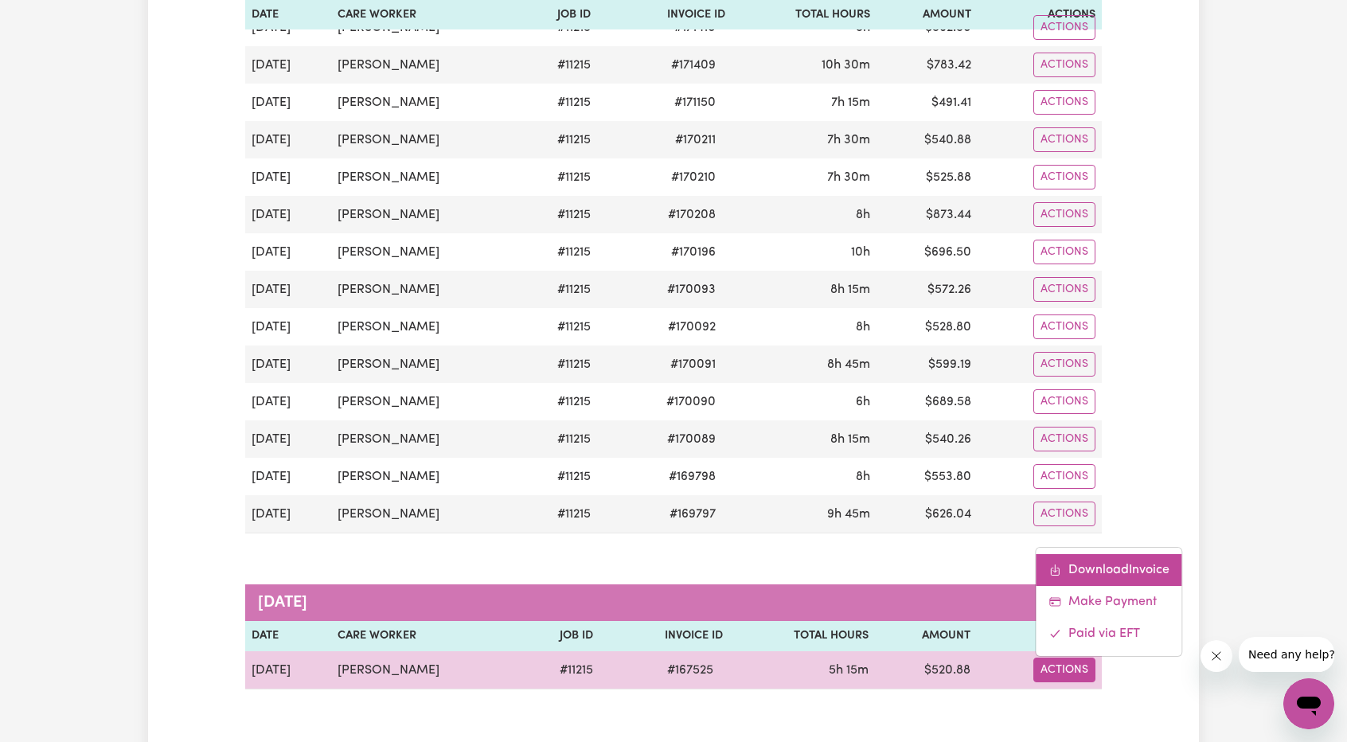
click at [1086, 554] on link "Download Invoice" at bounding box center [1109, 570] width 146 height 32
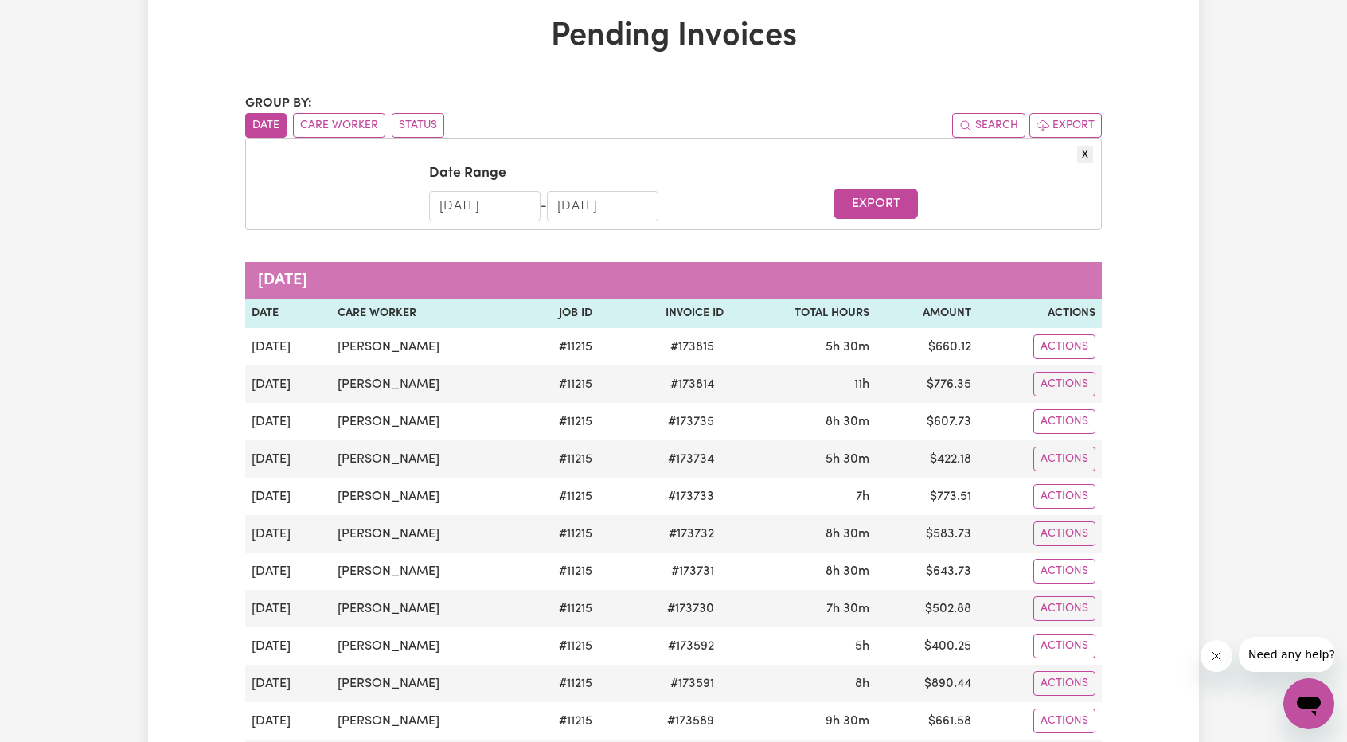
scroll to position [0, 0]
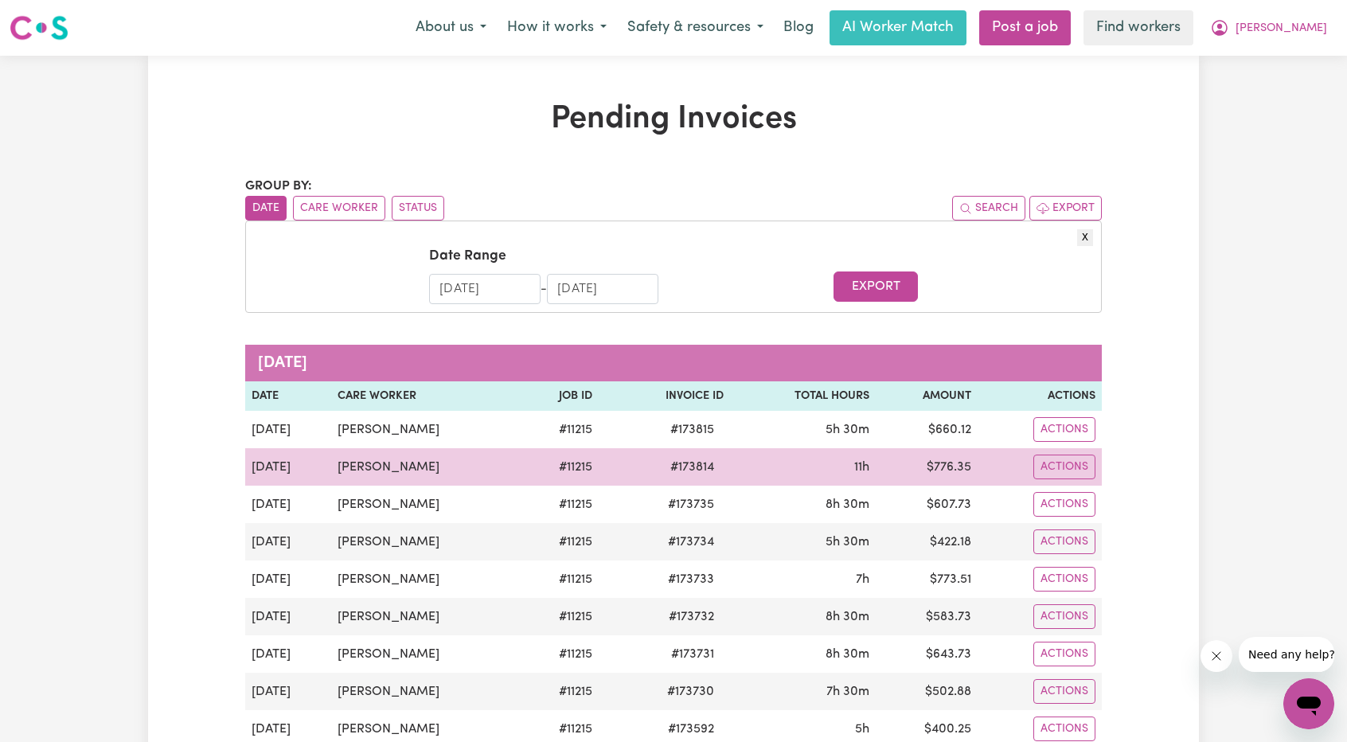
click at [1031, 467] on div "Actions" at bounding box center [1039, 466] width 111 height 25
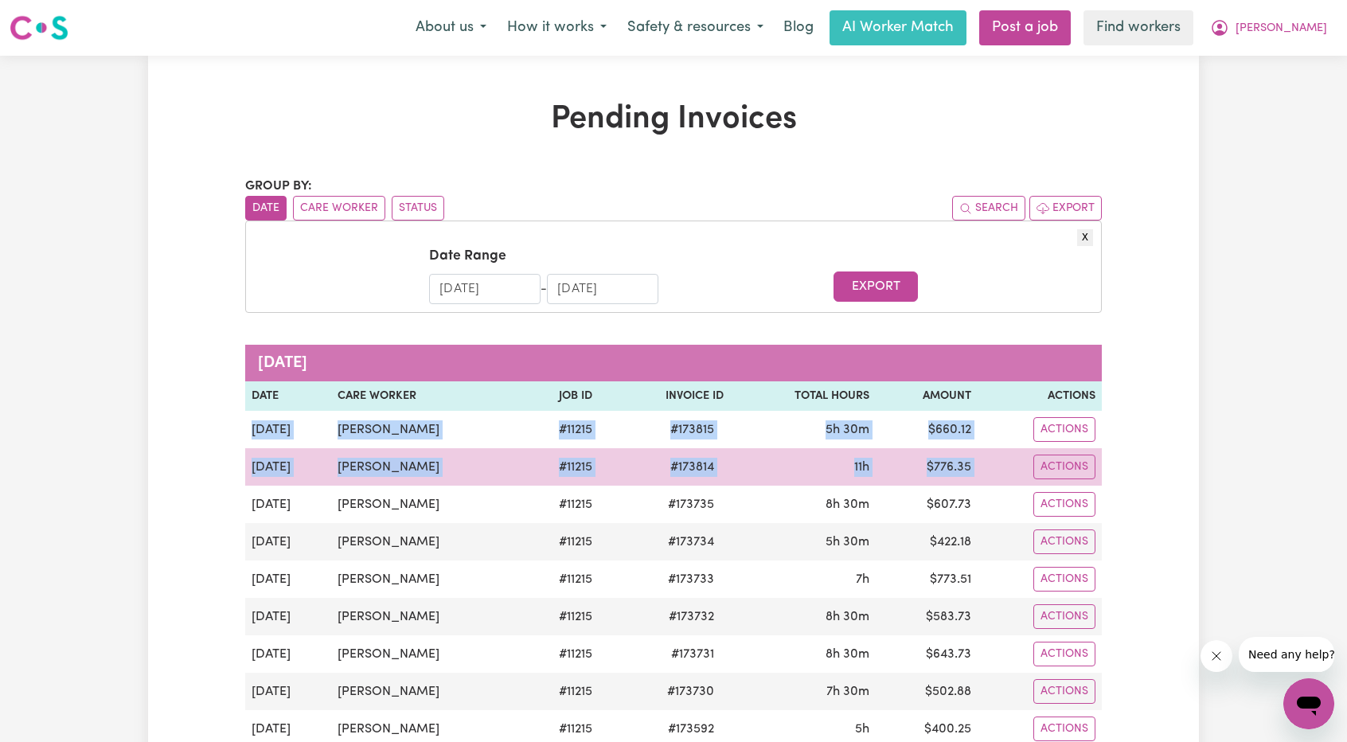
drag, startPoint x: 251, startPoint y: 423, endPoint x: 992, endPoint y: 463, distance: 741.3
click at [992, 463] on tbody "Sep 20 Jafar Najafipour # 11215 # 173815 5h 30m $ 660.12 Actions Sep 18 Jafar N…" at bounding box center [673, 673] width 856 height 524
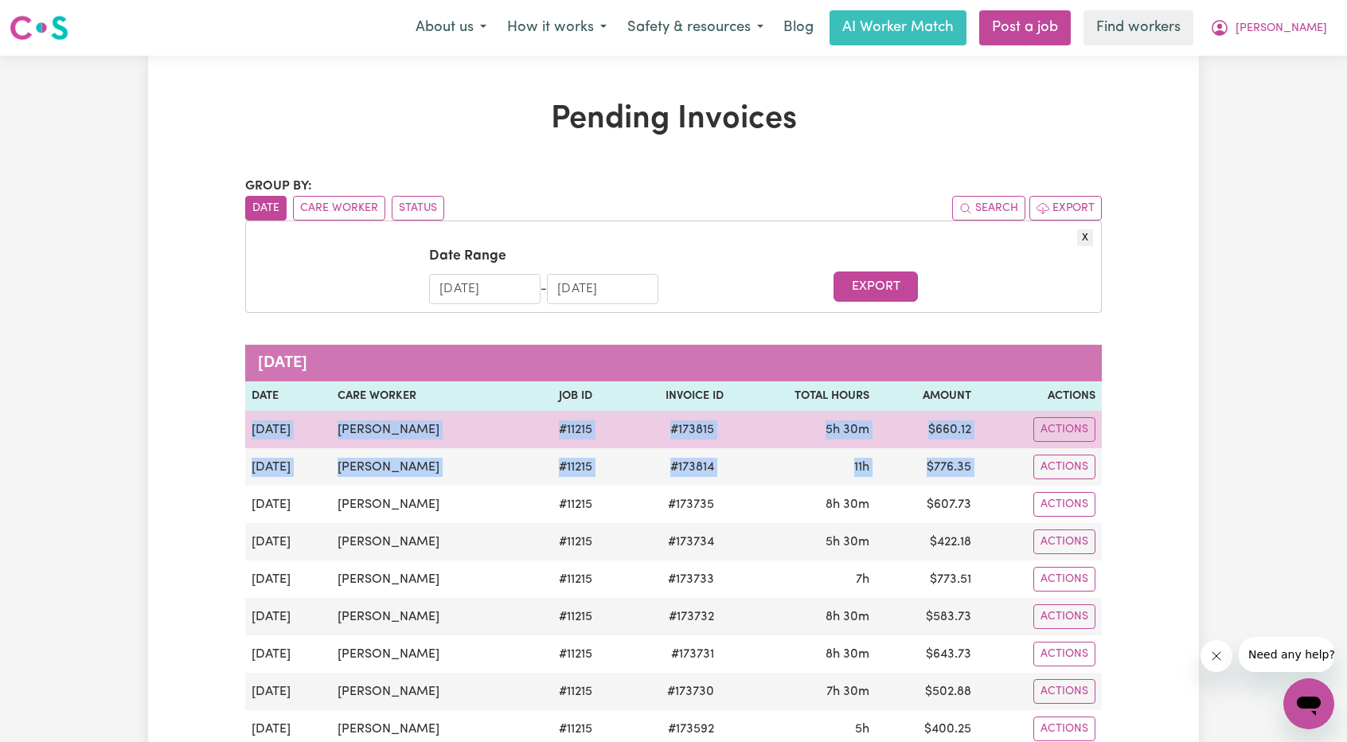
copy tbody "Sep 20 Jafar Najafipour # 11215 # 173815 5h 30m $ 660.12 Actions Sep 18 Jafar N…"
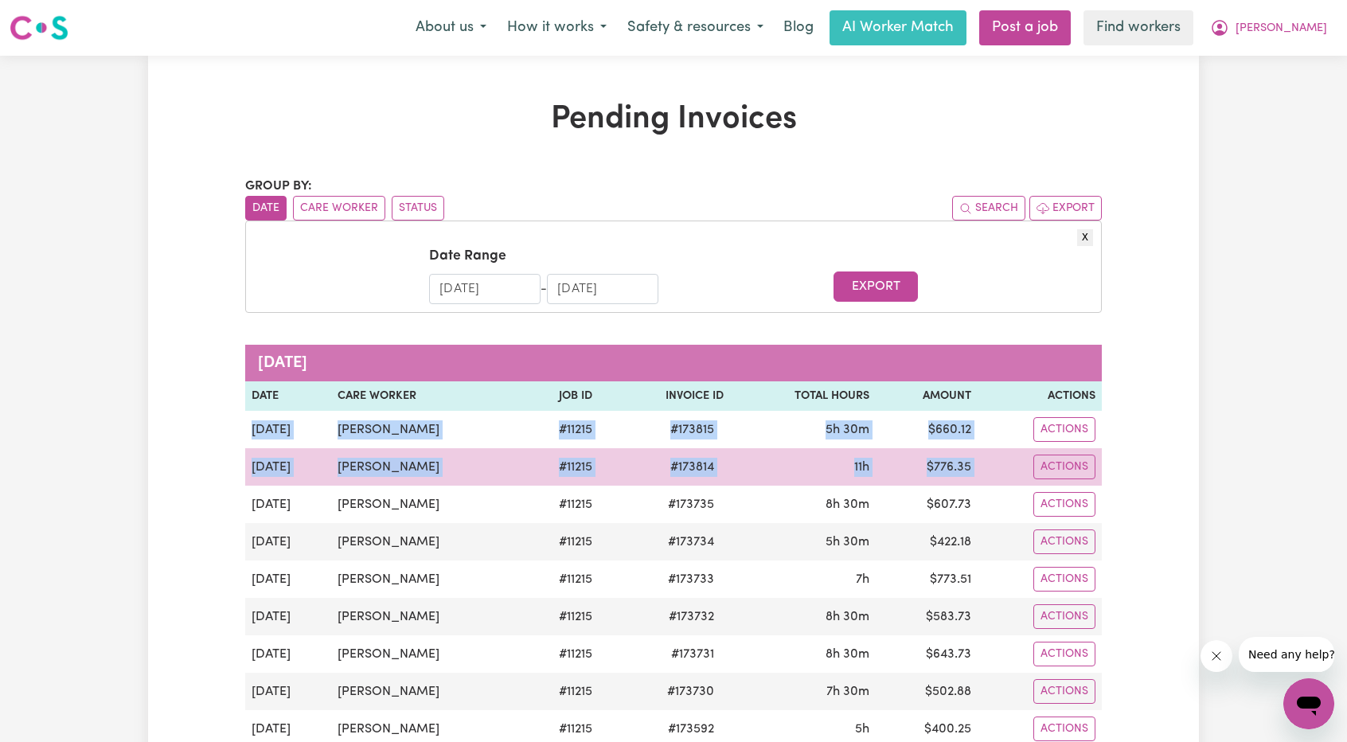
click at [1058, 482] on td "Actions" at bounding box center [1039, 466] width 124 height 37
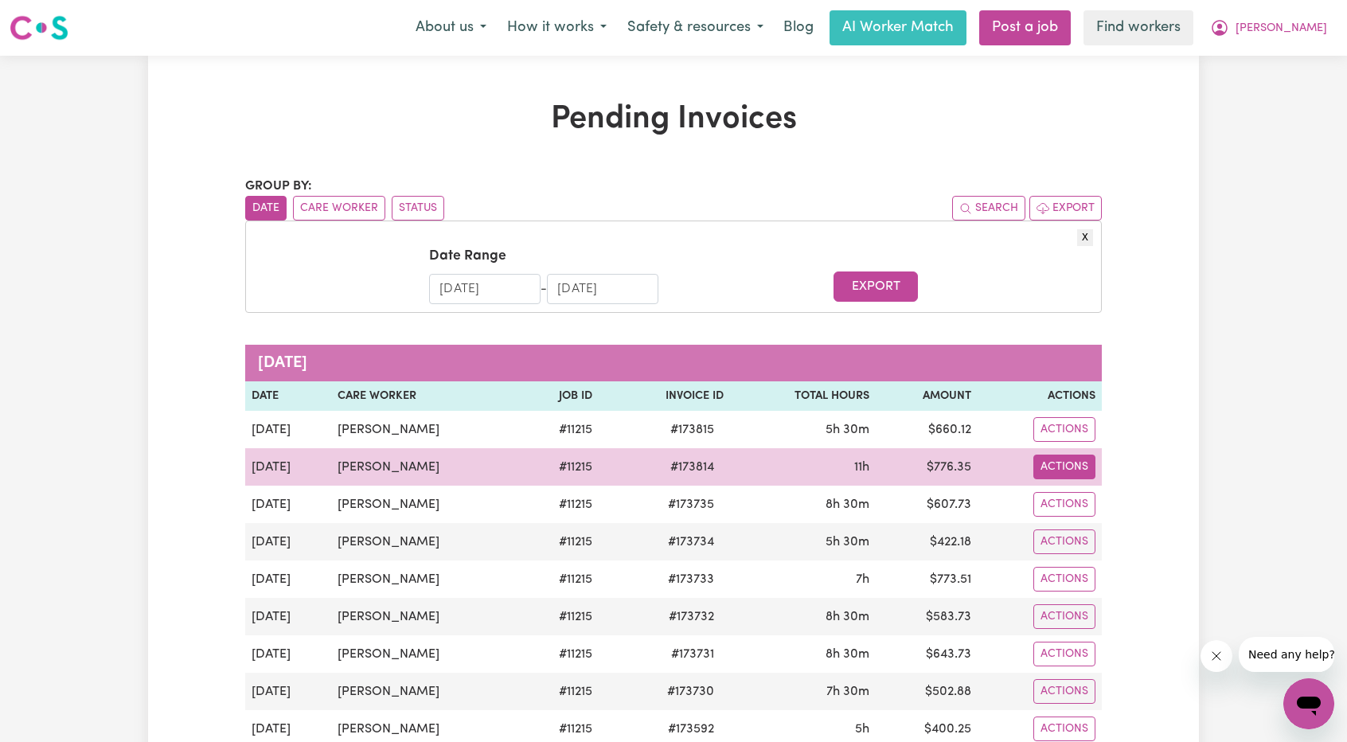
click at [1058, 475] on button "Actions" at bounding box center [1064, 466] width 62 height 25
click at [1101, 492] on link "Download Invoice" at bounding box center [1107, 504] width 146 height 32
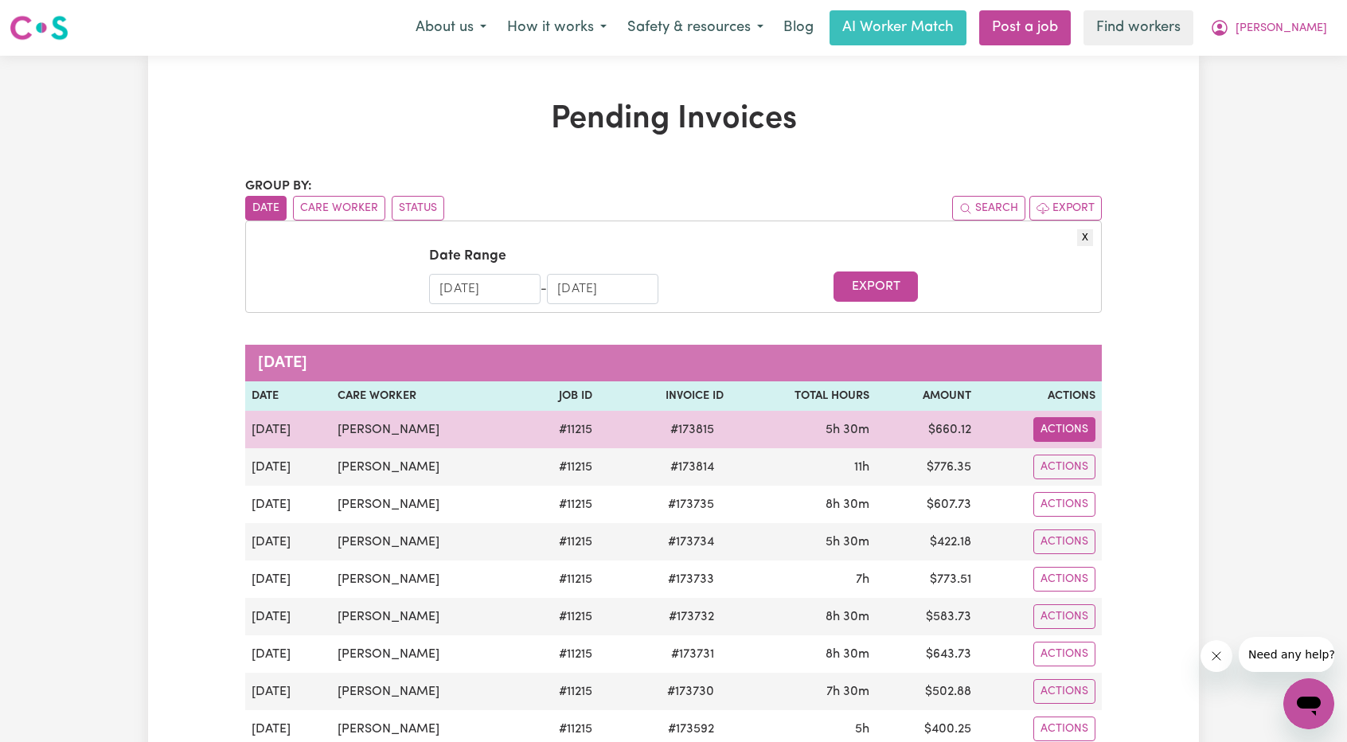
click at [1071, 429] on button "Actions" at bounding box center [1064, 429] width 62 height 25
click at [1082, 474] on link "Download Invoice" at bounding box center [1107, 466] width 146 height 32
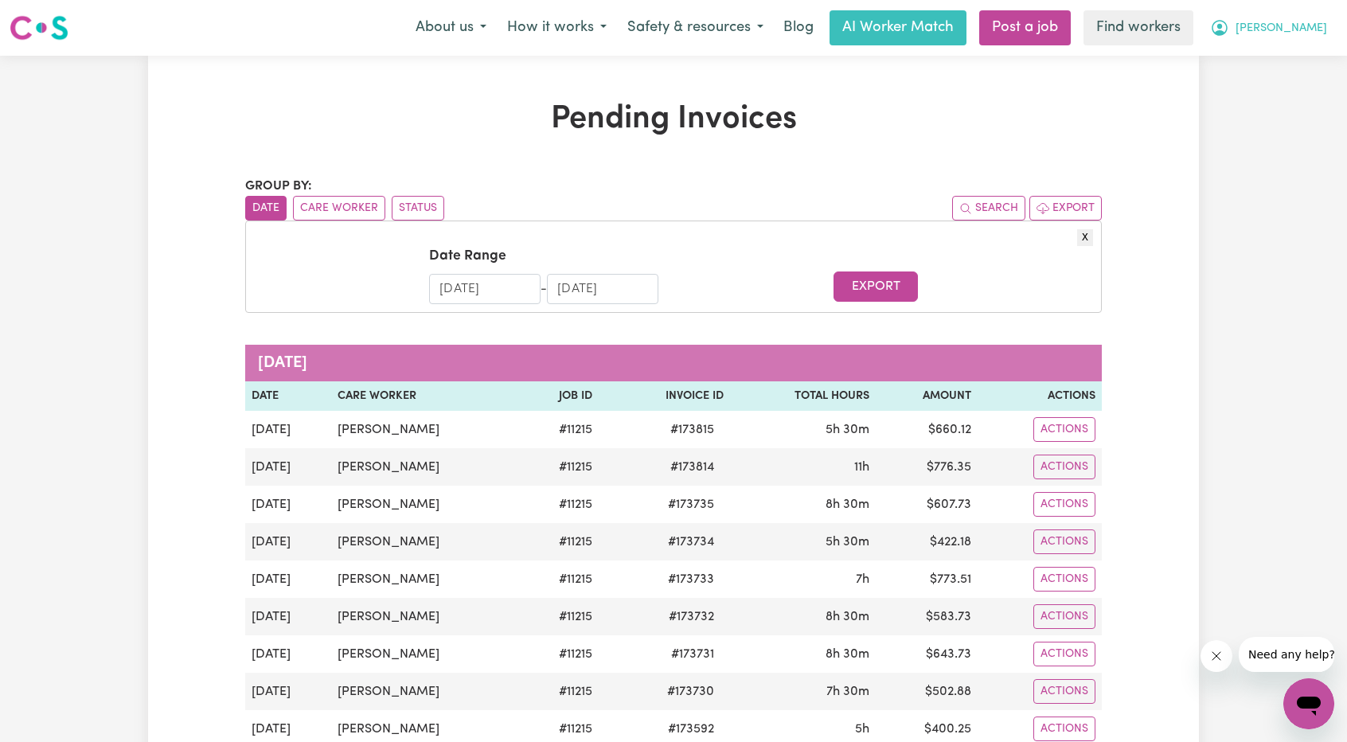
click at [1290, 38] on button "Edwina" at bounding box center [1268, 27] width 138 height 33
click at [1275, 52] on link "My Dashboard" at bounding box center [1274, 62] width 126 height 30
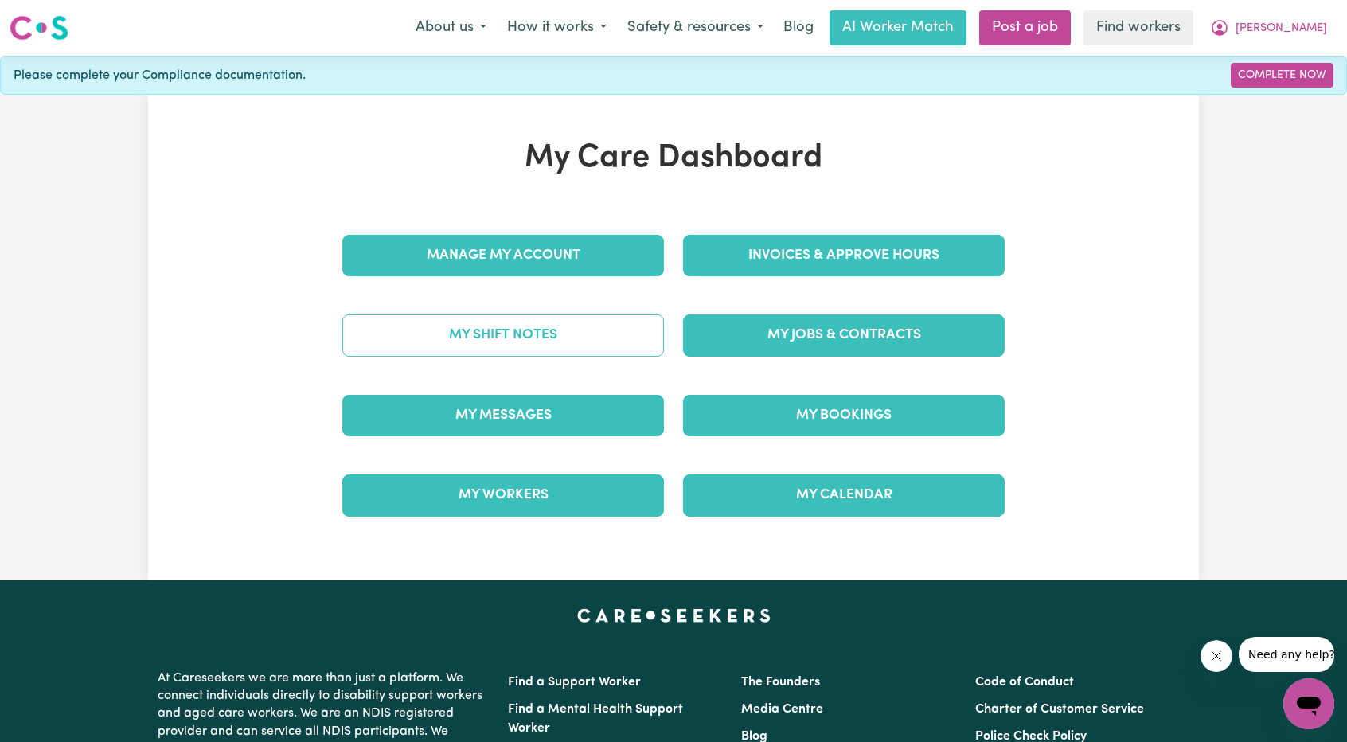
click at [546, 345] on link "My Shift Notes" at bounding box center [503, 334] width 322 height 41
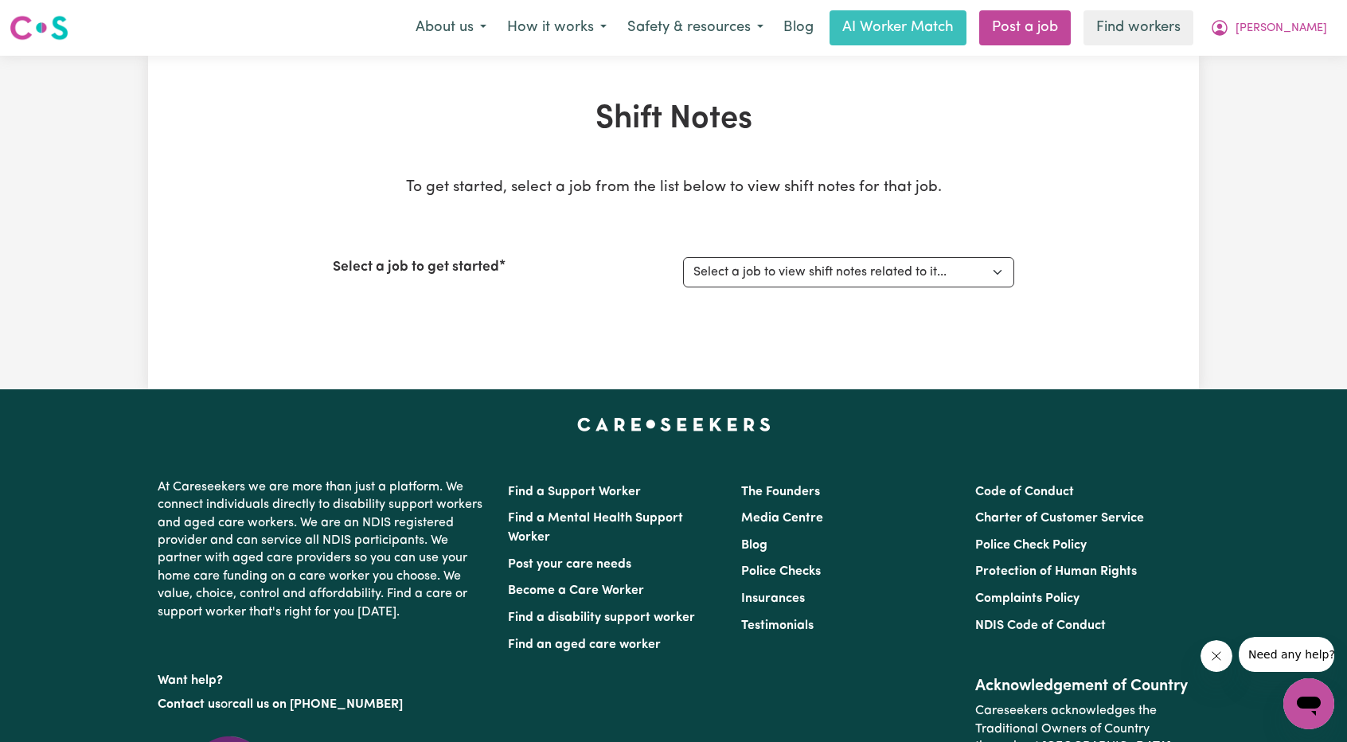
click at [826, 299] on div "Select a job to get started Select a job to view shift notes related to it... S…" at bounding box center [673, 272] width 681 height 68
click at [837, 284] on select "Select a job to view shift notes related to it... Support Worker Needed ONE OFF…" at bounding box center [848, 272] width 331 height 30
select select "11215"
click at [683, 257] on select "Select a job to view shift notes related to it... Support Worker Needed ONE OFF…" at bounding box center [848, 272] width 331 height 30
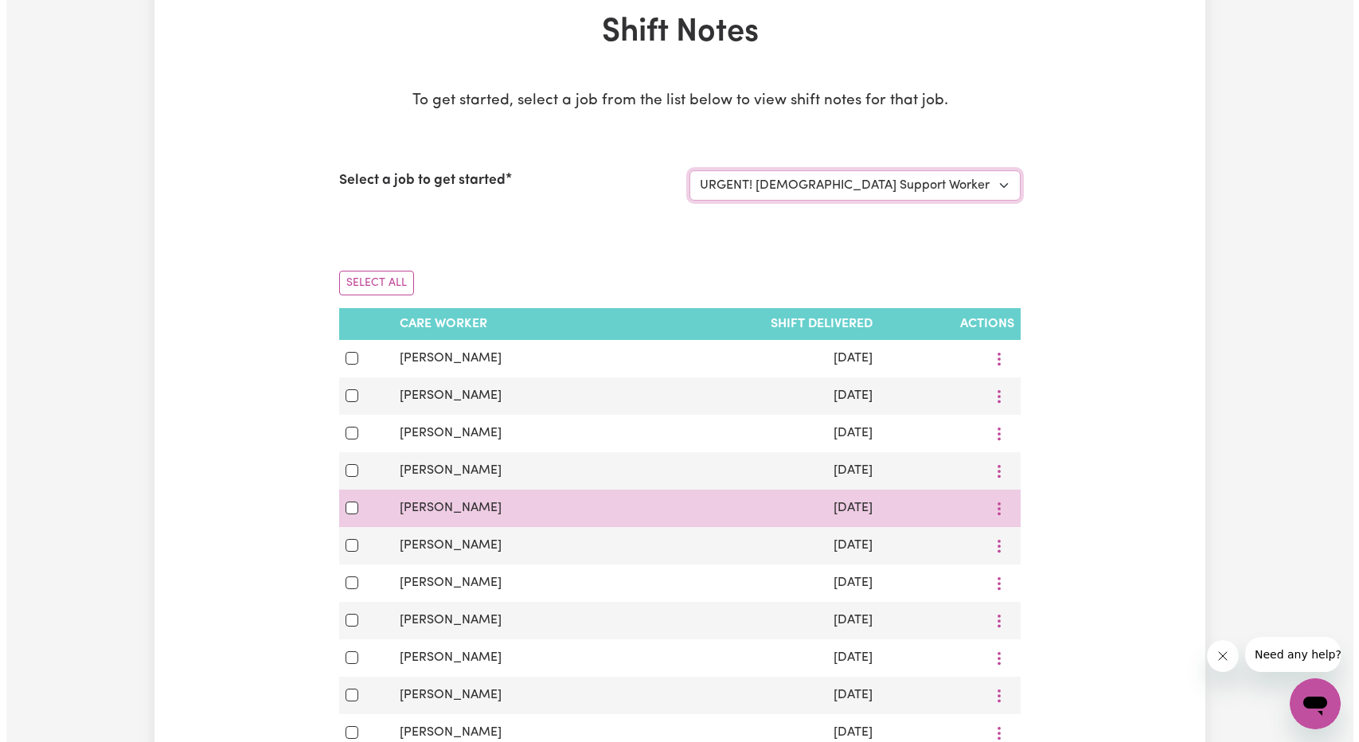
scroll to position [239, 0]
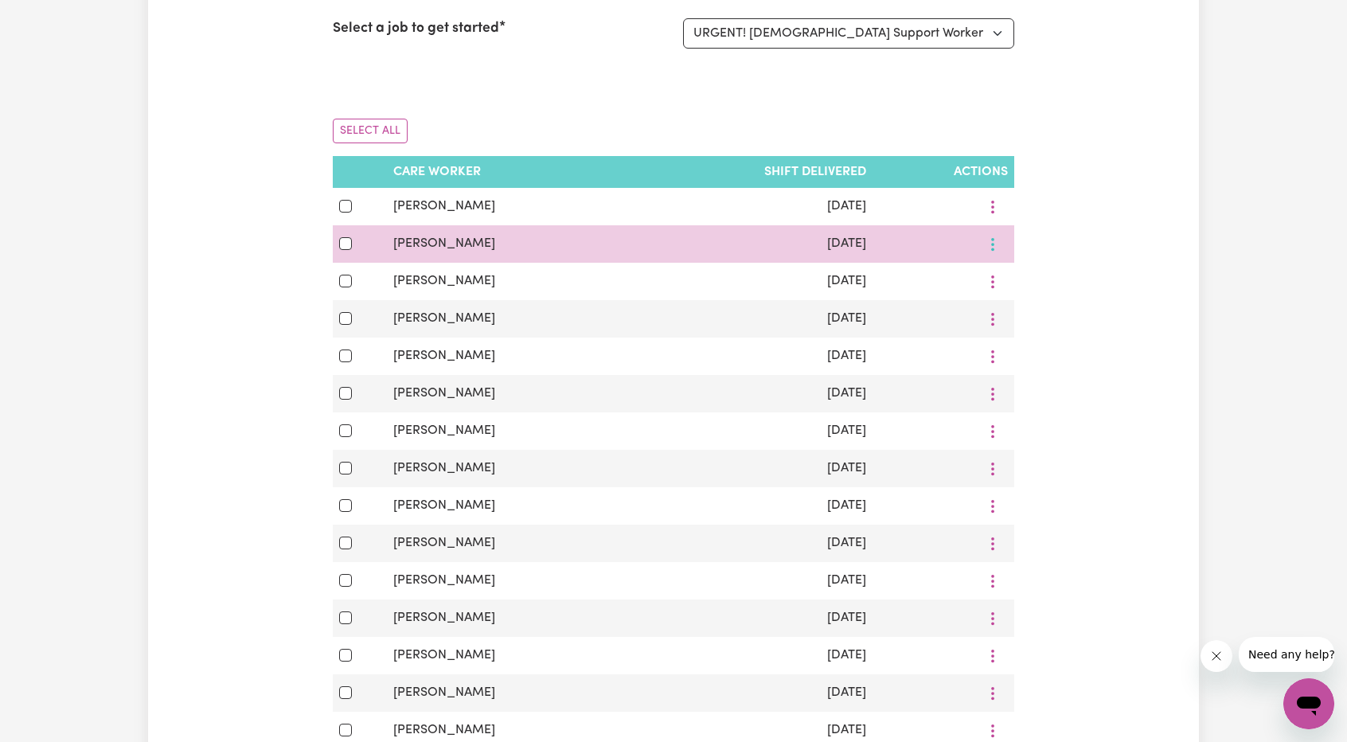
click at [993, 235] on button "More options" at bounding box center [992, 244] width 30 height 25
click at [1009, 271] on link "View Shift Note" at bounding box center [1047, 281] width 131 height 32
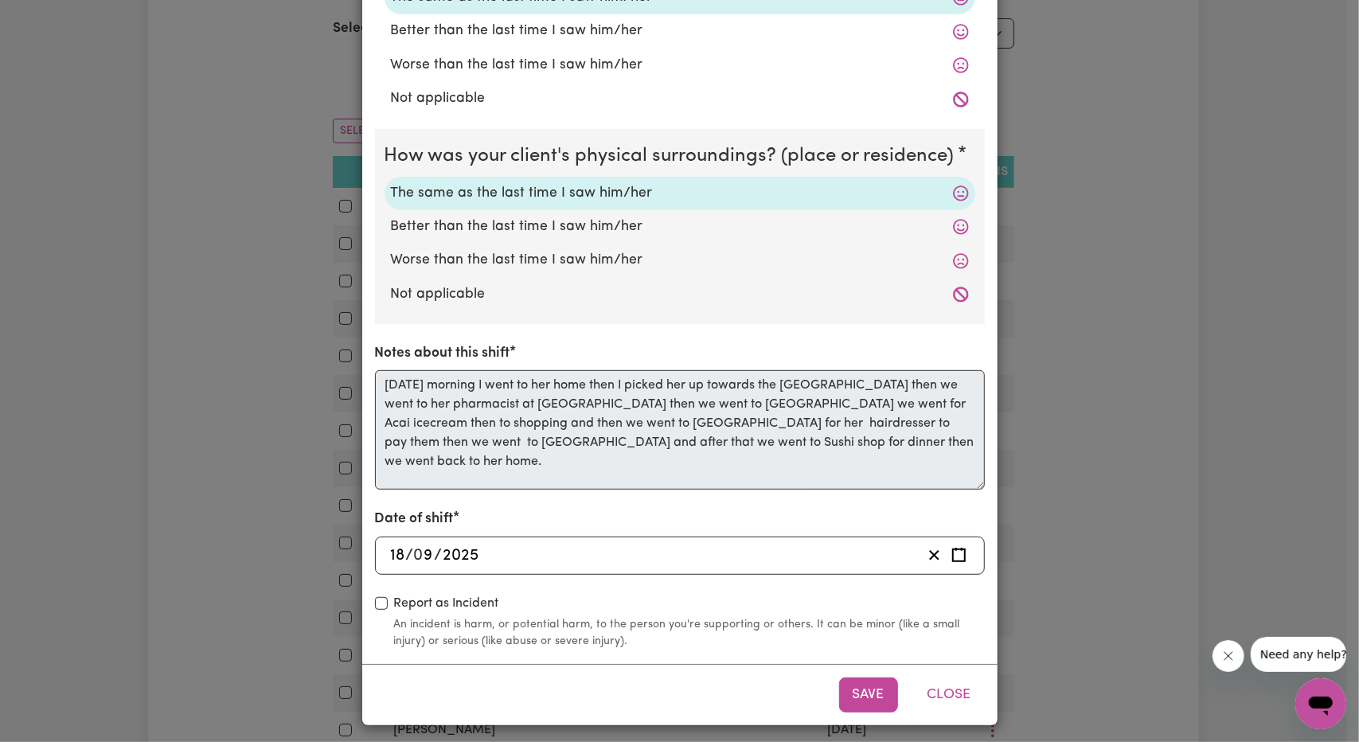
scroll to position [366, 0]
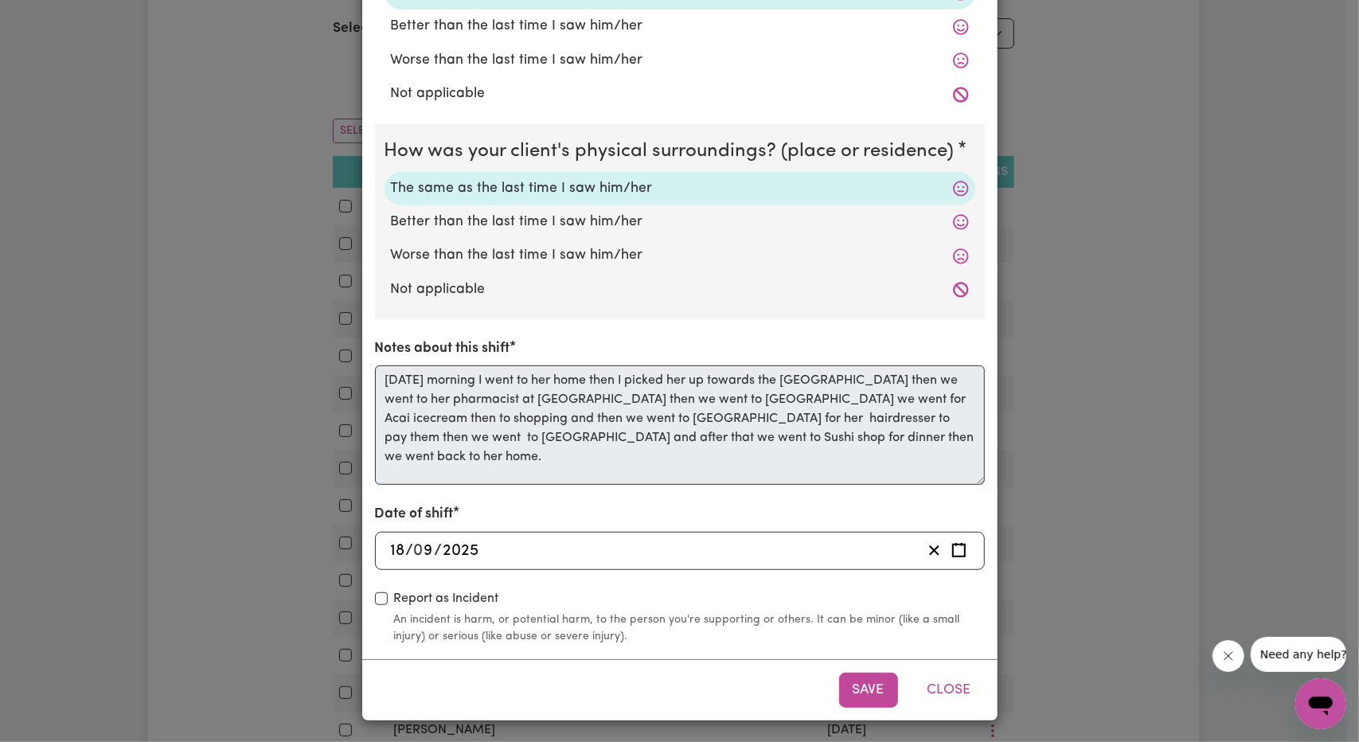
click at [354, 372] on div "Shift Note ( 18 Sep, 2025 ) How was your client's mental state? The same as the…" at bounding box center [679, 371] width 1359 height 742
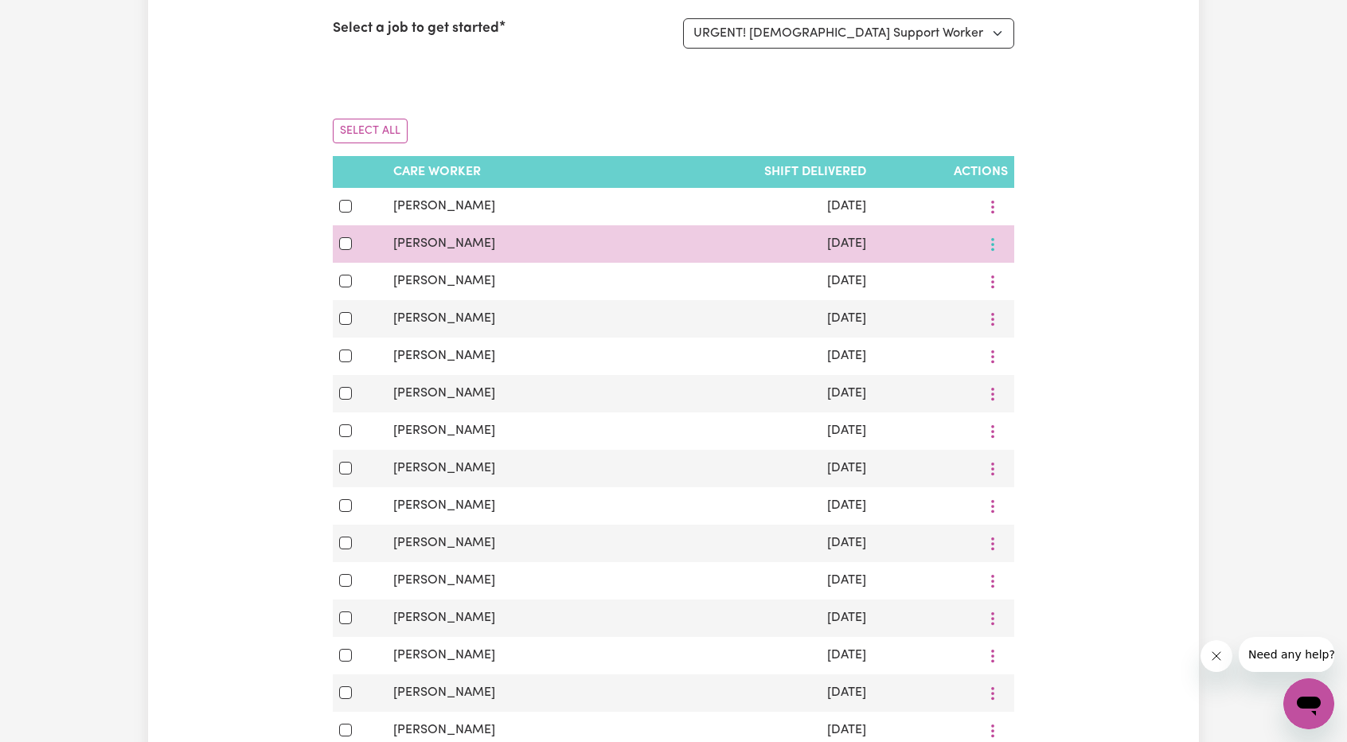
click at [1004, 245] on button "More options" at bounding box center [992, 244] width 30 height 25
click at [1004, 278] on link "View Shift Note" at bounding box center [1047, 281] width 131 height 32
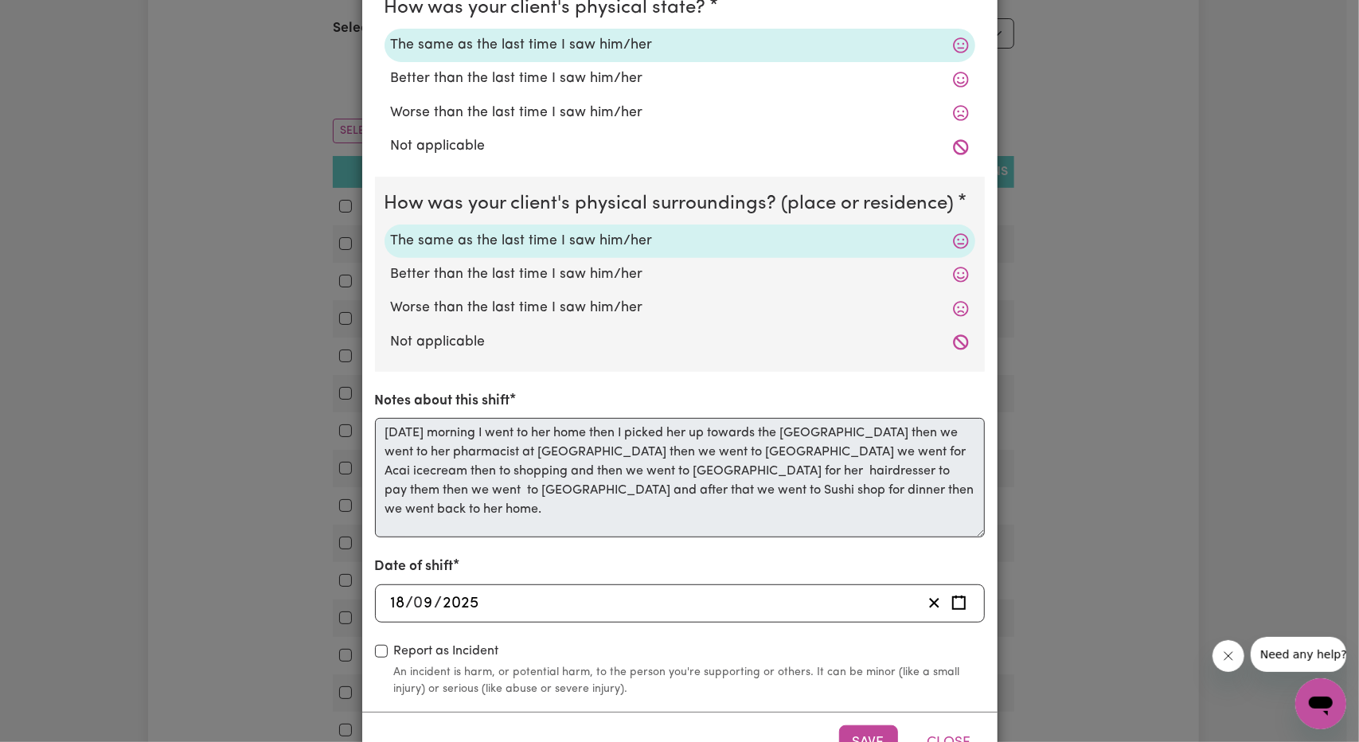
scroll to position [318, 0]
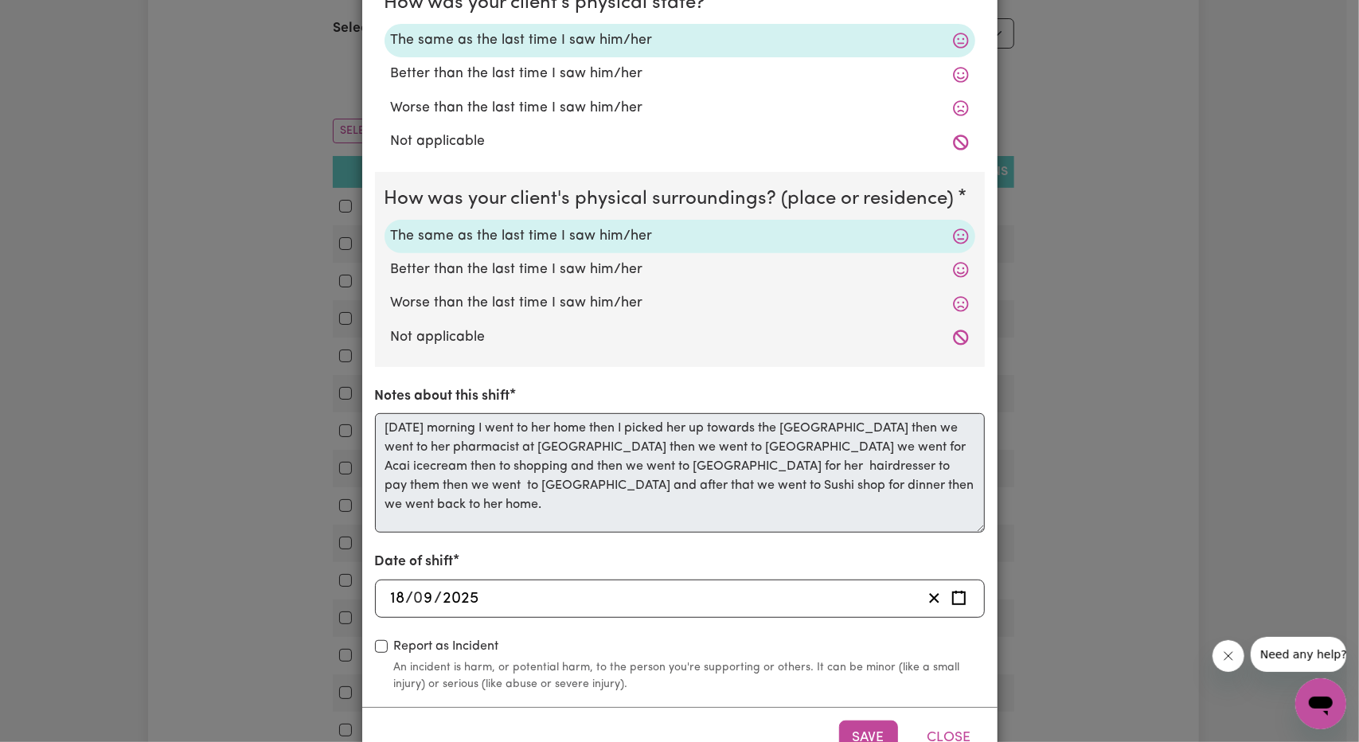
click at [248, 258] on div "Shift Note ( 18 Sep, 2025 ) How was your client's mental state? The same as the…" at bounding box center [679, 371] width 1359 height 742
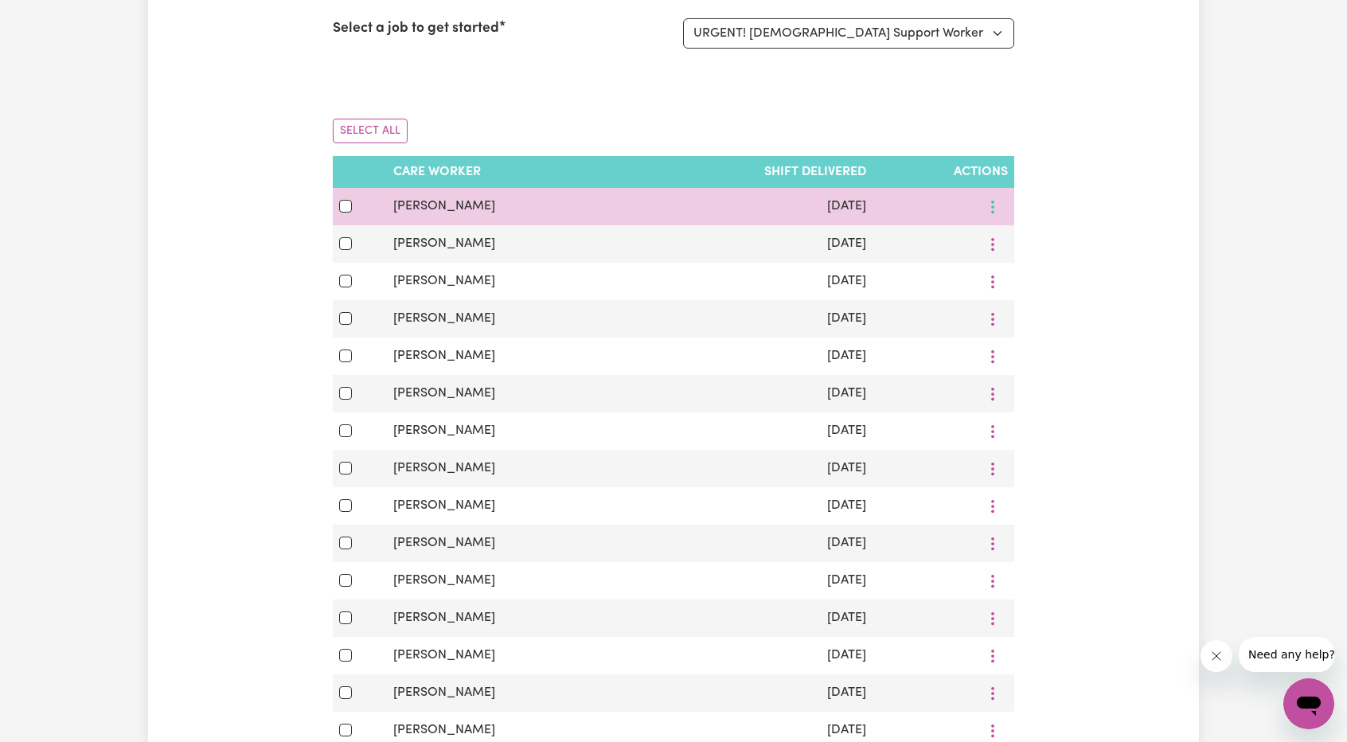
click at [999, 209] on icon "More options" at bounding box center [992, 207] width 16 height 16
click at [1014, 243] on span "View Shift Note" at bounding box center [1057, 243] width 87 height 13
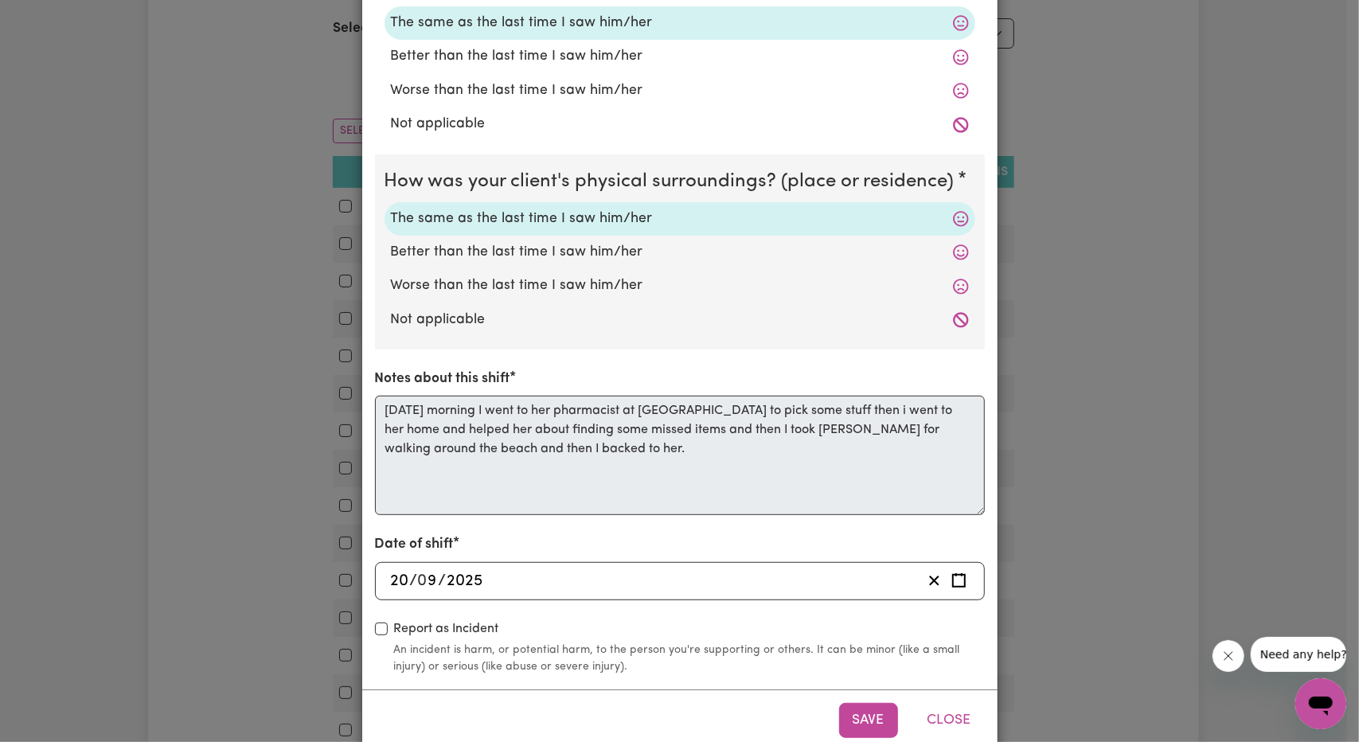
scroll to position [366, 0]
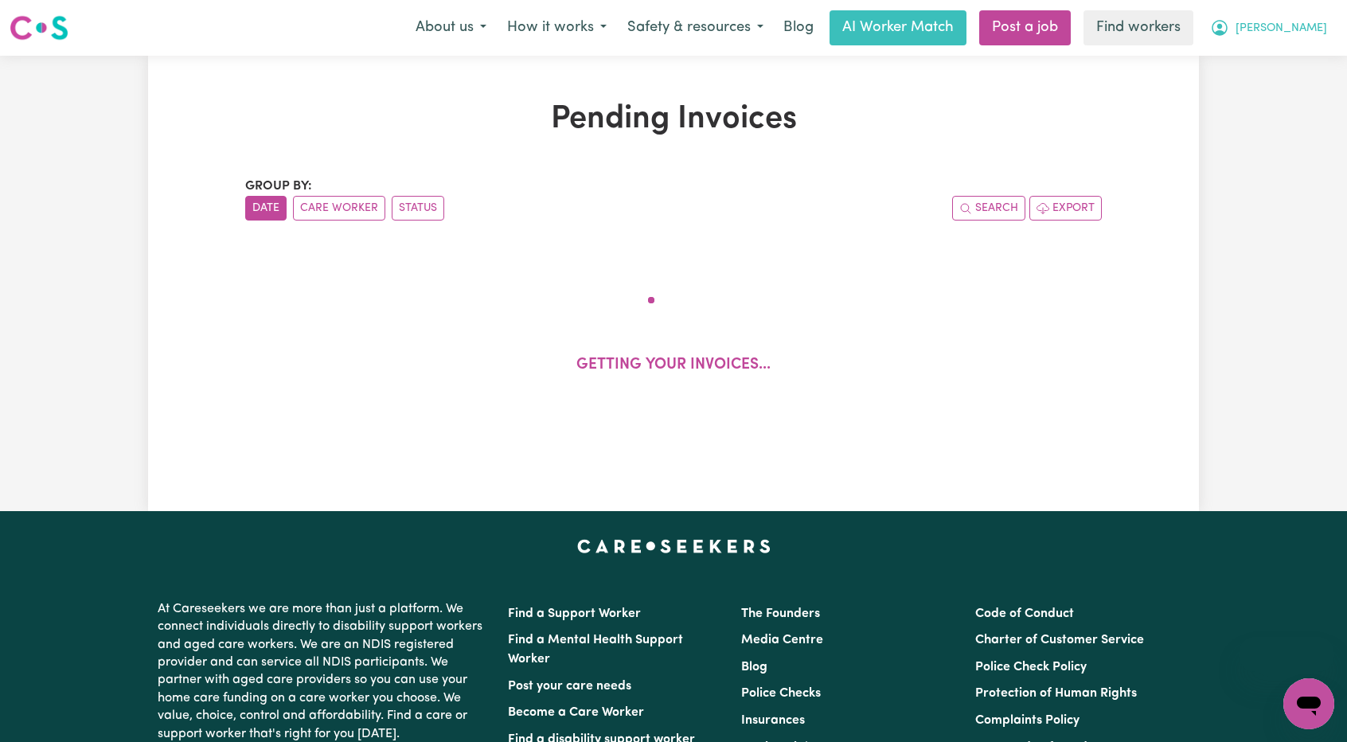
drag, startPoint x: 0, startPoint y: 0, endPoint x: 1292, endPoint y: 29, distance: 1292.8
click at [1296, 26] on span "[PERSON_NAME]" at bounding box center [1281, 29] width 92 height 18
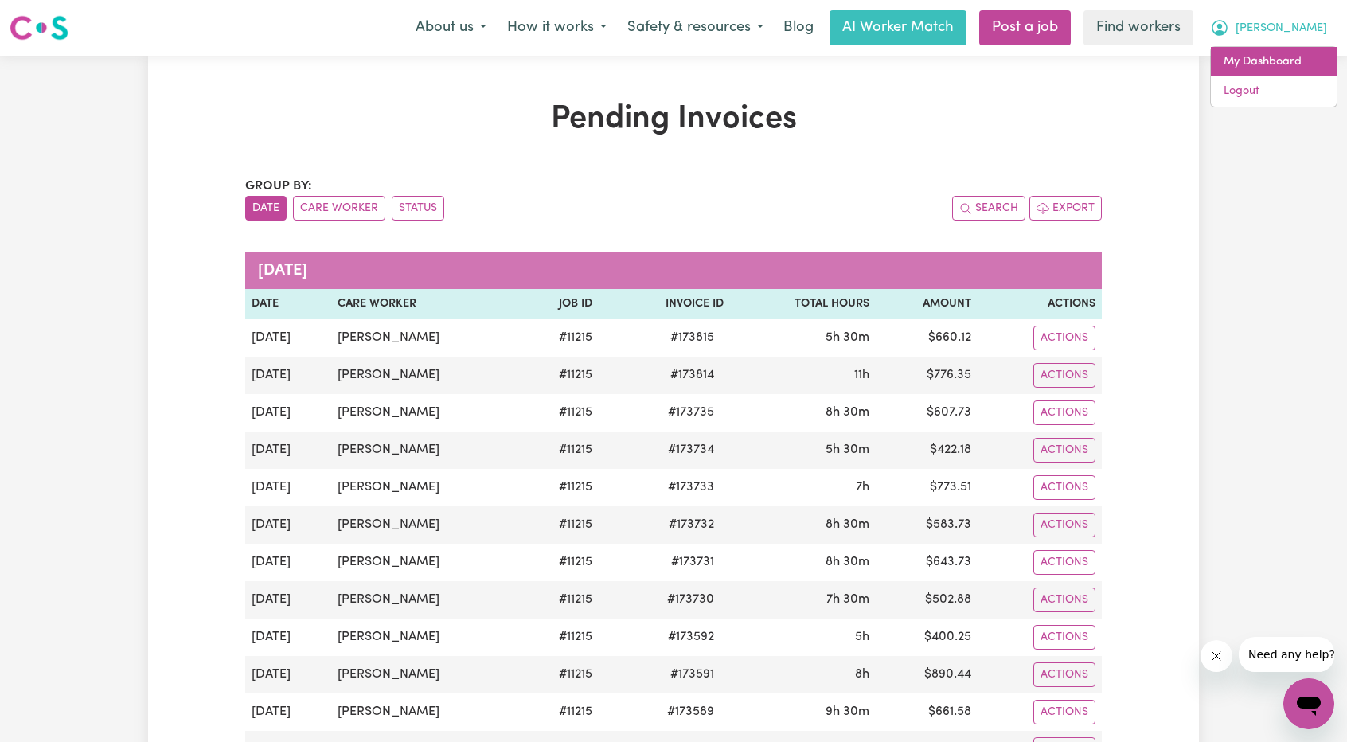
click at [1275, 52] on link "My Dashboard" at bounding box center [1274, 62] width 126 height 30
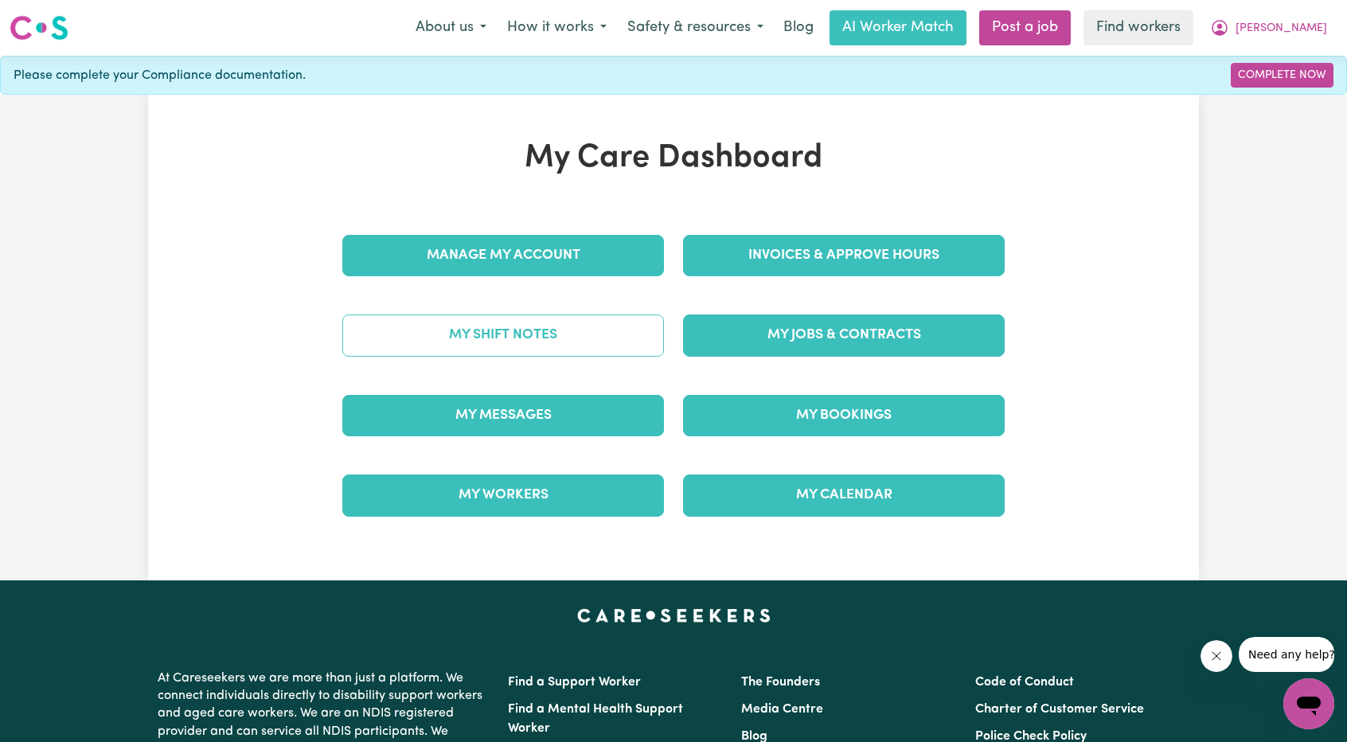
click at [537, 335] on link "My Shift Notes" at bounding box center [503, 334] width 322 height 41
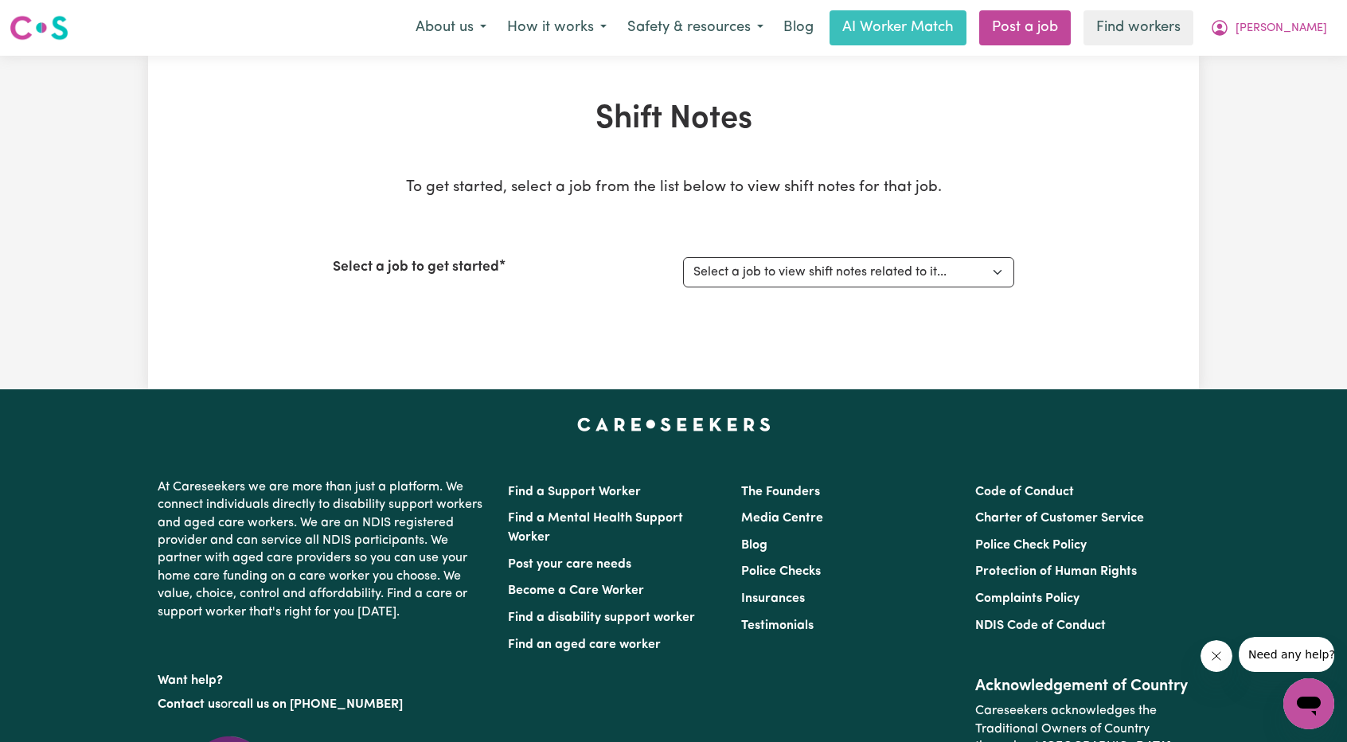
click at [777, 302] on div "Select a job to get started Select a job to view shift notes related to it... S…" at bounding box center [673, 272] width 681 height 68
click at [783, 283] on select "Select a job to view shift notes related to it... Support Worker Needed ONE OFF…" at bounding box center [848, 272] width 331 height 30
click at [683, 257] on select "Select a job to view shift notes related to it... Support Worker Needed ONE OFF…" at bounding box center [848, 272] width 331 height 30
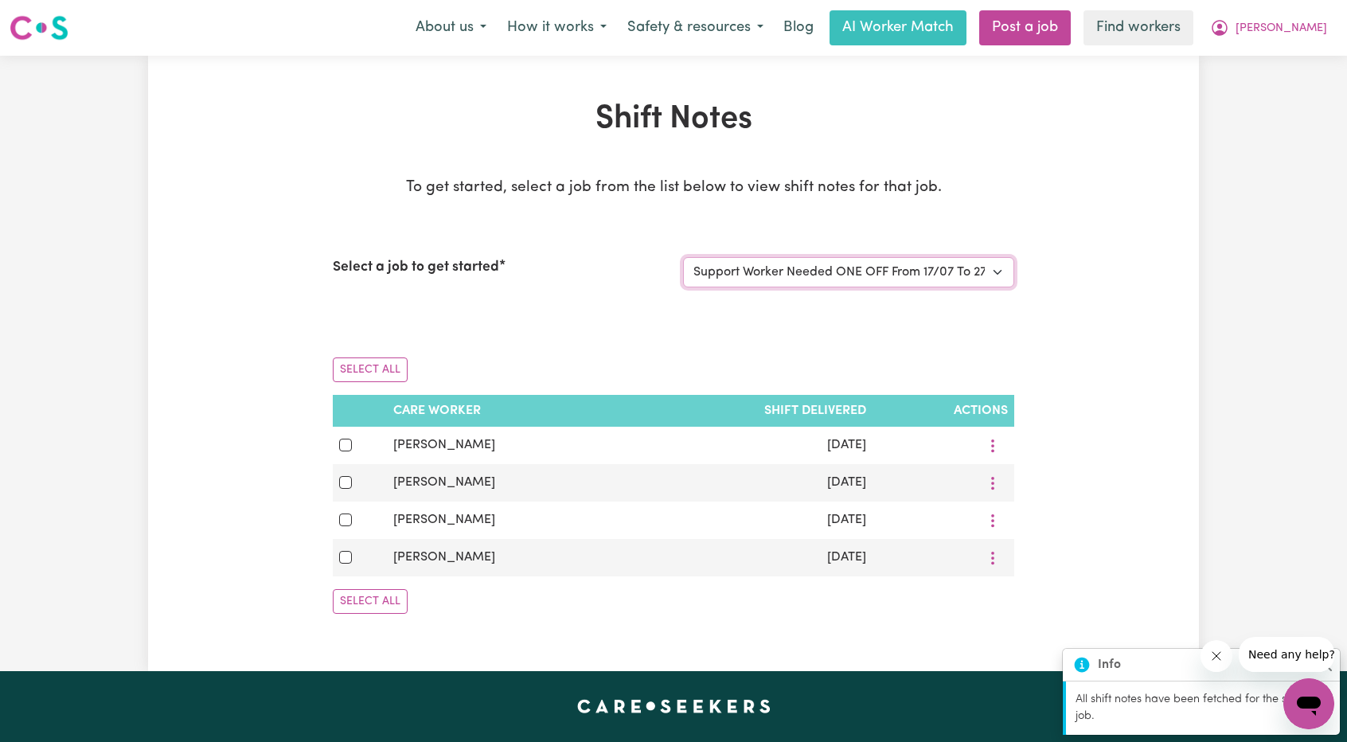
click at [855, 276] on select "Select a job to view shift notes related to it... Support Worker Needed ONE OFF…" at bounding box center [848, 272] width 331 height 30
select select "11215"
click at [683, 257] on select "Select a job to view shift notes related to it... Support Worker Needed ONE OFF…" at bounding box center [848, 272] width 331 height 30
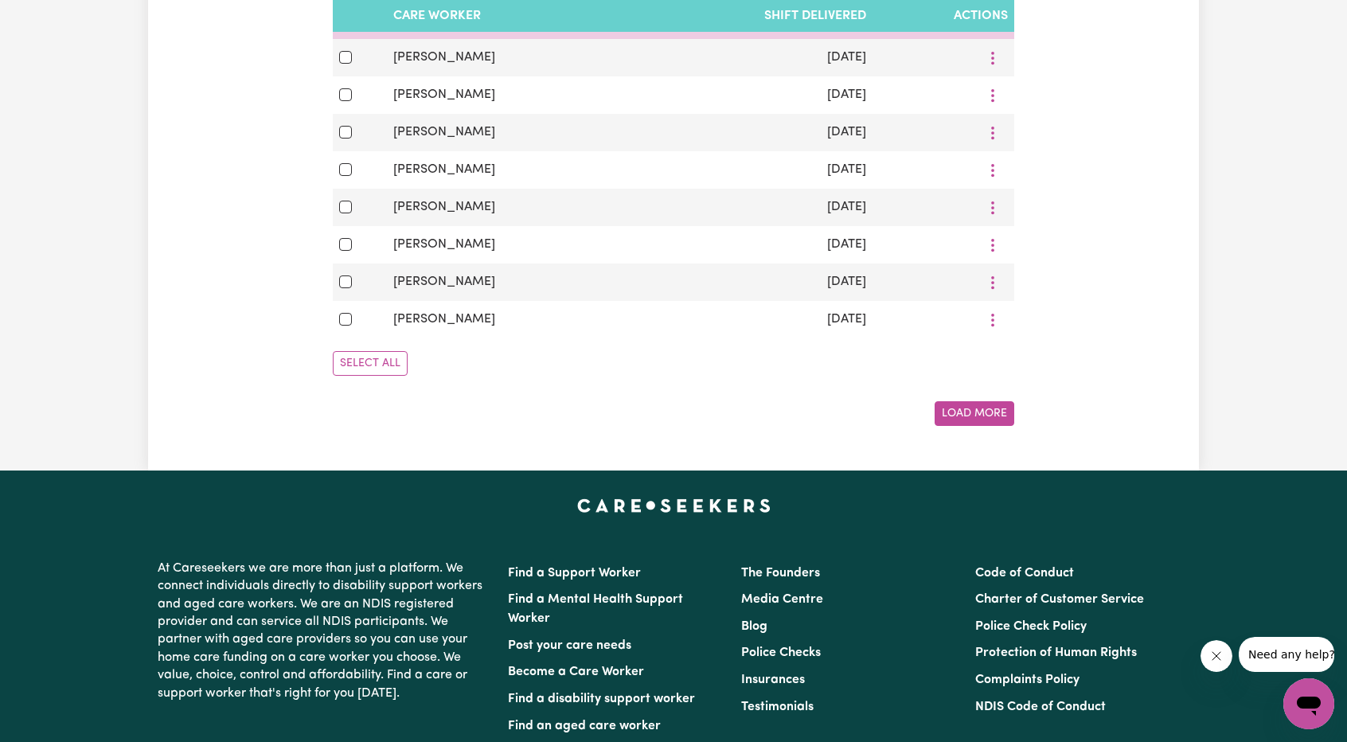
scroll to position [1035, 0]
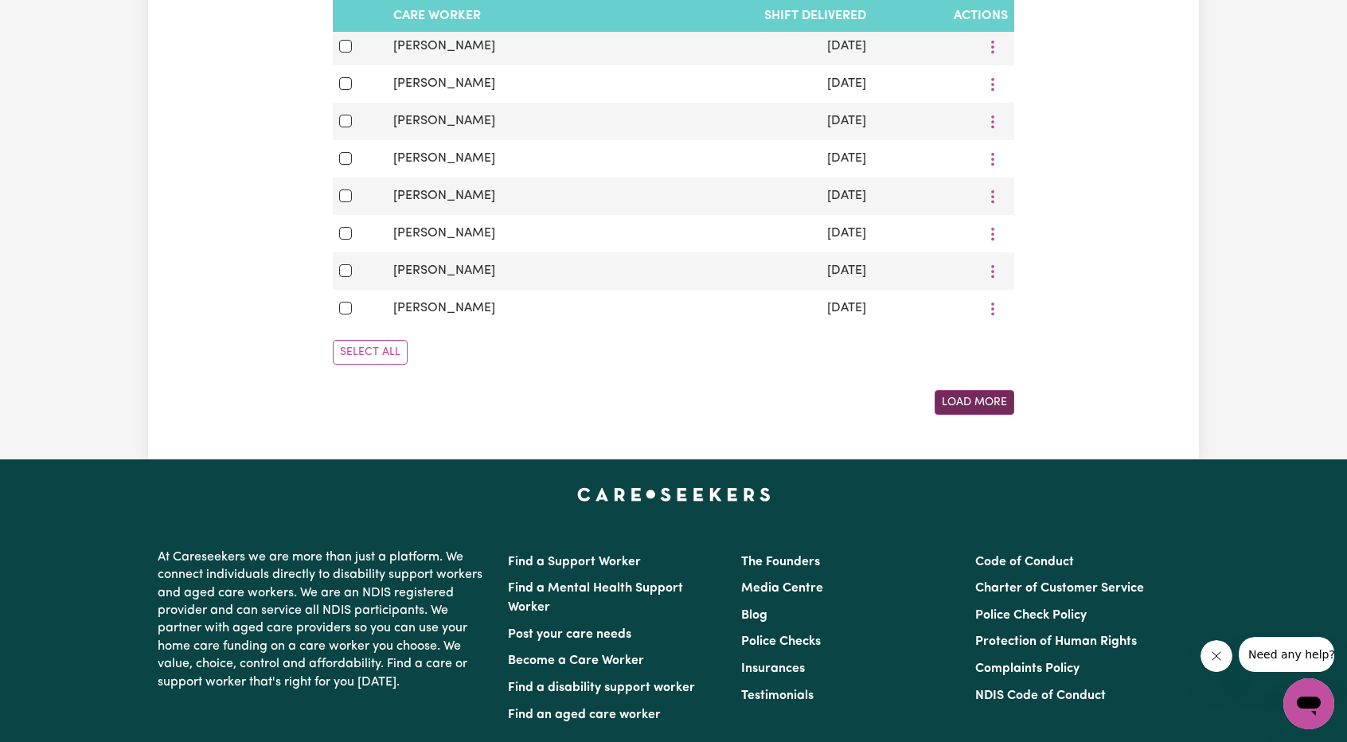
click at [936, 407] on button "Load More" at bounding box center [974, 402] width 80 height 25
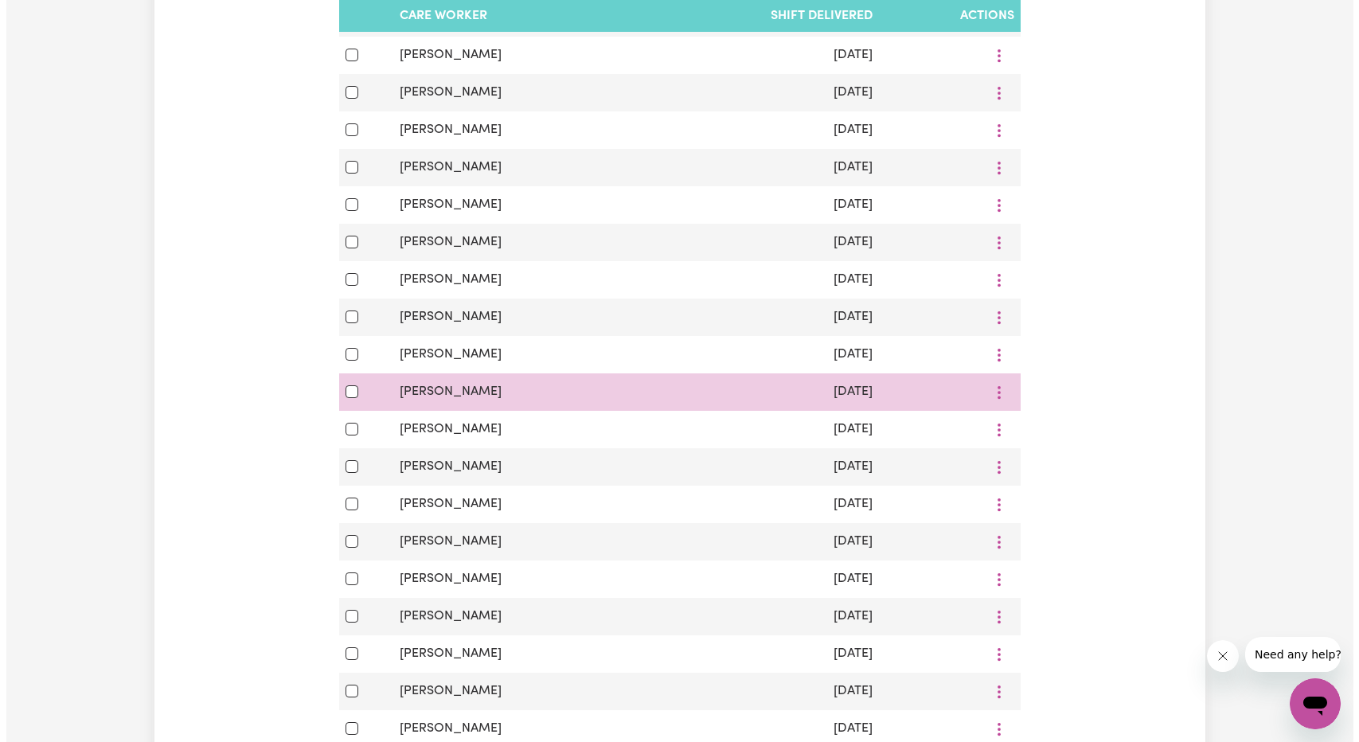
scroll to position [1751, 0]
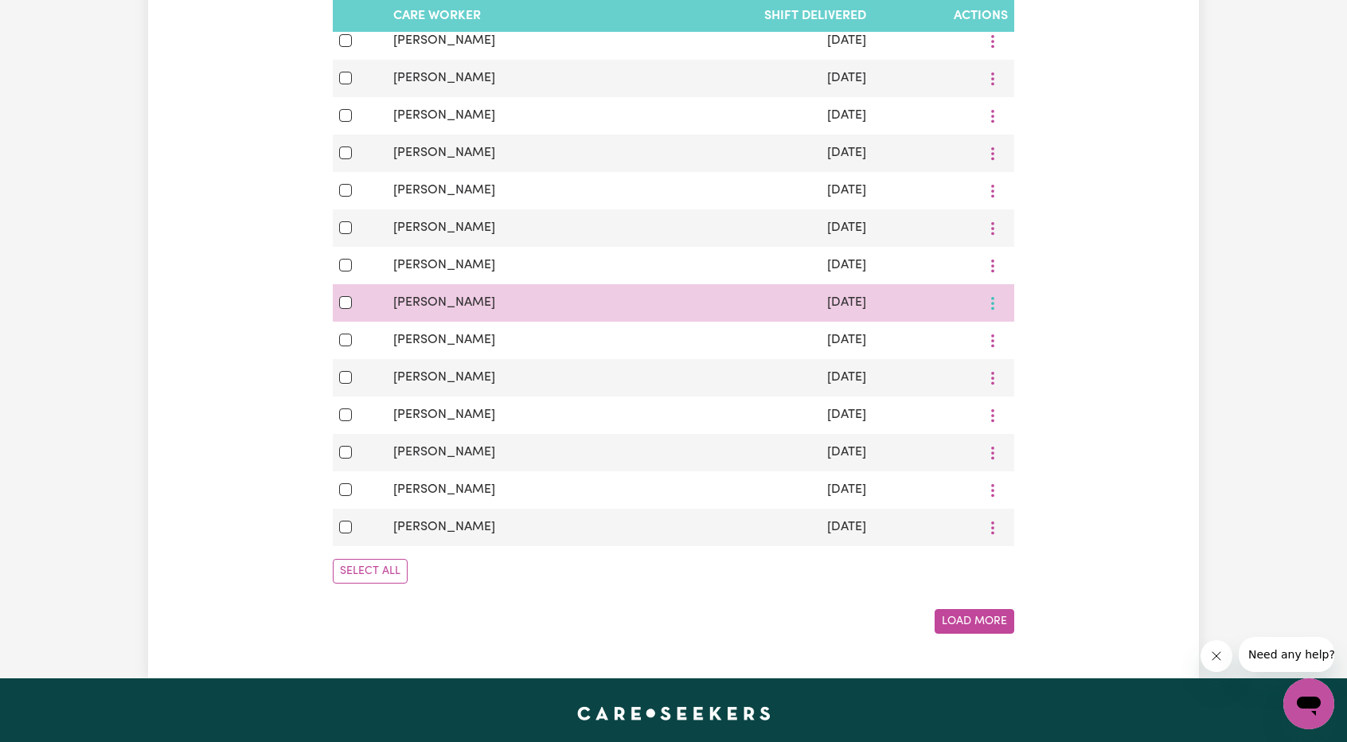
click at [1006, 313] on button "More options" at bounding box center [992, 302] width 30 height 25
click at [1006, 341] on link "View Shift Note" at bounding box center [1047, 340] width 131 height 32
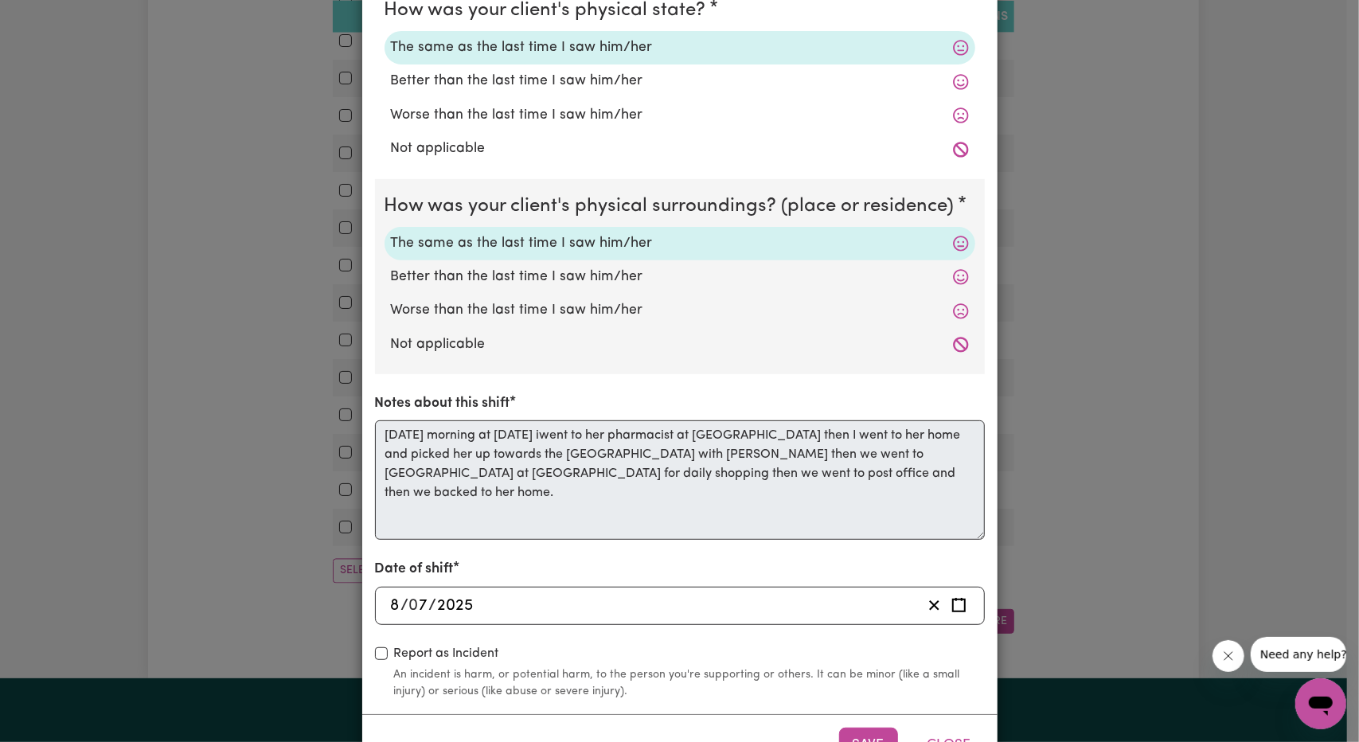
scroll to position [318, 0]
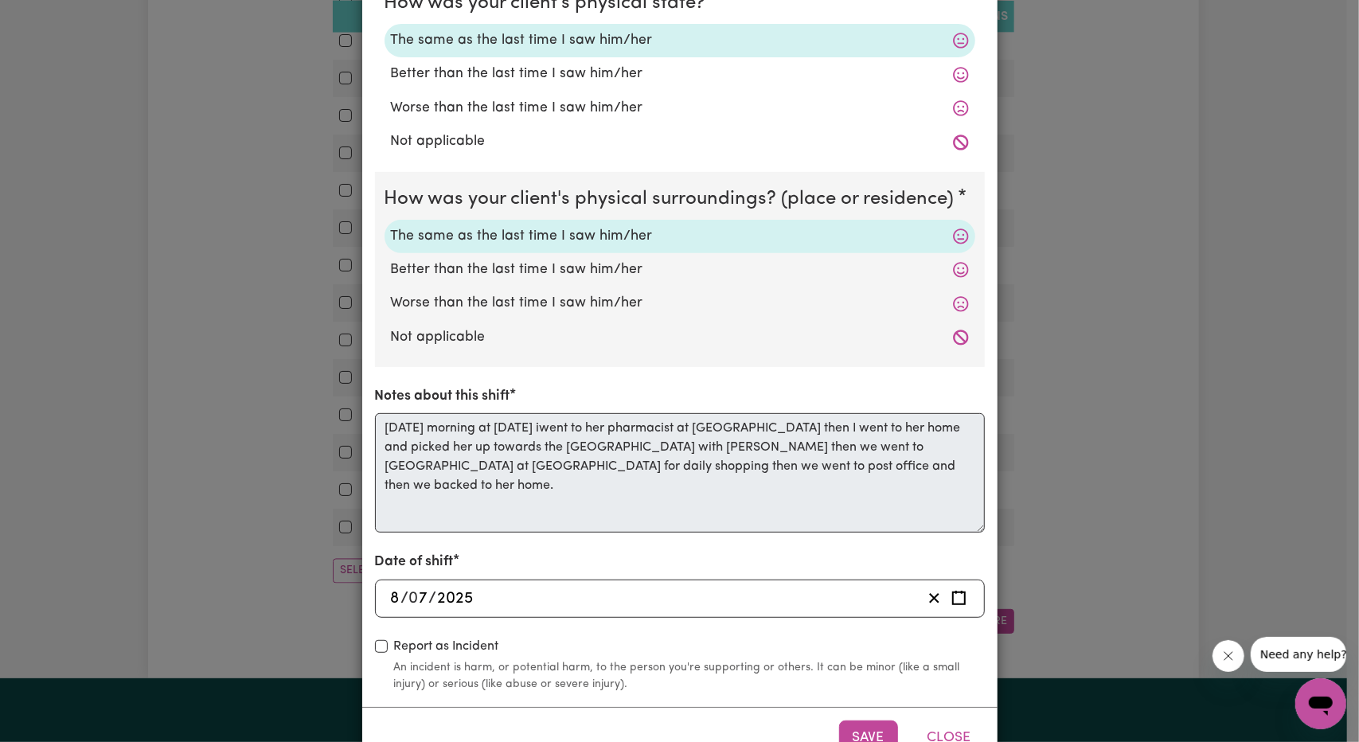
click at [366, 419] on div "How was your client's mental state? The same as the last time I saw him/her Bet…" at bounding box center [679, 237] width 635 height 938
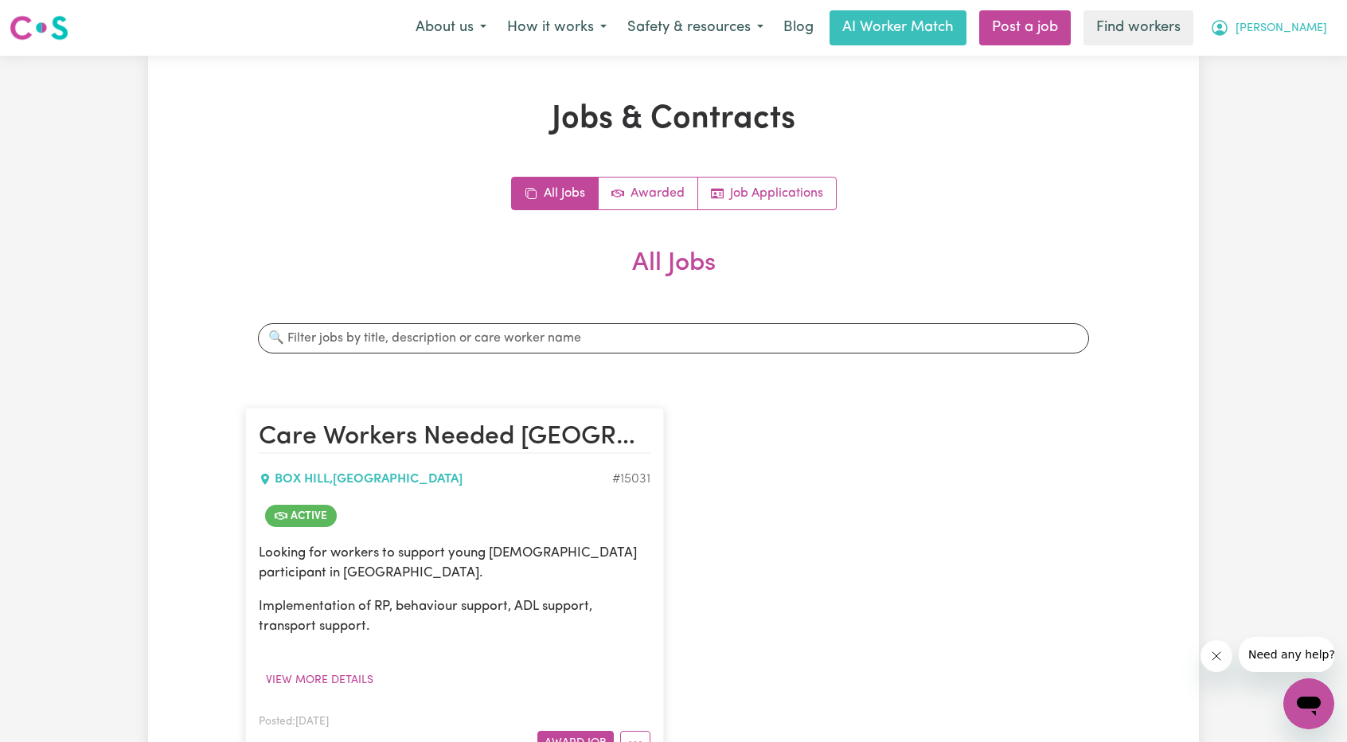
click at [1302, 41] on button "[PERSON_NAME]" at bounding box center [1268, 27] width 138 height 33
click at [1245, 73] on link "My Dashboard" at bounding box center [1274, 62] width 126 height 30
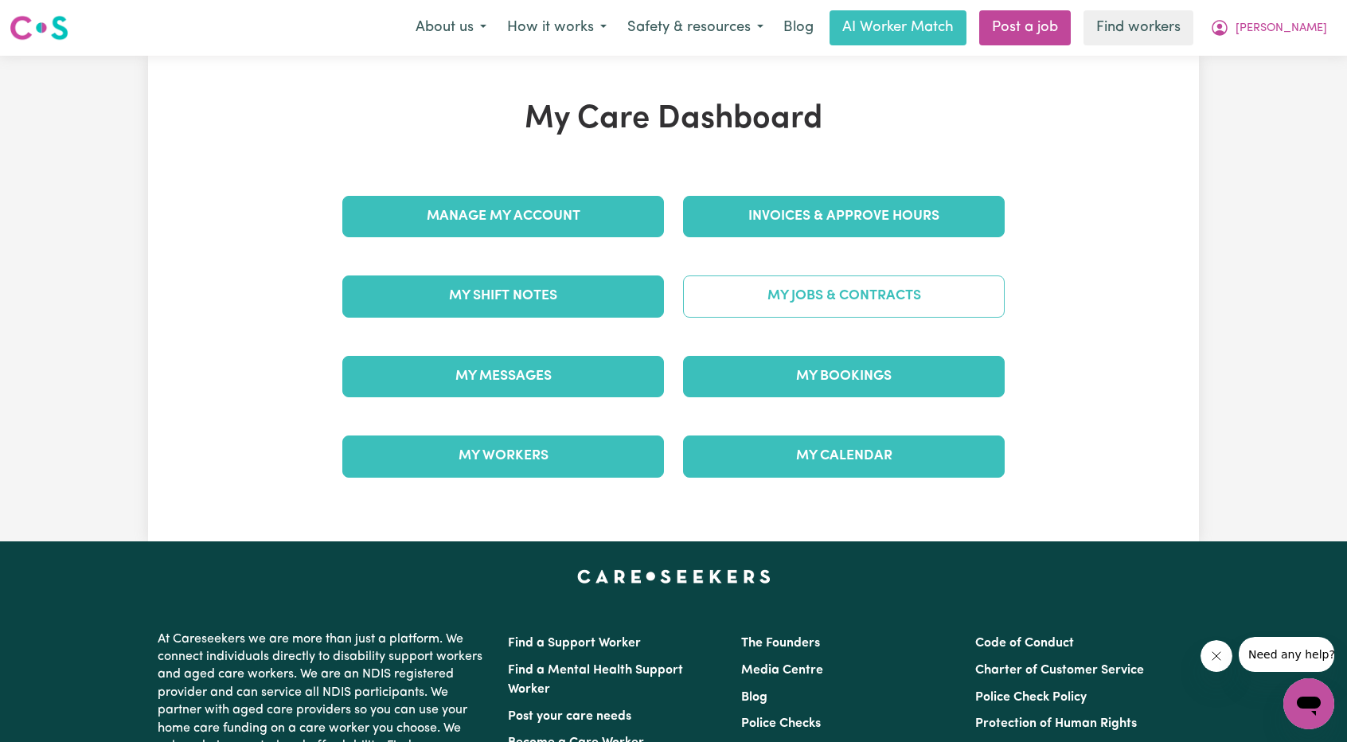
click at [828, 302] on link "My Jobs & Contracts" at bounding box center [844, 295] width 322 height 41
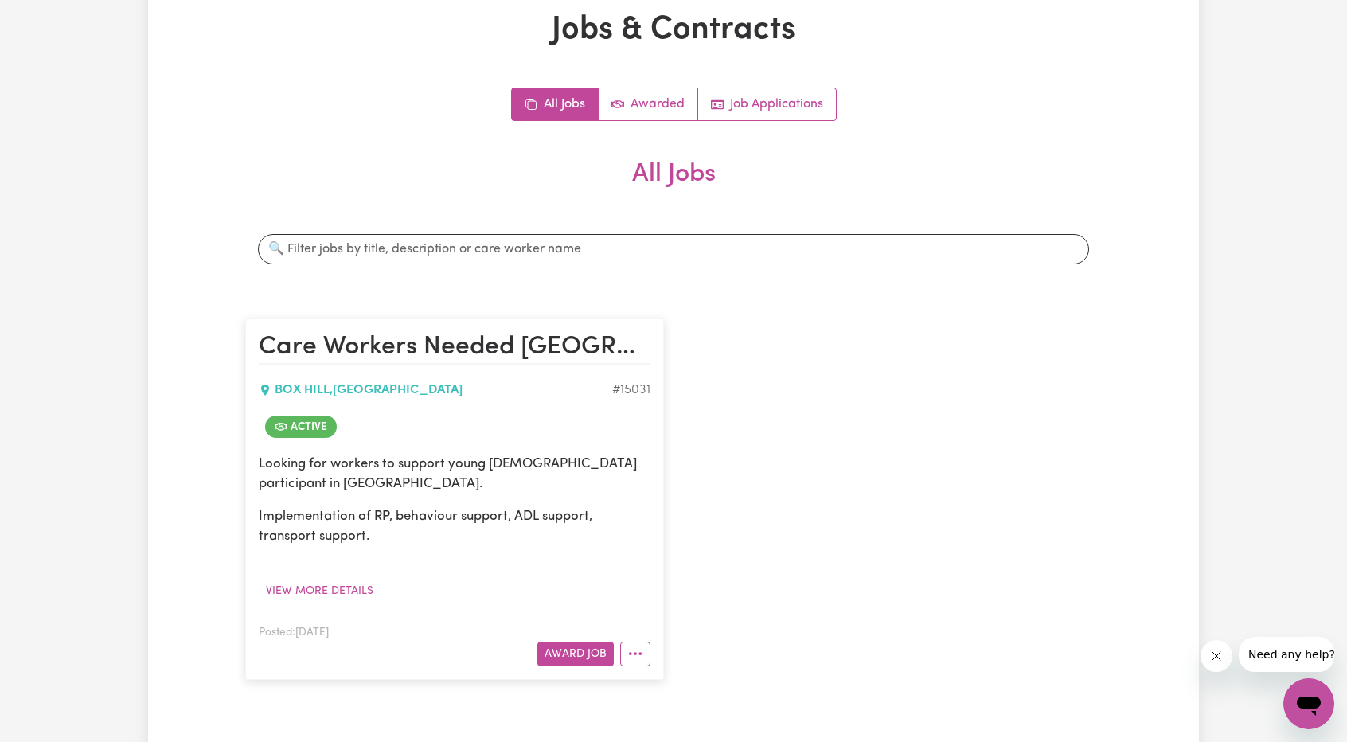
scroll to position [239, 0]
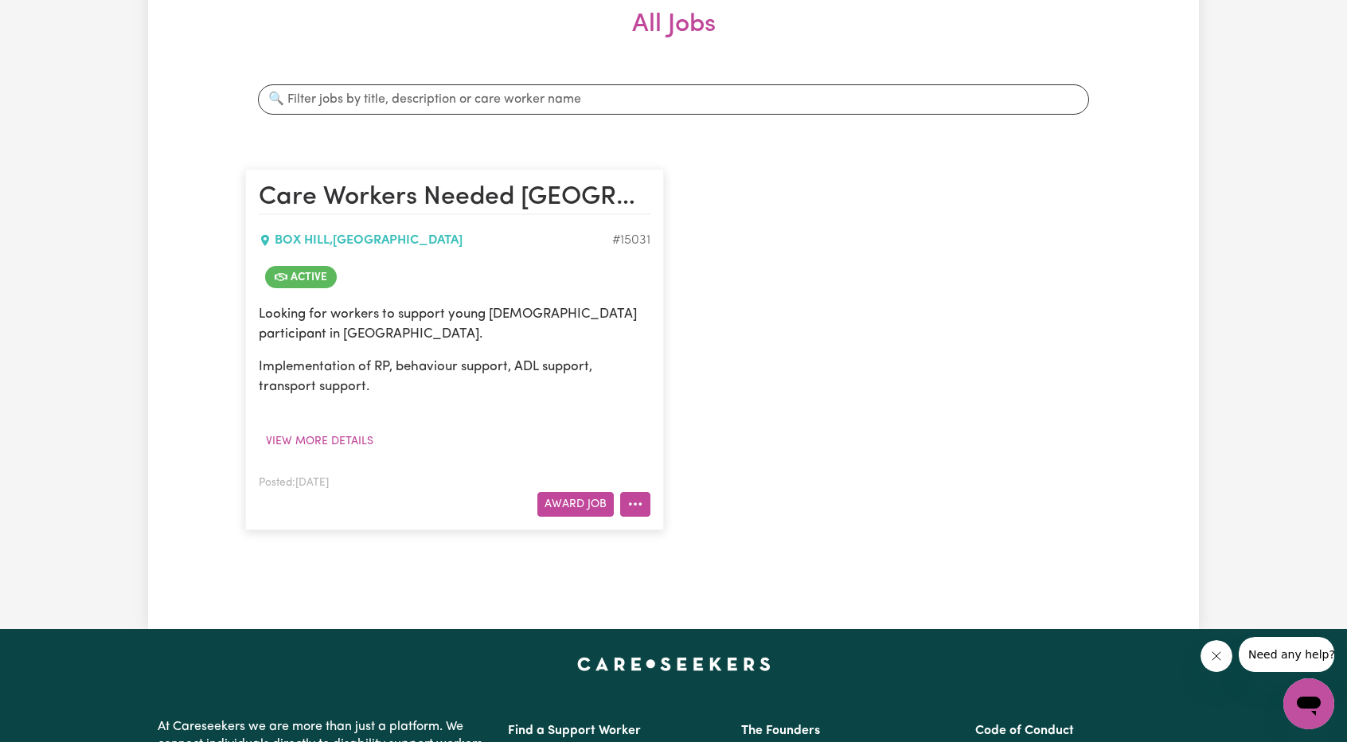
click at [630, 499] on icon "More options" at bounding box center [635, 504] width 16 height 16
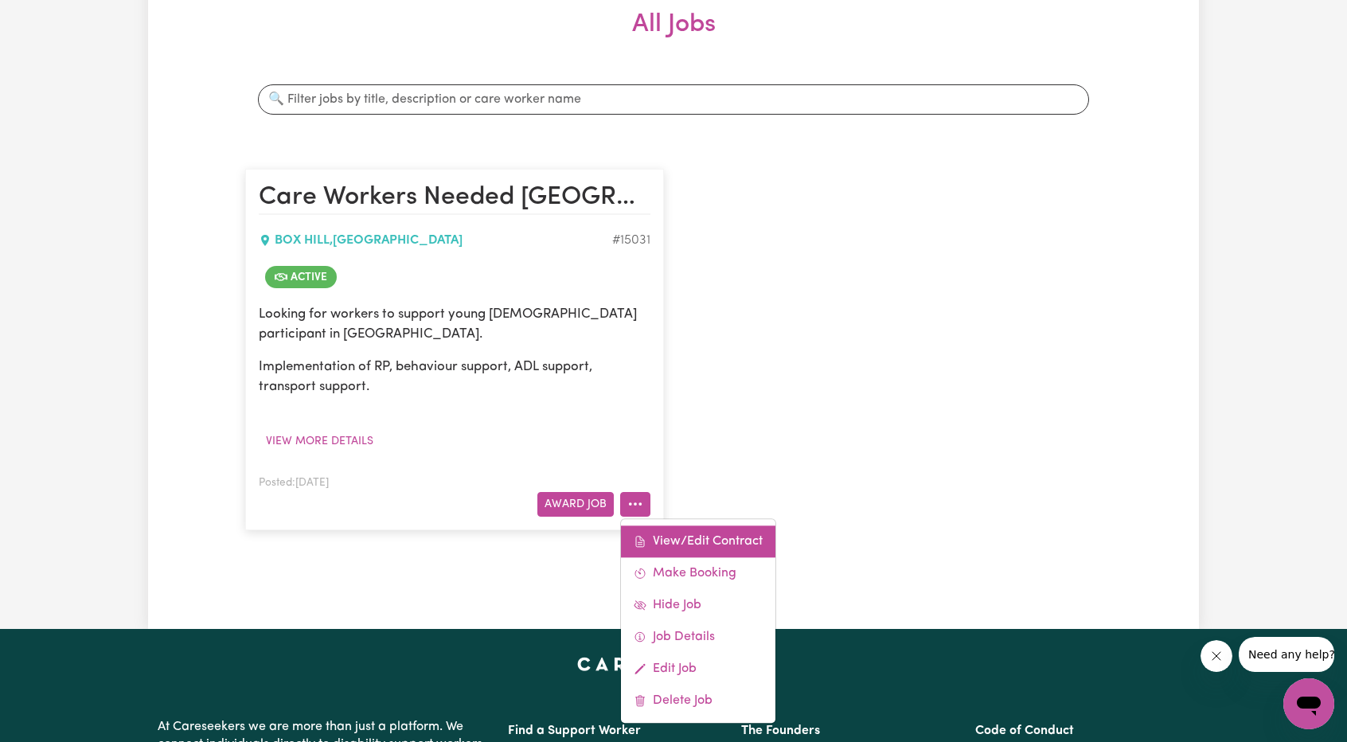
click at [665, 532] on link "View/Edit Contract" at bounding box center [698, 541] width 154 height 32
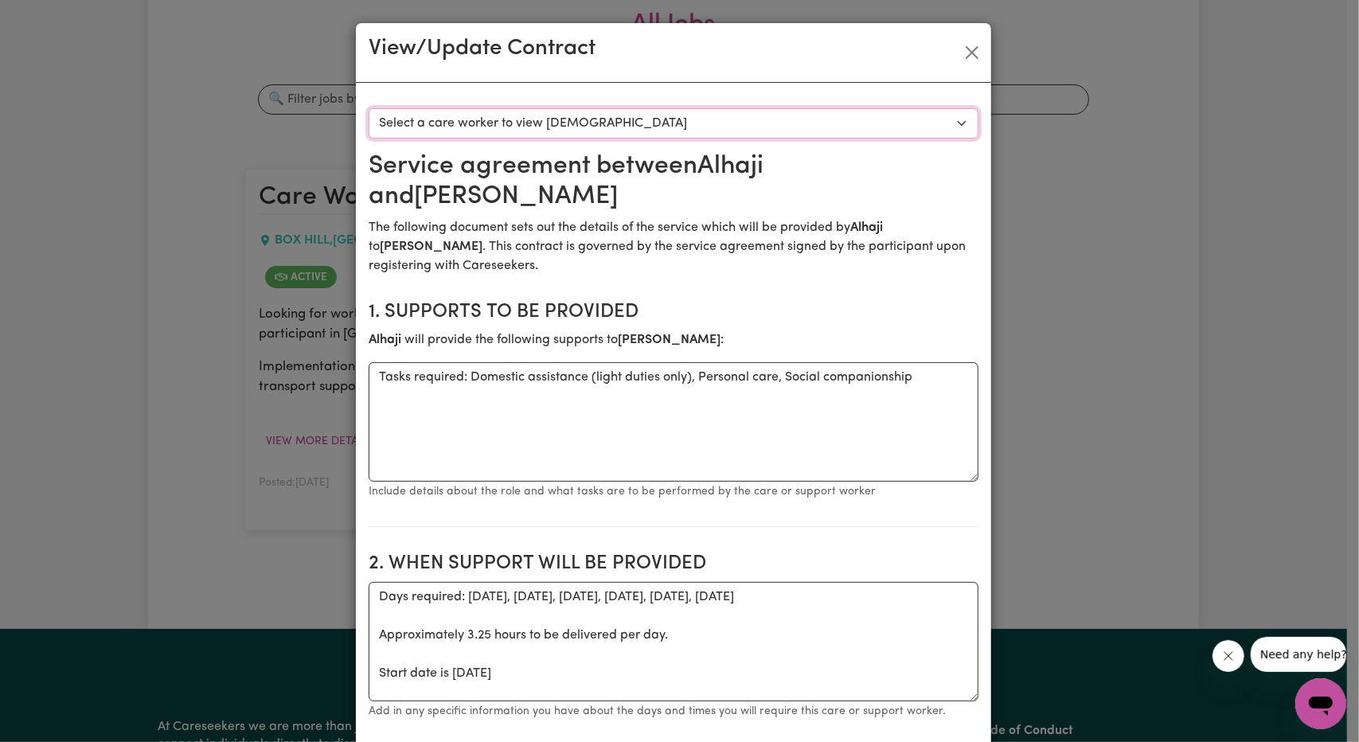
click at [693, 122] on select "Select a care worker to view [DEMOGRAPHIC_DATA] #10618 - [PERSON_NAME] (contrac…" at bounding box center [673, 123] width 610 height 30
click at [957, 40] on div "View/Update Contract" at bounding box center [673, 53] width 635 height 60
click at [971, 61] on button "Close" at bounding box center [971, 52] width 25 height 25
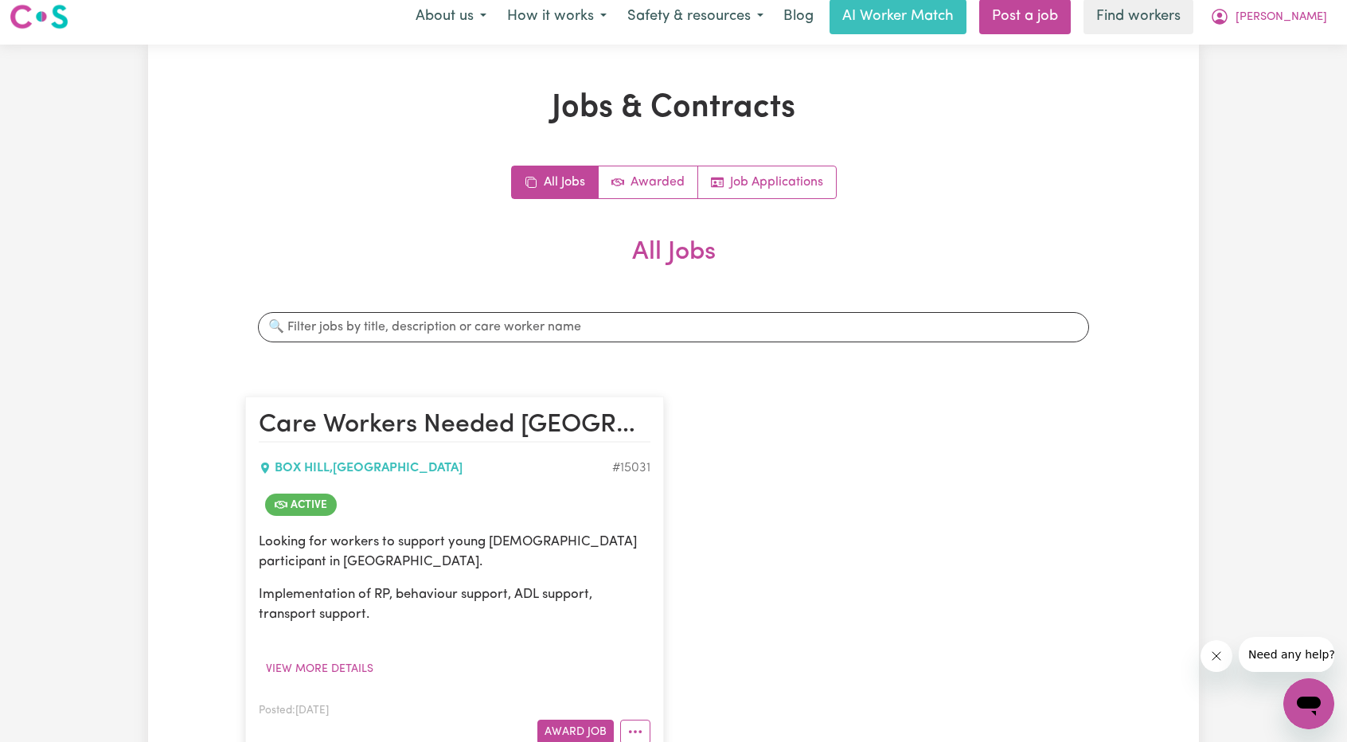
scroll to position [0, 0]
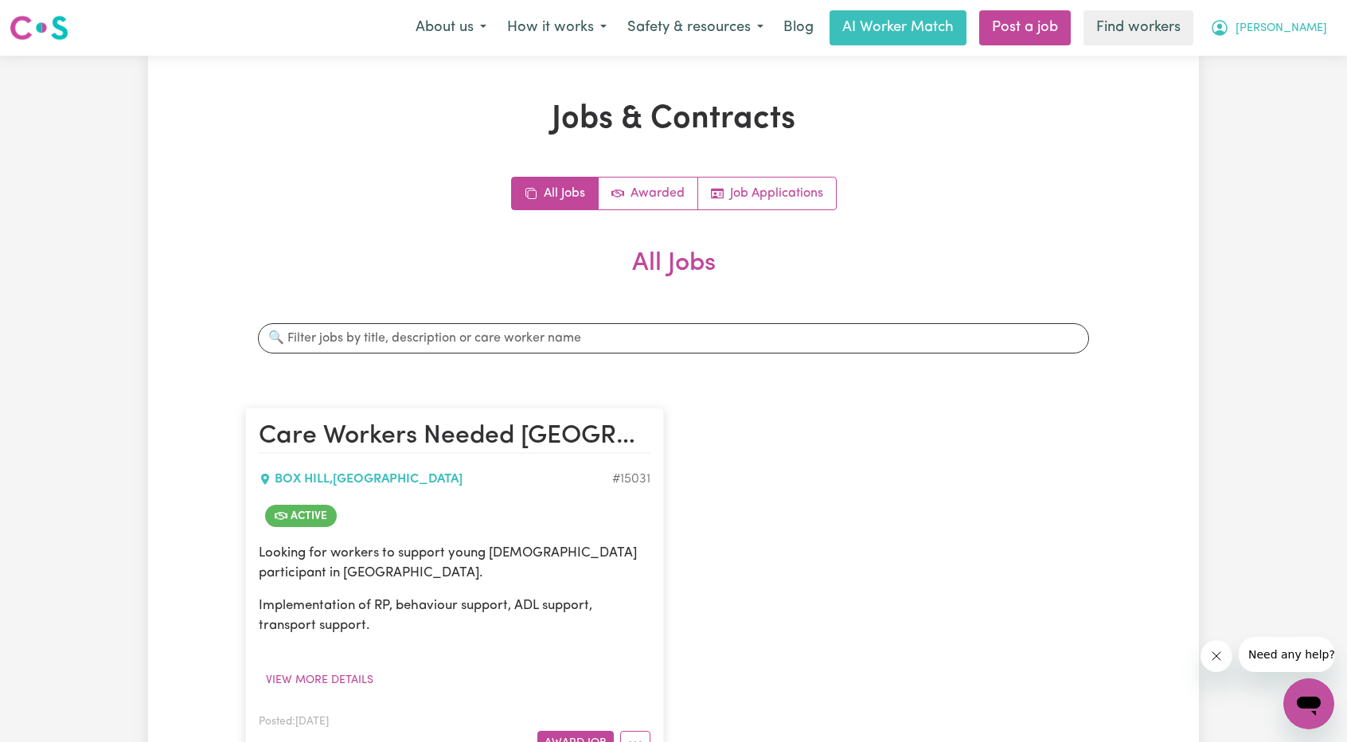
click at [1305, 37] on button "[PERSON_NAME]" at bounding box center [1268, 27] width 138 height 33
click at [1292, 87] on link "Logout" at bounding box center [1274, 91] width 126 height 30
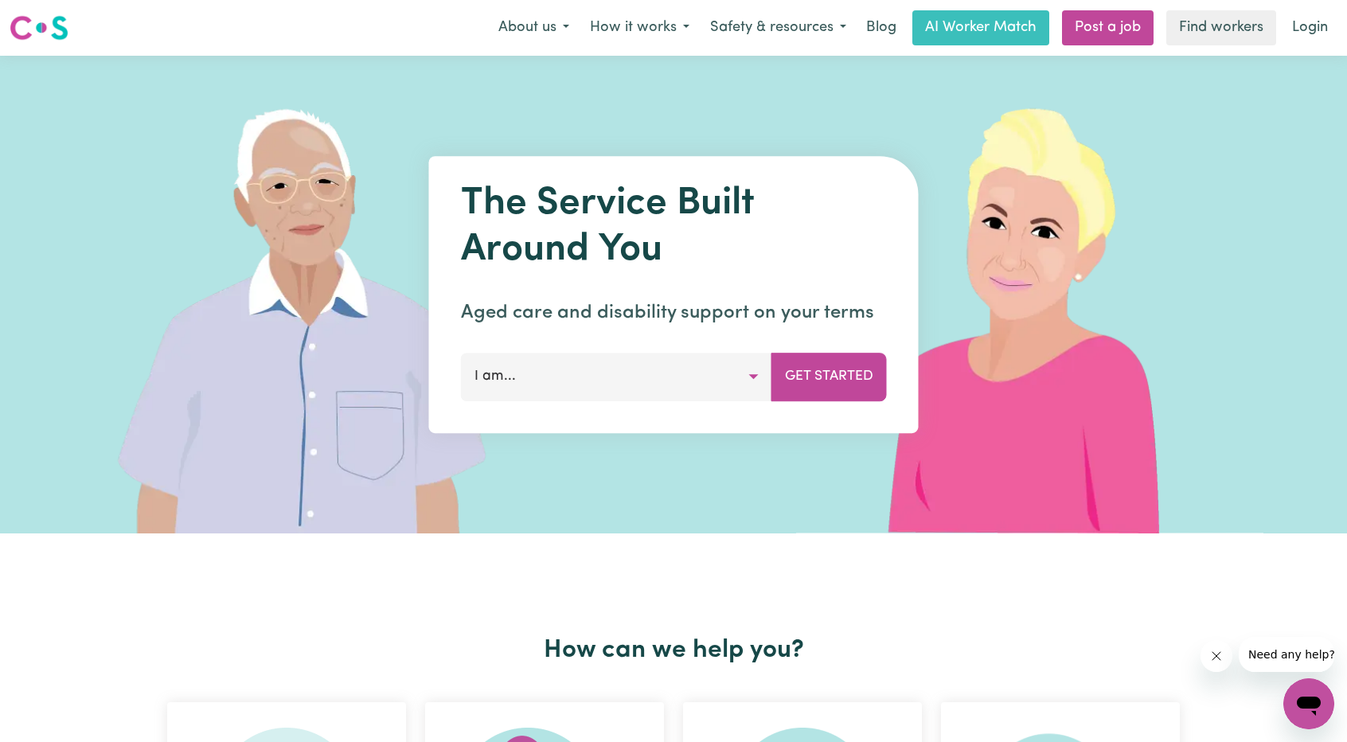
click at [1321, 24] on link "Login" at bounding box center [1309, 27] width 55 height 35
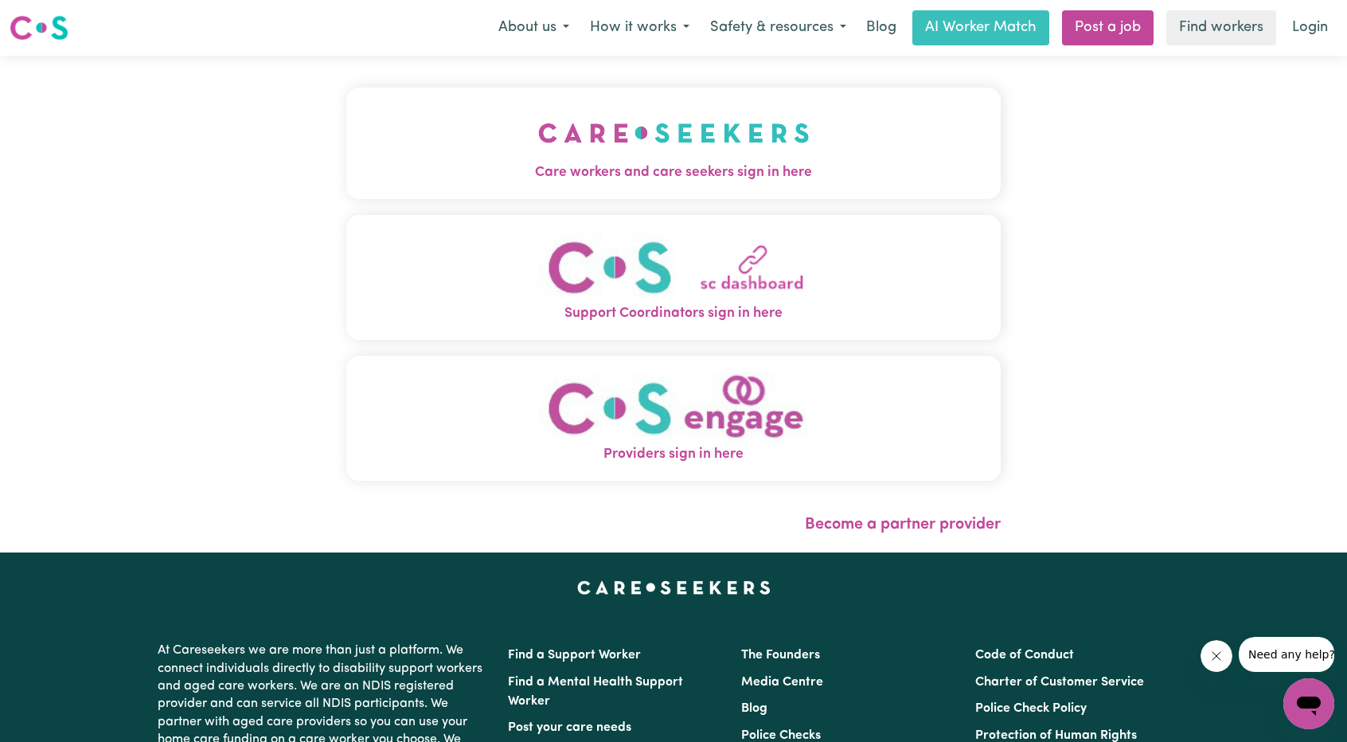
click at [602, 131] on img "Care workers and care seekers sign in here" at bounding box center [673, 132] width 271 height 59
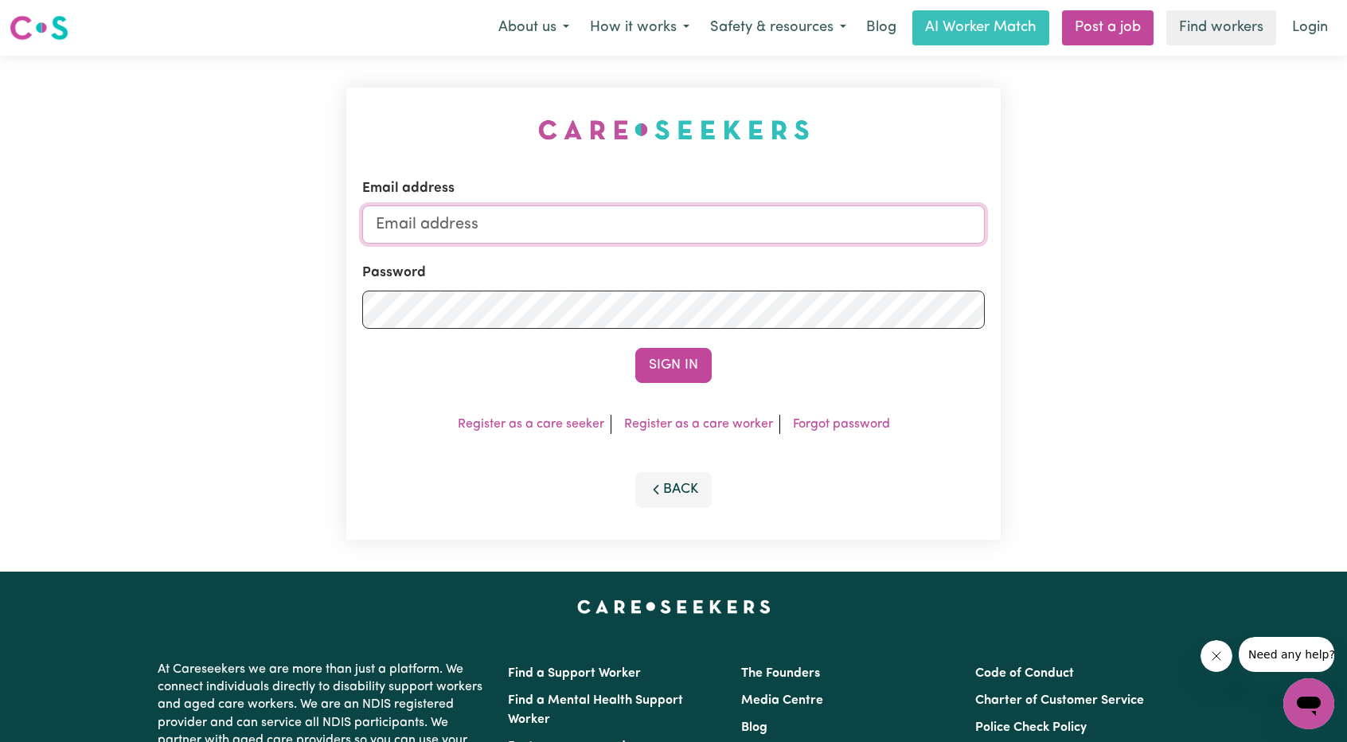
click at [595, 231] on input "Email address" at bounding box center [673, 224] width 622 height 38
drag, startPoint x: 458, startPoint y: 225, endPoint x: 727, endPoint y: 262, distance: 270.7
click at [715, 251] on form "Email address [EMAIL_ADDRESS][PERSON_NAME][DOMAIN_NAME] Password Sign In" at bounding box center [673, 280] width 622 height 205
type input "[EMAIL_ADDRESS][DOMAIN_NAME]"
click at [684, 361] on button "Sign In" at bounding box center [673, 365] width 76 height 35
